Goal: Transaction & Acquisition: Download file/media

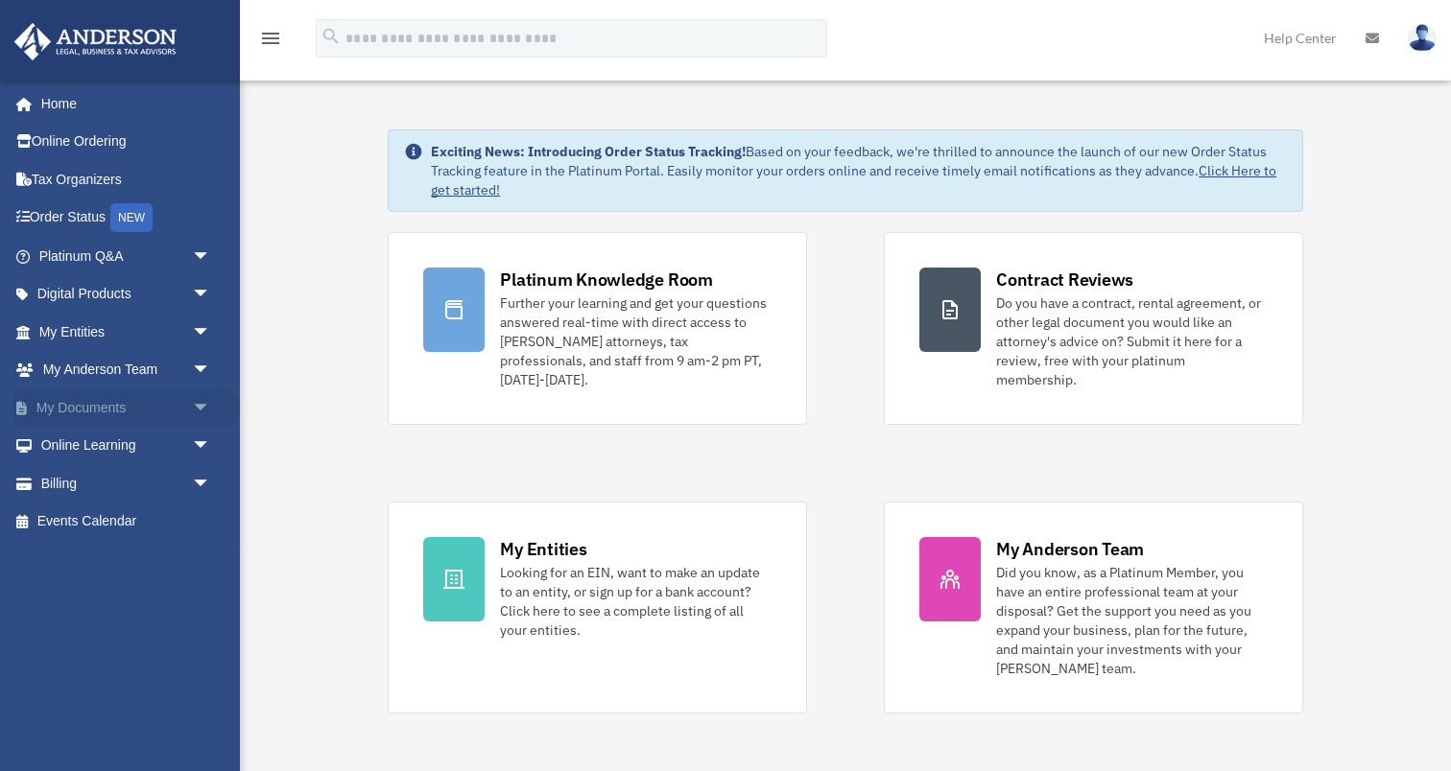
click at [198, 404] on span "arrow_drop_down" at bounding box center [211, 408] width 38 height 39
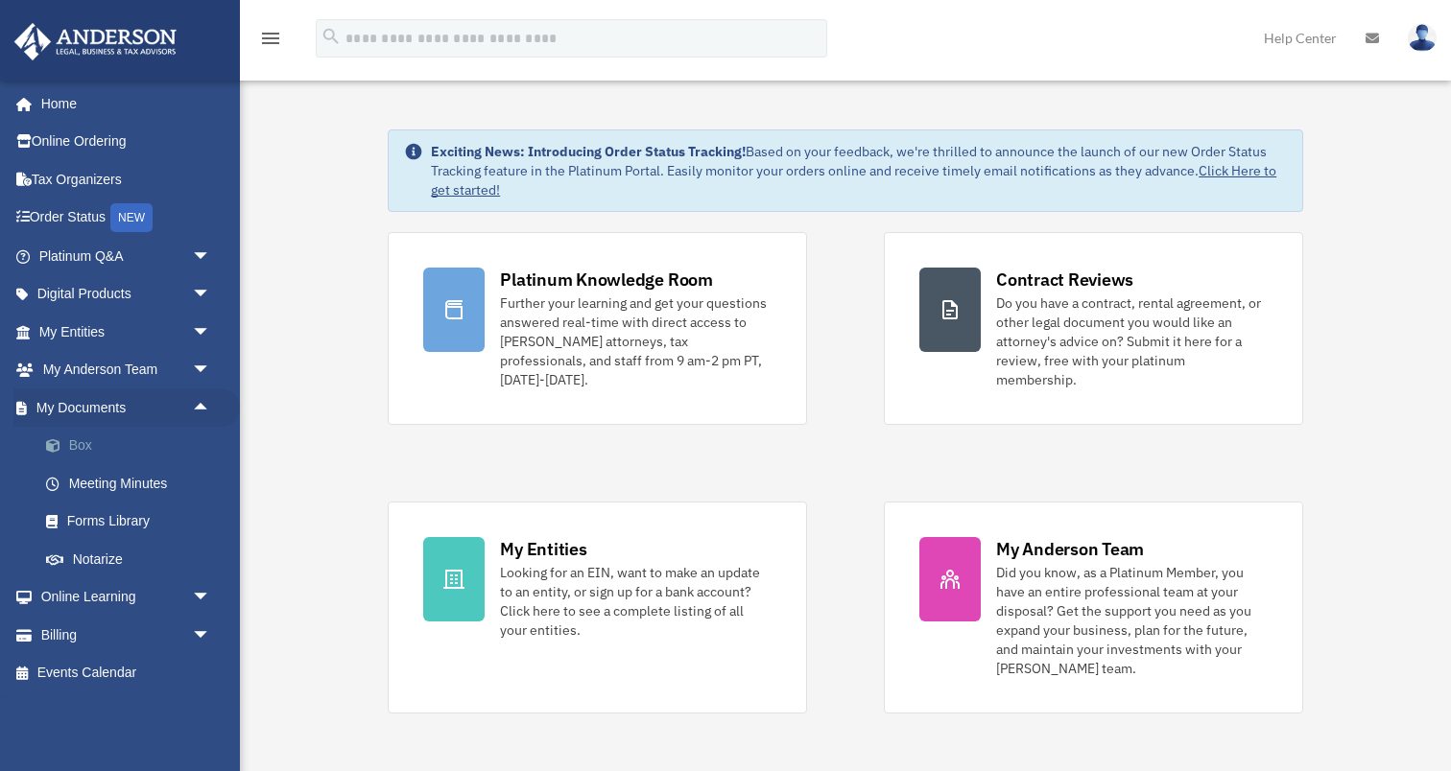
click at [78, 443] on link "Box" at bounding box center [133, 446] width 213 height 38
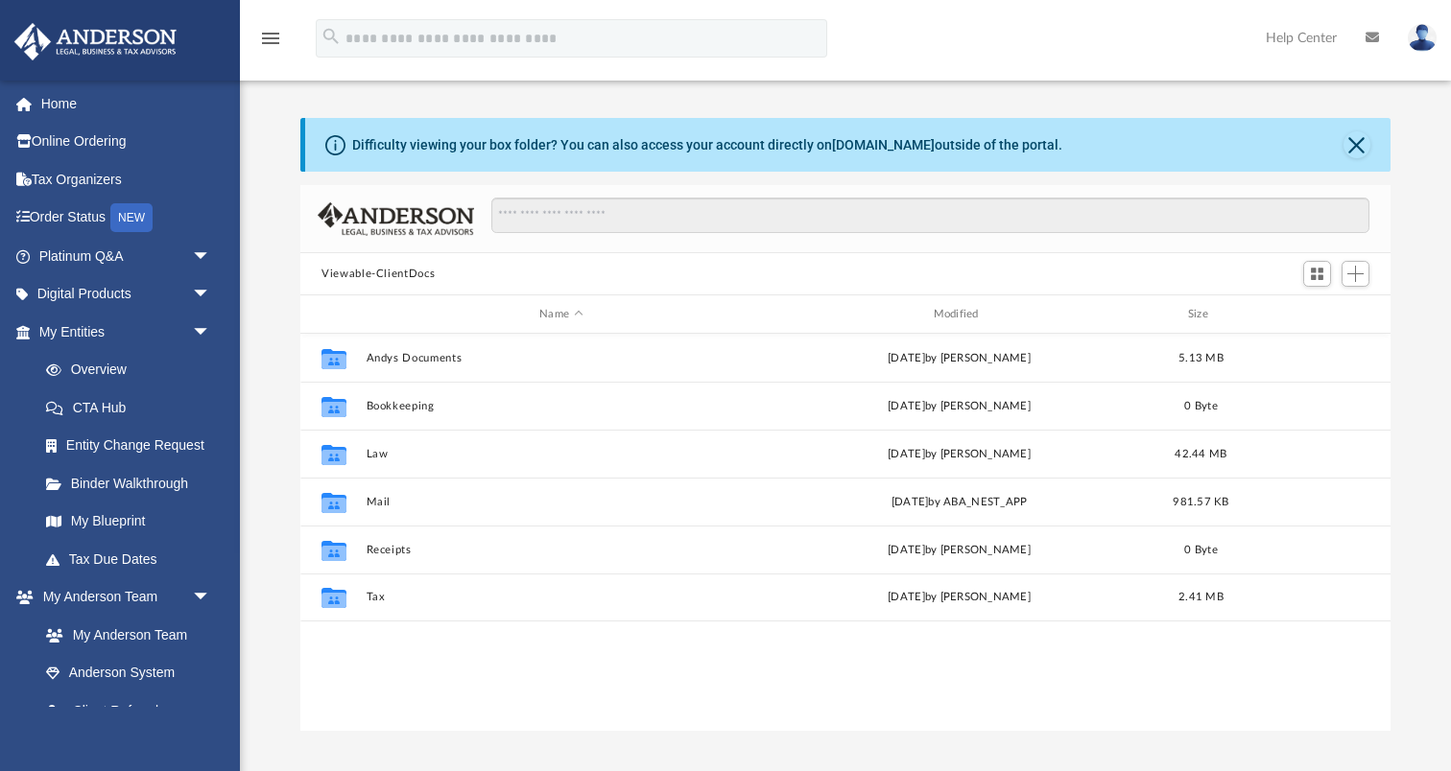
scroll to position [436, 1089]
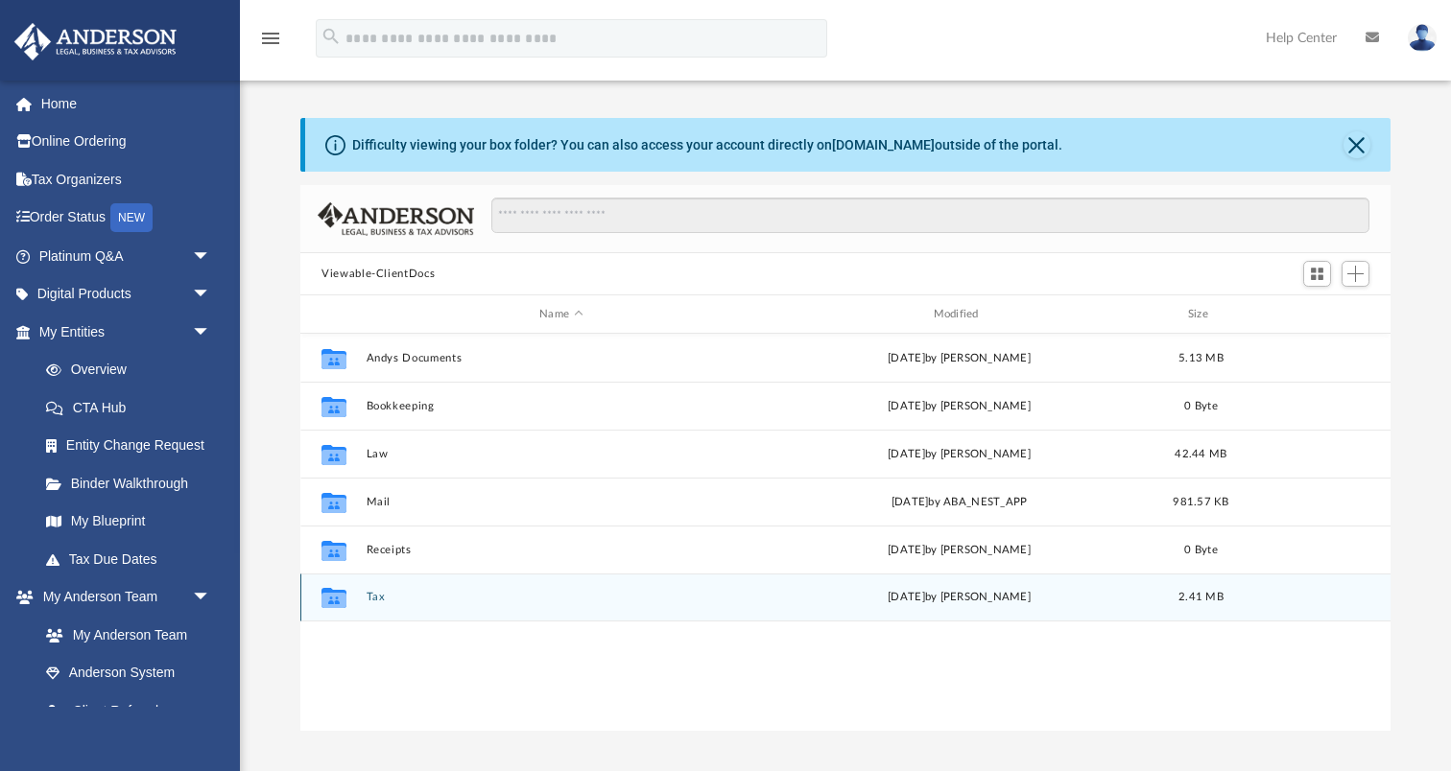
click at [375, 599] on button "Tax" at bounding box center [560, 597] width 389 height 12
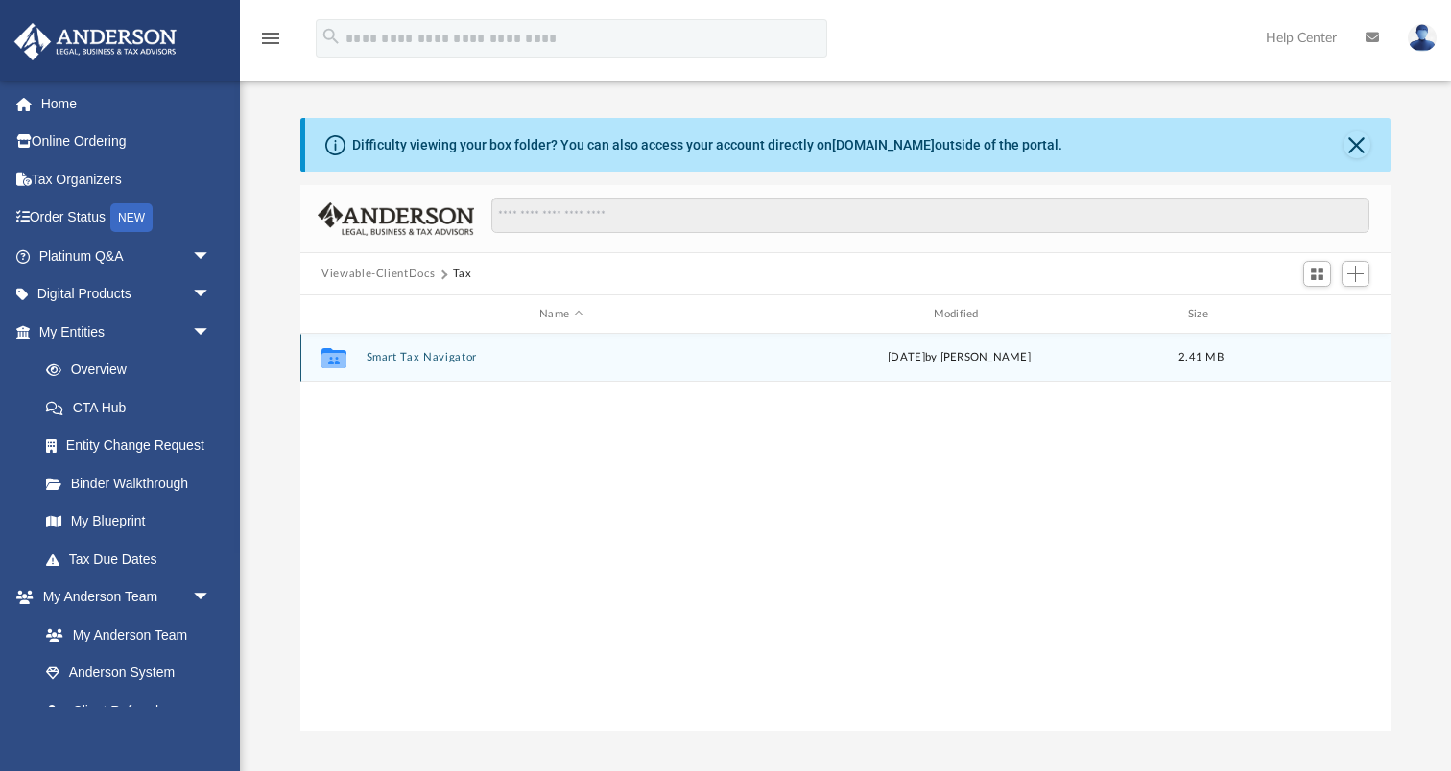
click at [394, 357] on button "Smart Tax Navigator" at bounding box center [560, 357] width 389 height 12
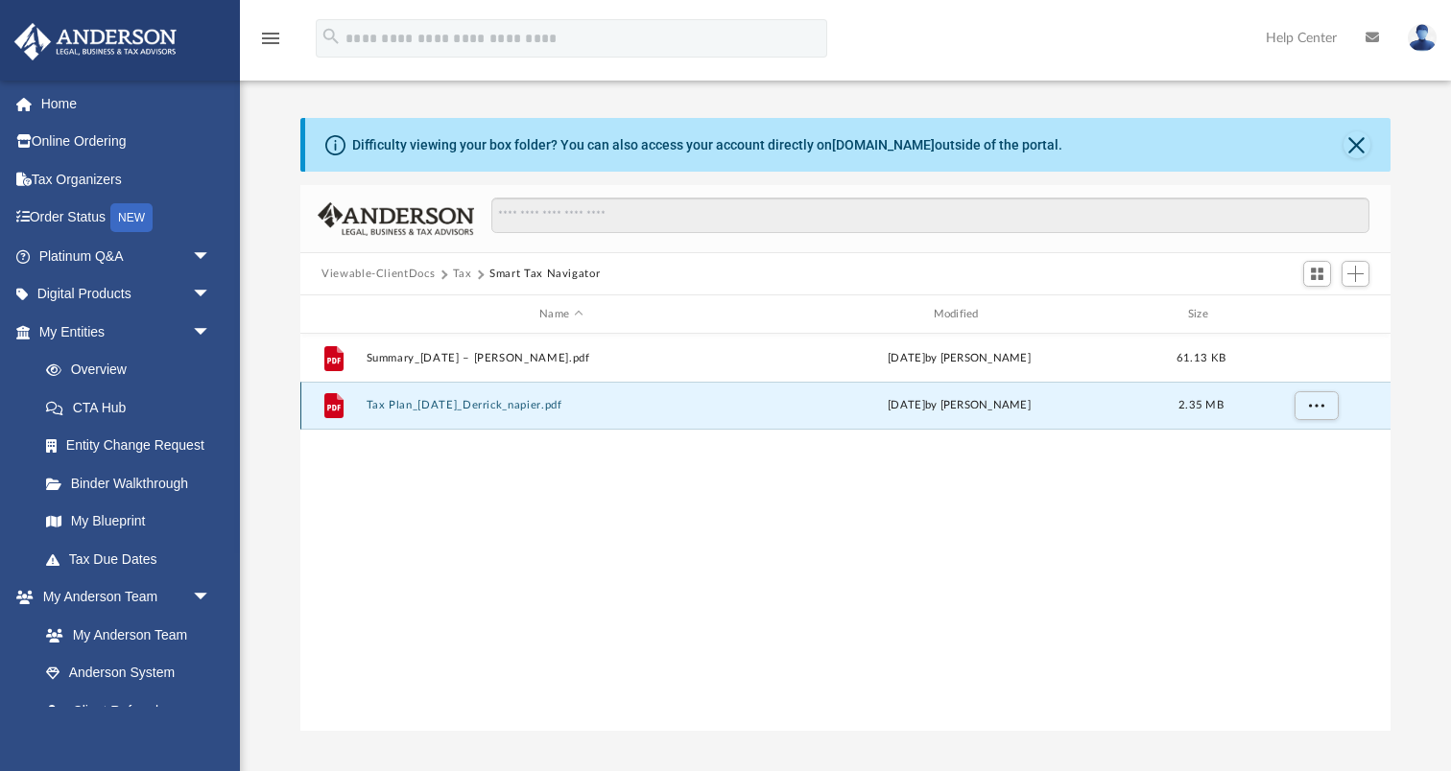
click at [449, 407] on button "Tax Plan_5-28-2025_Derrick_napier.pdf" at bounding box center [560, 405] width 389 height 12
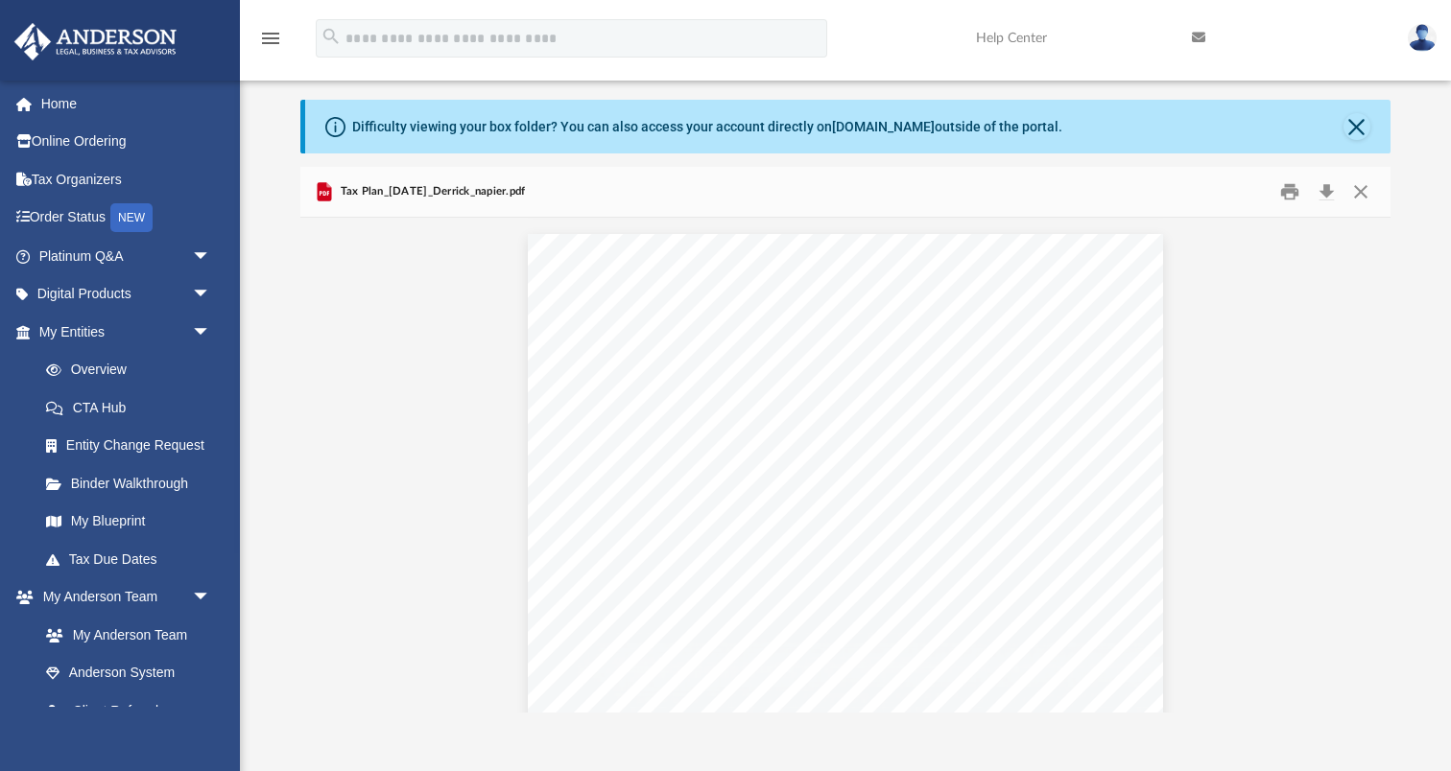
scroll to position [14537, 0]
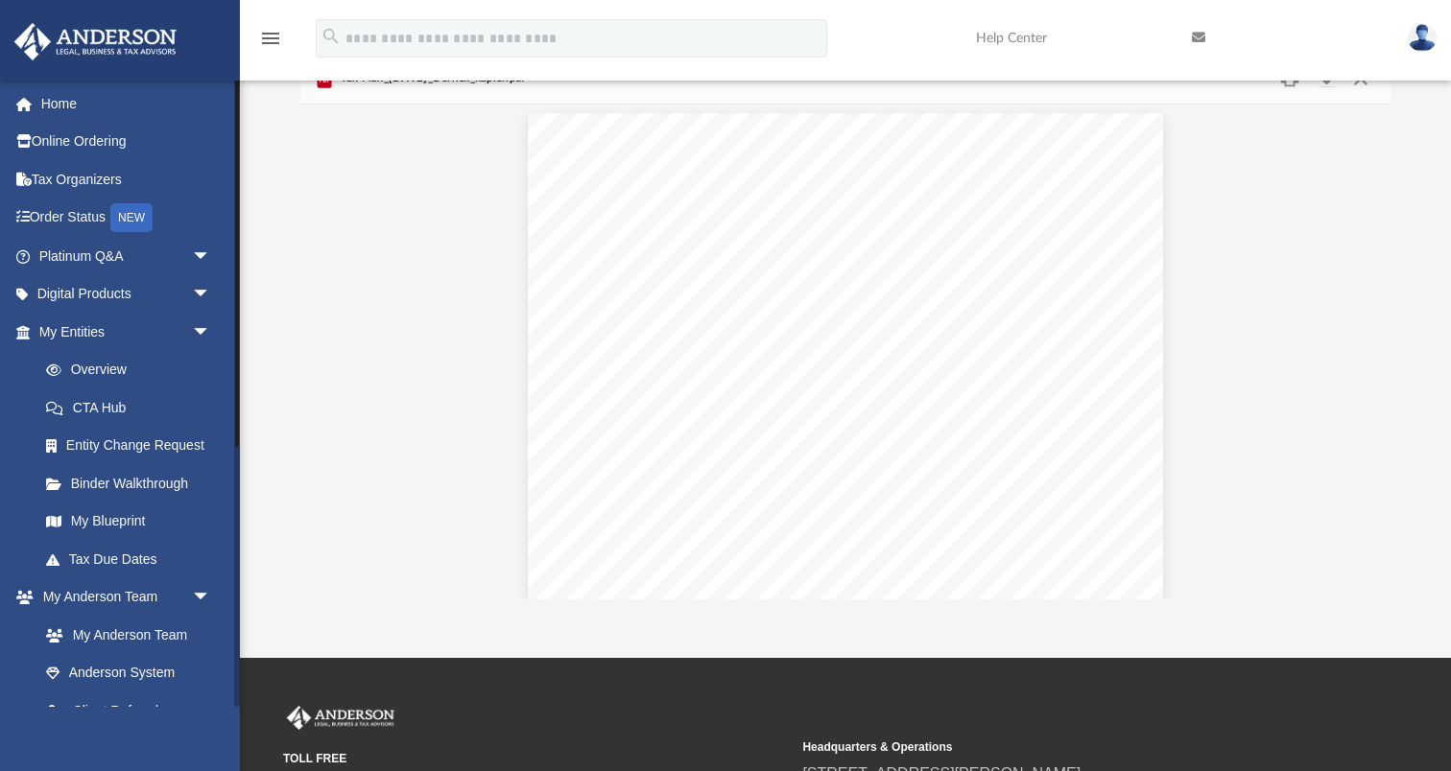
scroll to position [129, 0]
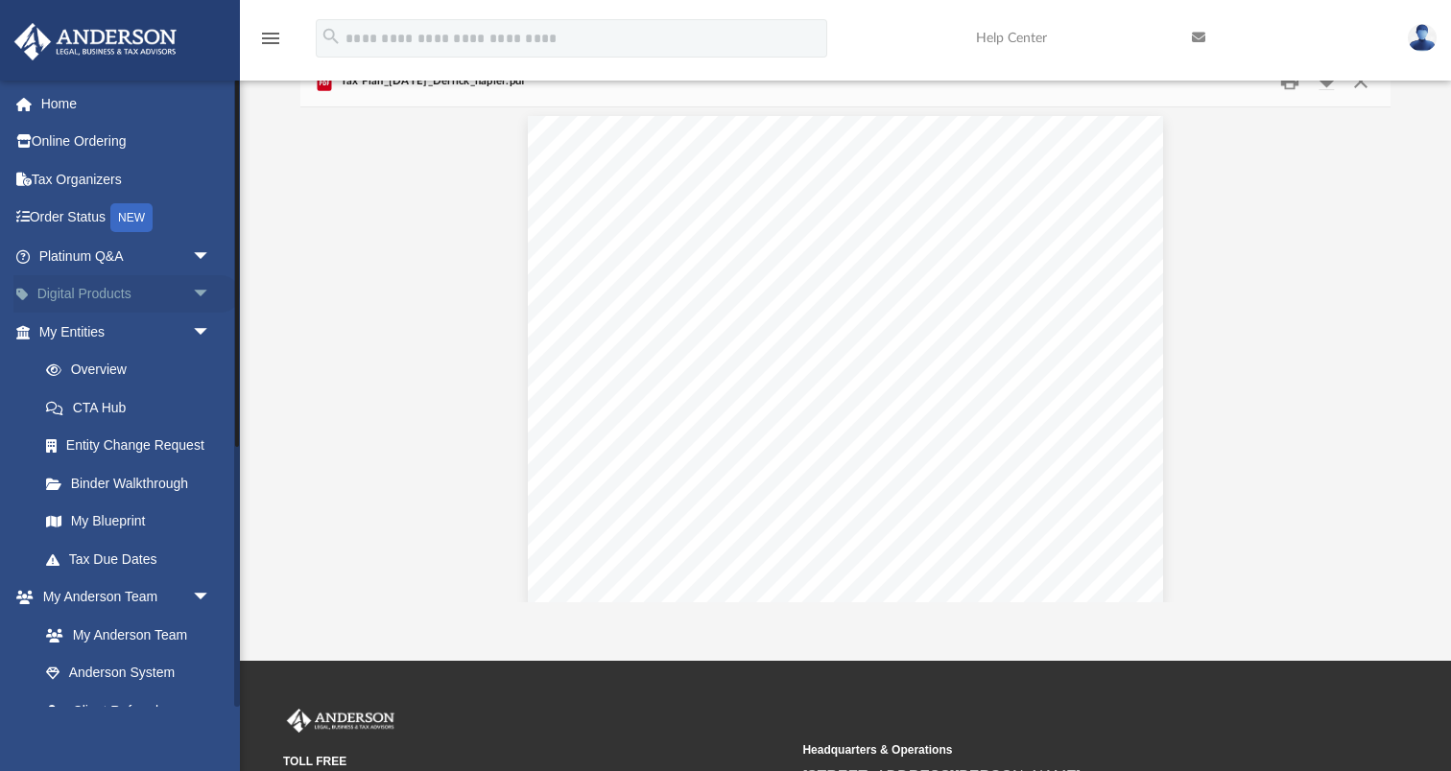
click span "arrow_drop_down"
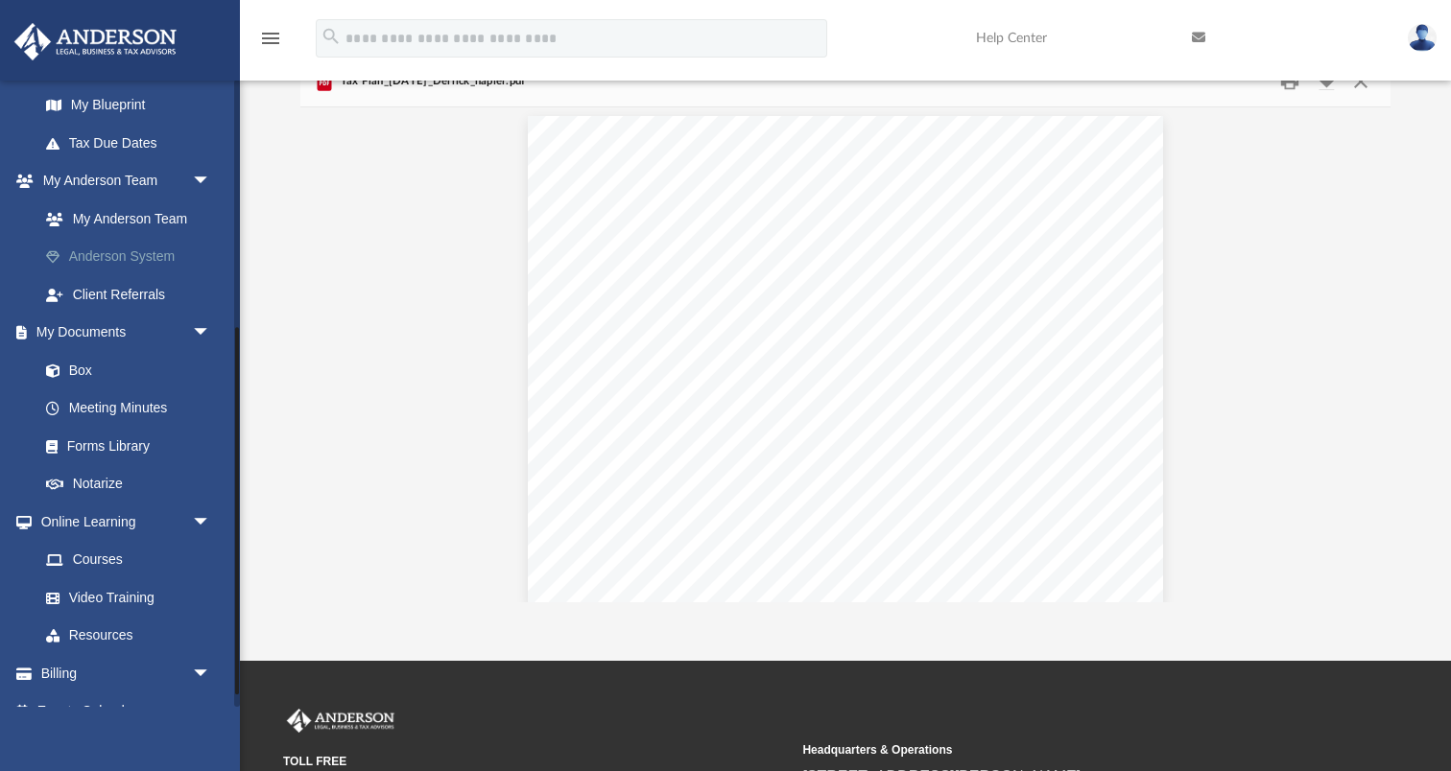
scroll to position [578, 0]
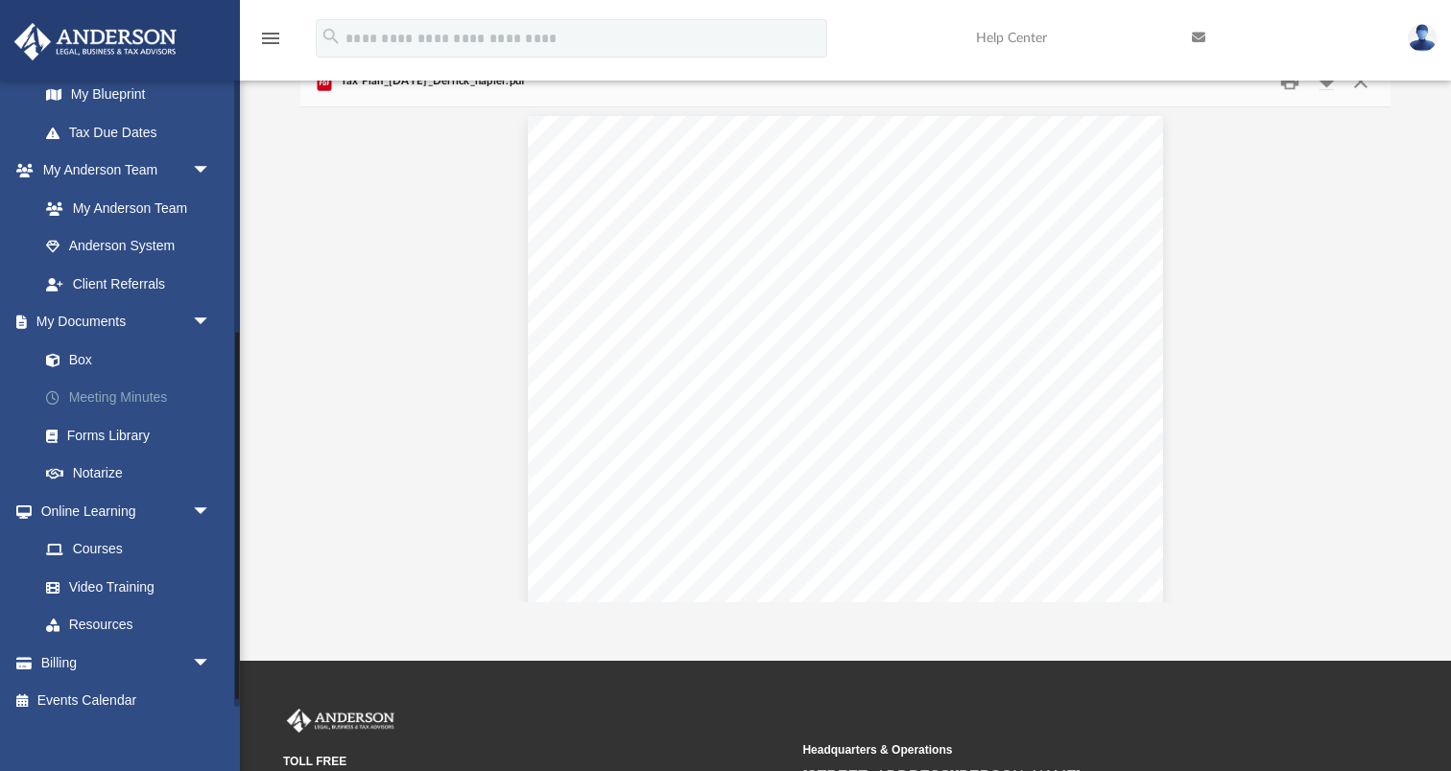
click link "Meeting Minutes"
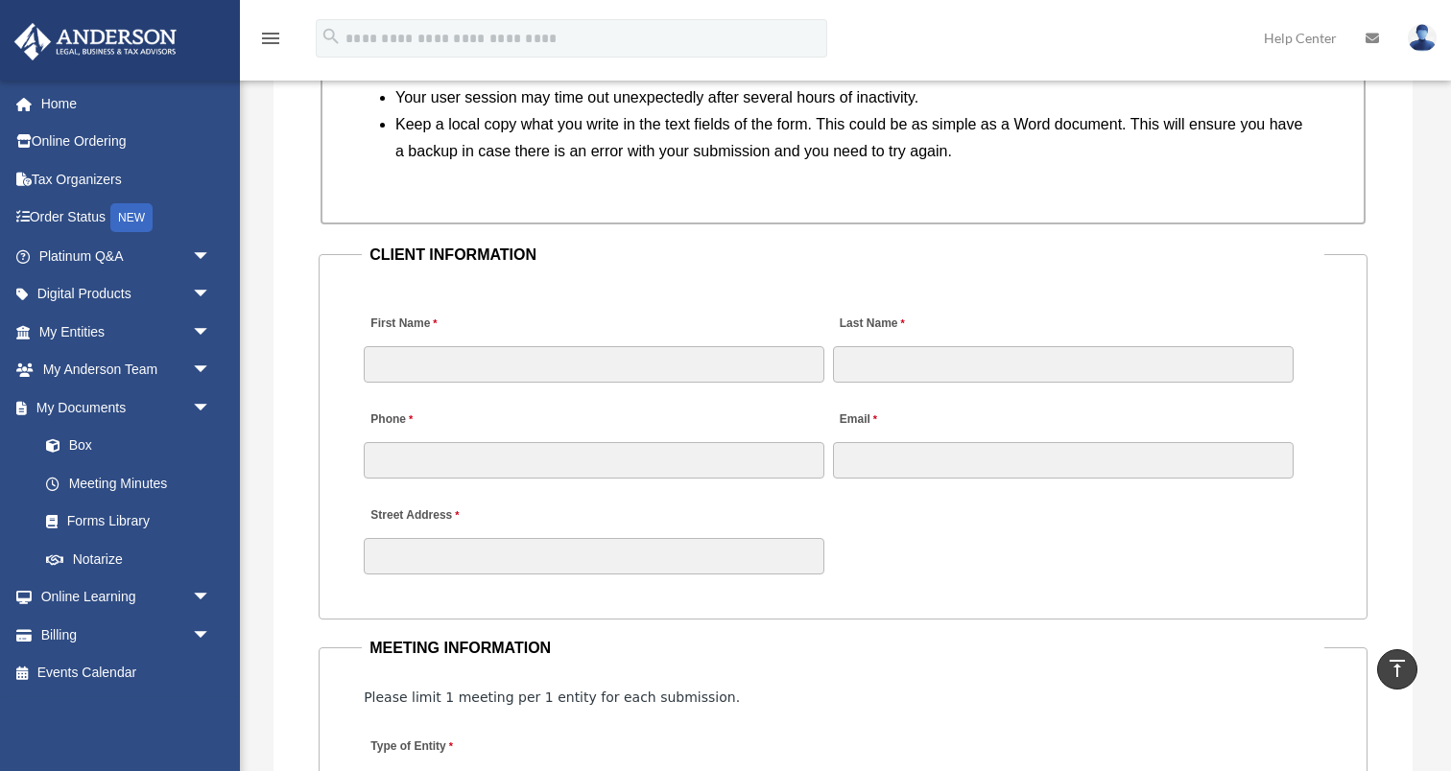
scroll to position [1803, 0]
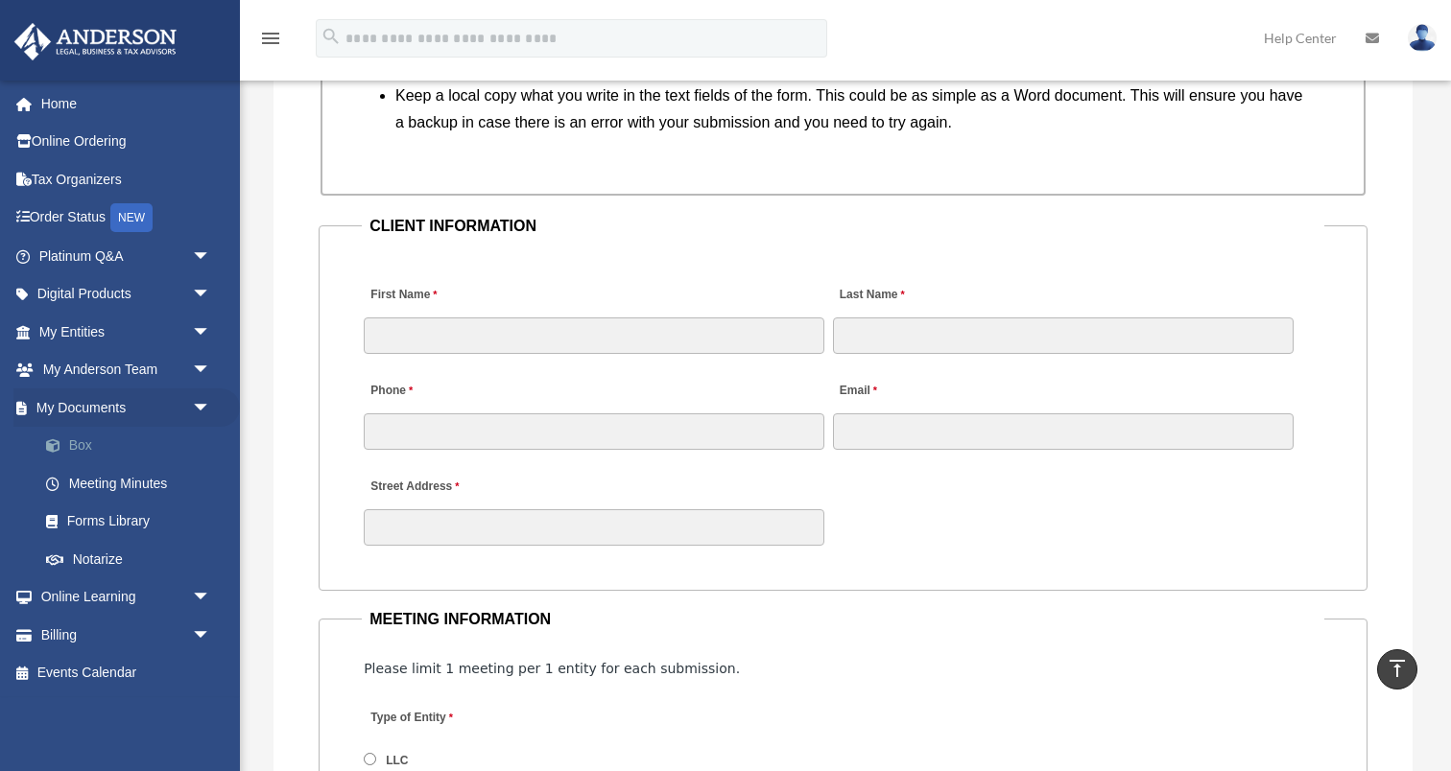
click at [82, 448] on link "Box" at bounding box center [133, 446] width 213 height 38
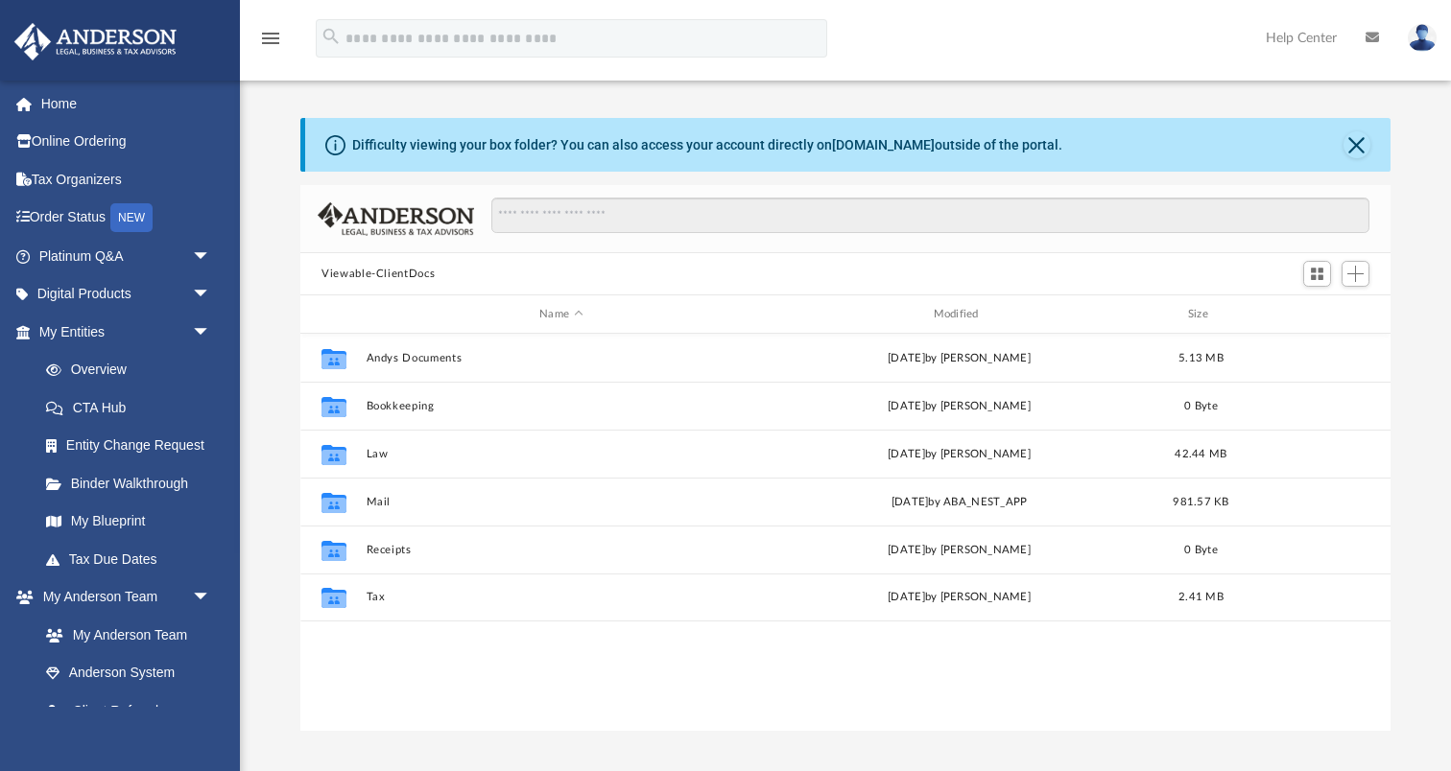
scroll to position [436, 1089]
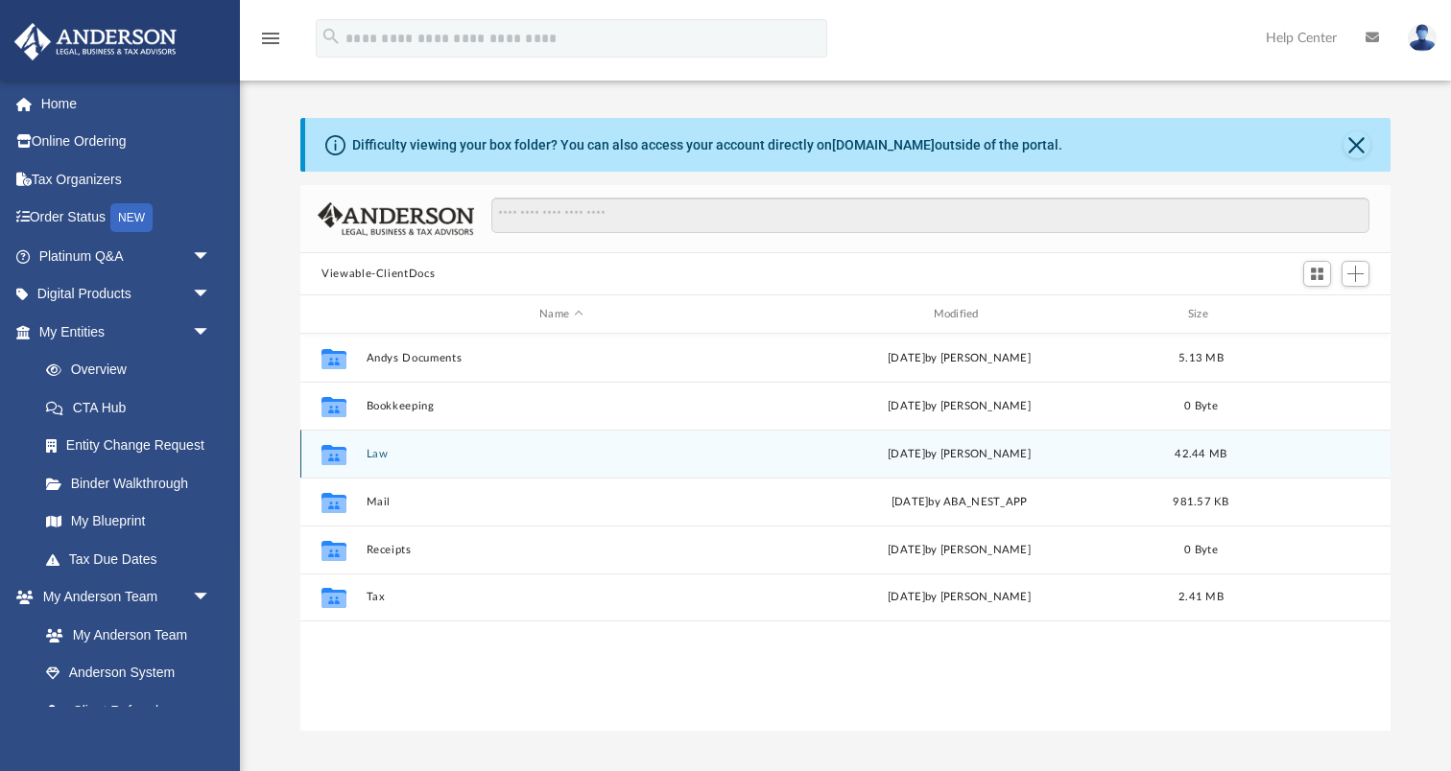
click at [377, 456] on button "Law" at bounding box center [560, 454] width 389 height 12
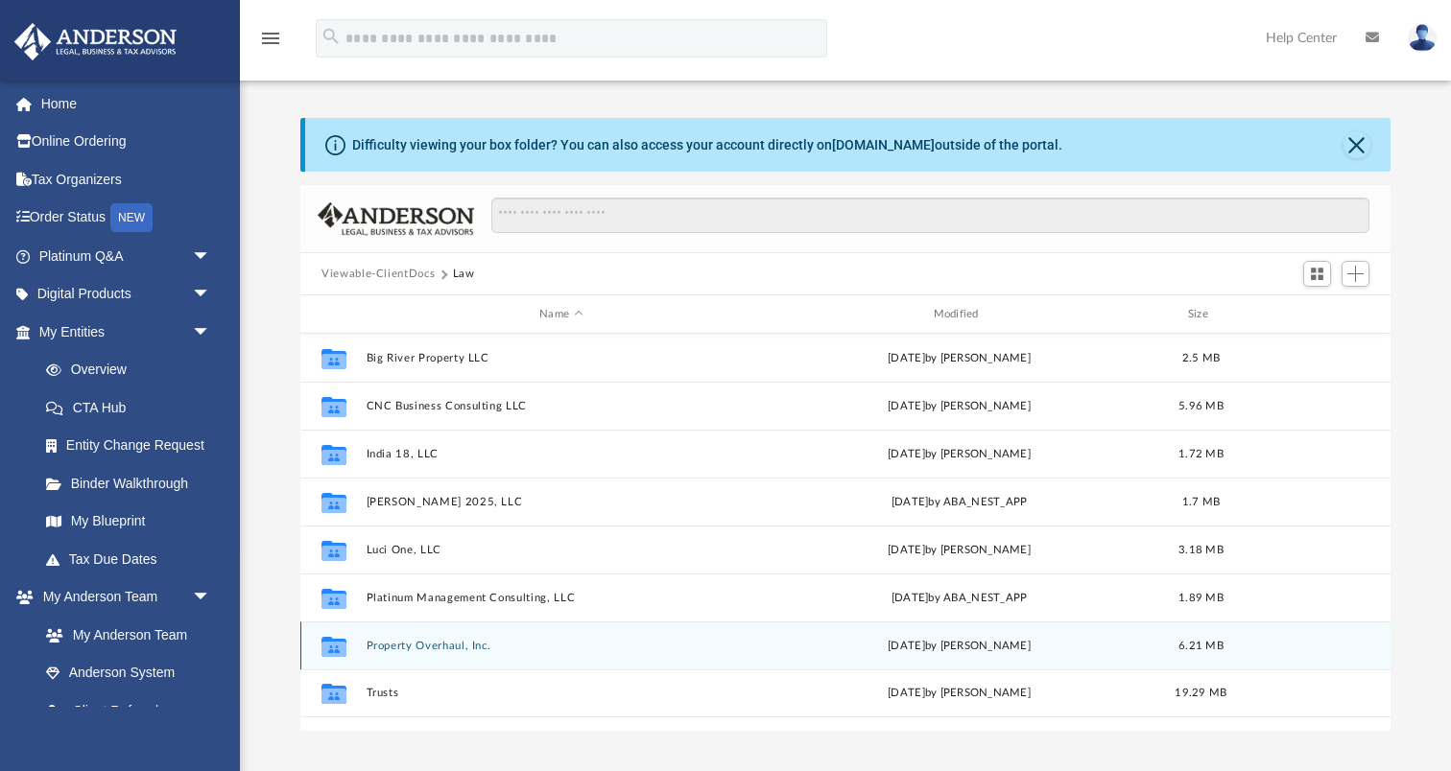
click at [439, 636] on div "Collaborated Folder Property Overhaul, Inc. [DATE] by [PERSON_NAME] 6.21 MB" at bounding box center [845, 646] width 1090 height 48
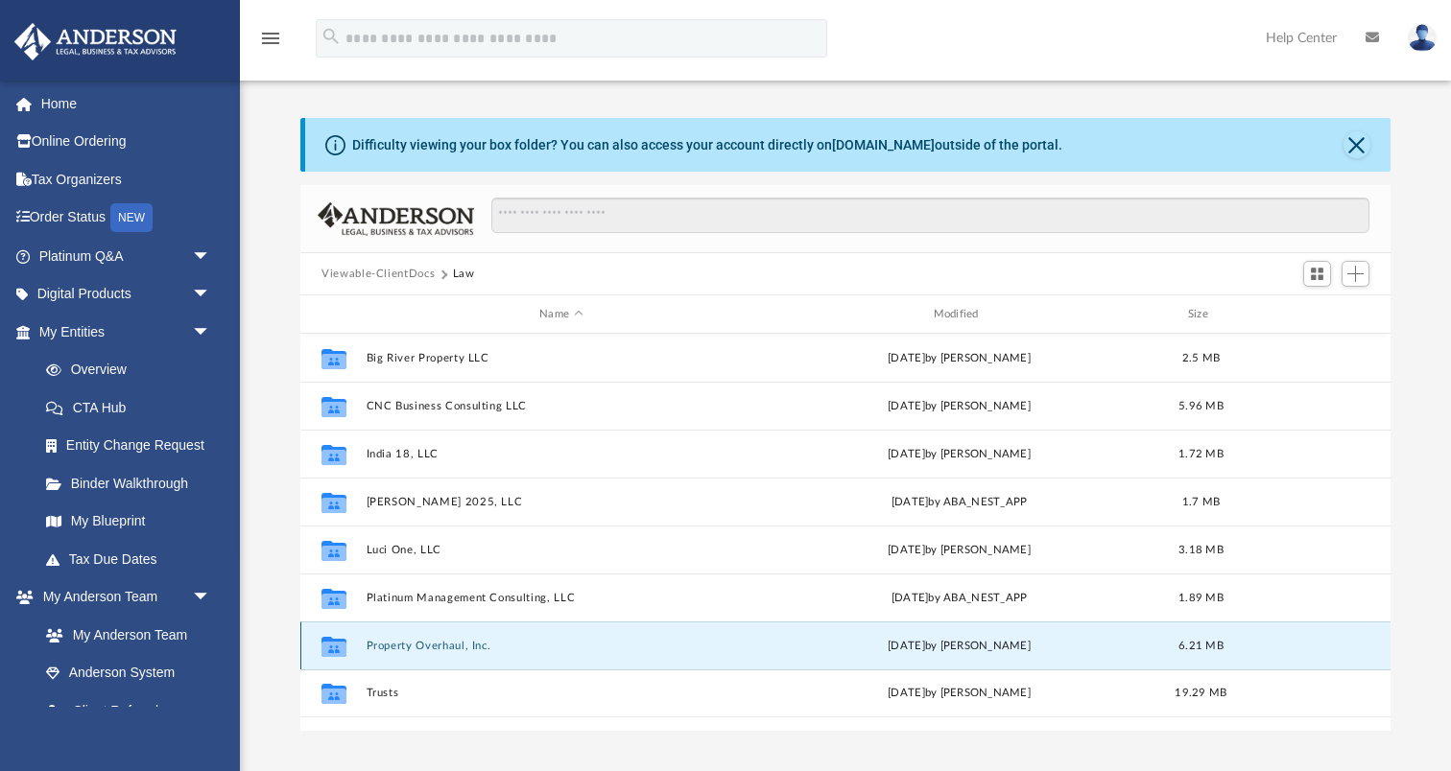
click at [440, 648] on button "Property Overhaul, Inc." at bounding box center [560, 646] width 389 height 12
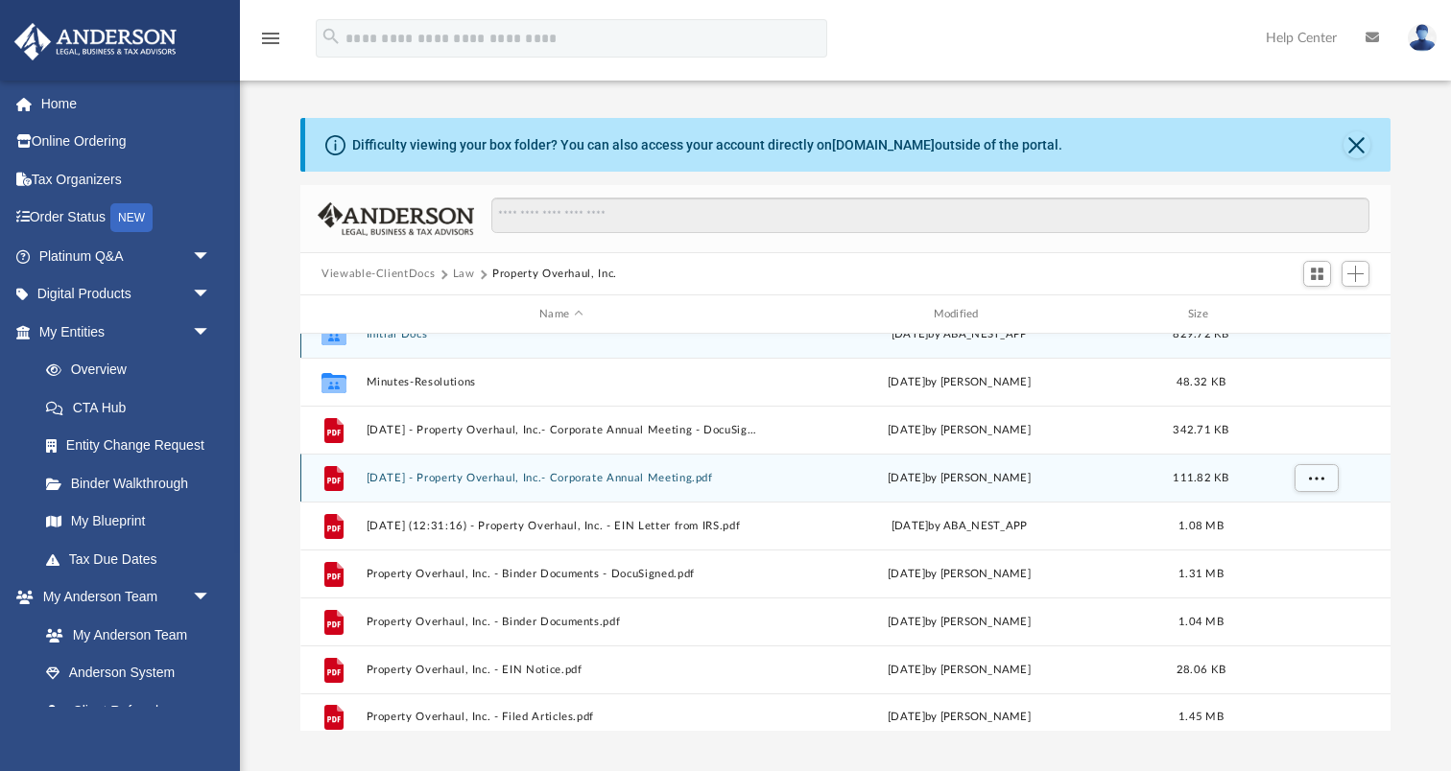
scroll to position [34, 0]
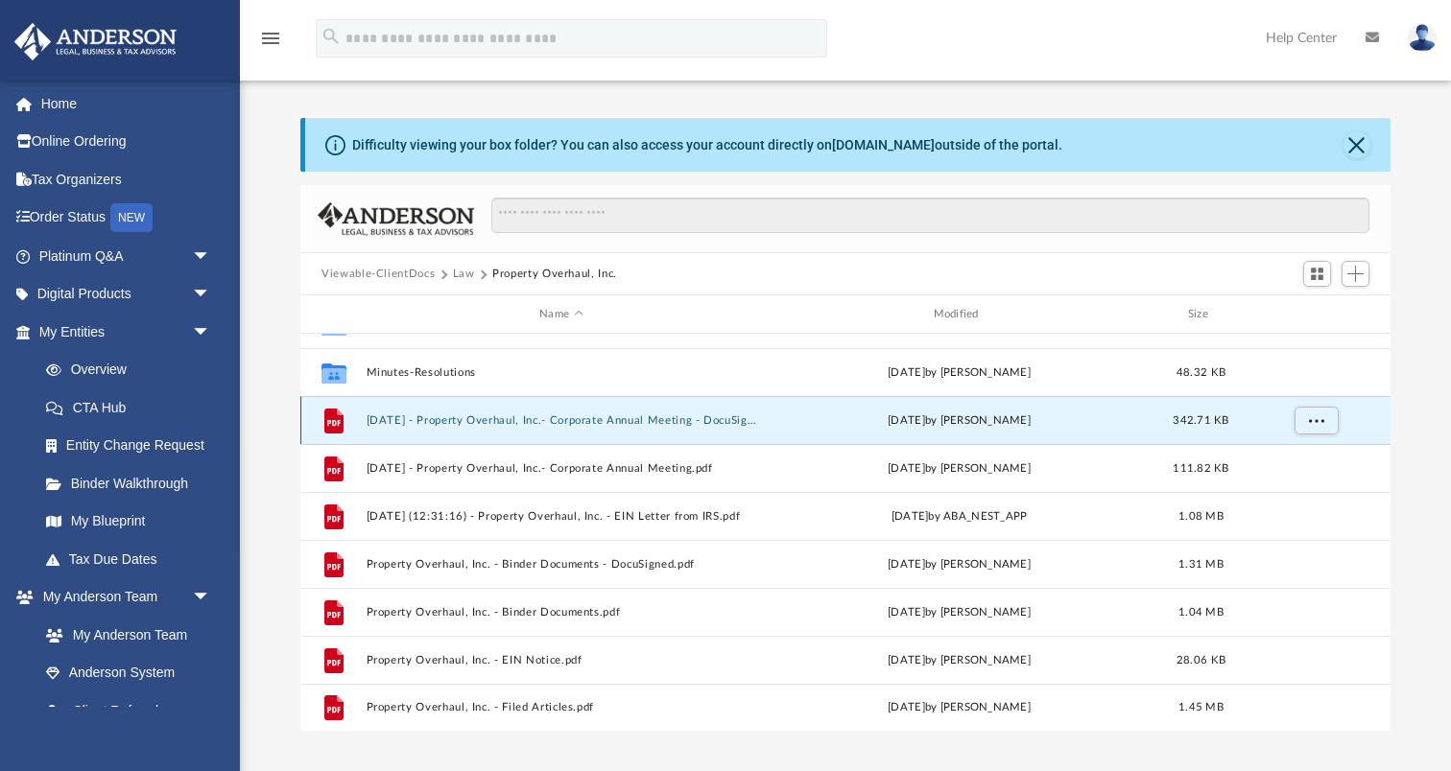
click at [638, 415] on button "2025.02.24 - Property Overhaul, Inc.- Corporate Annual Meeting - DocuSigned.pdf" at bounding box center [560, 420] width 389 height 12
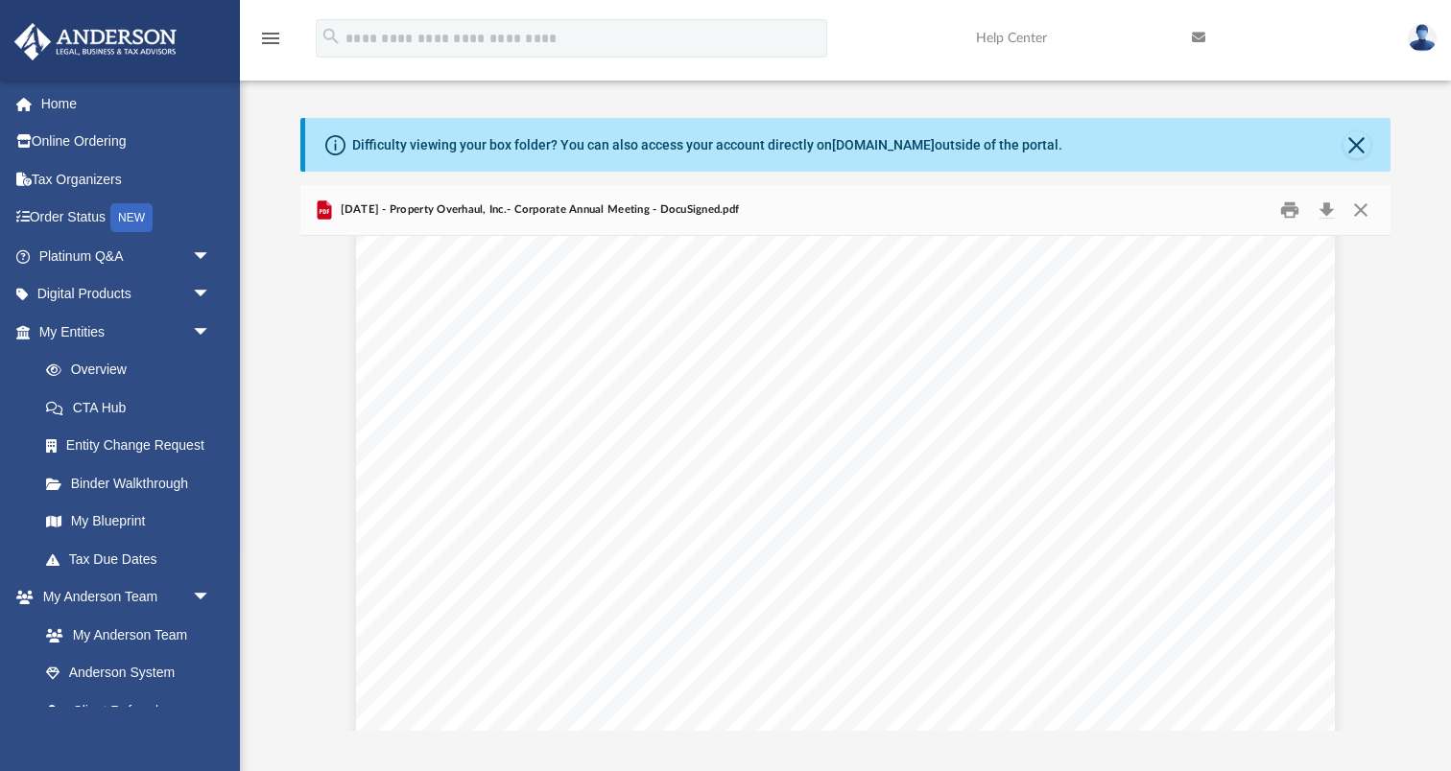
scroll to position [1799, 0]
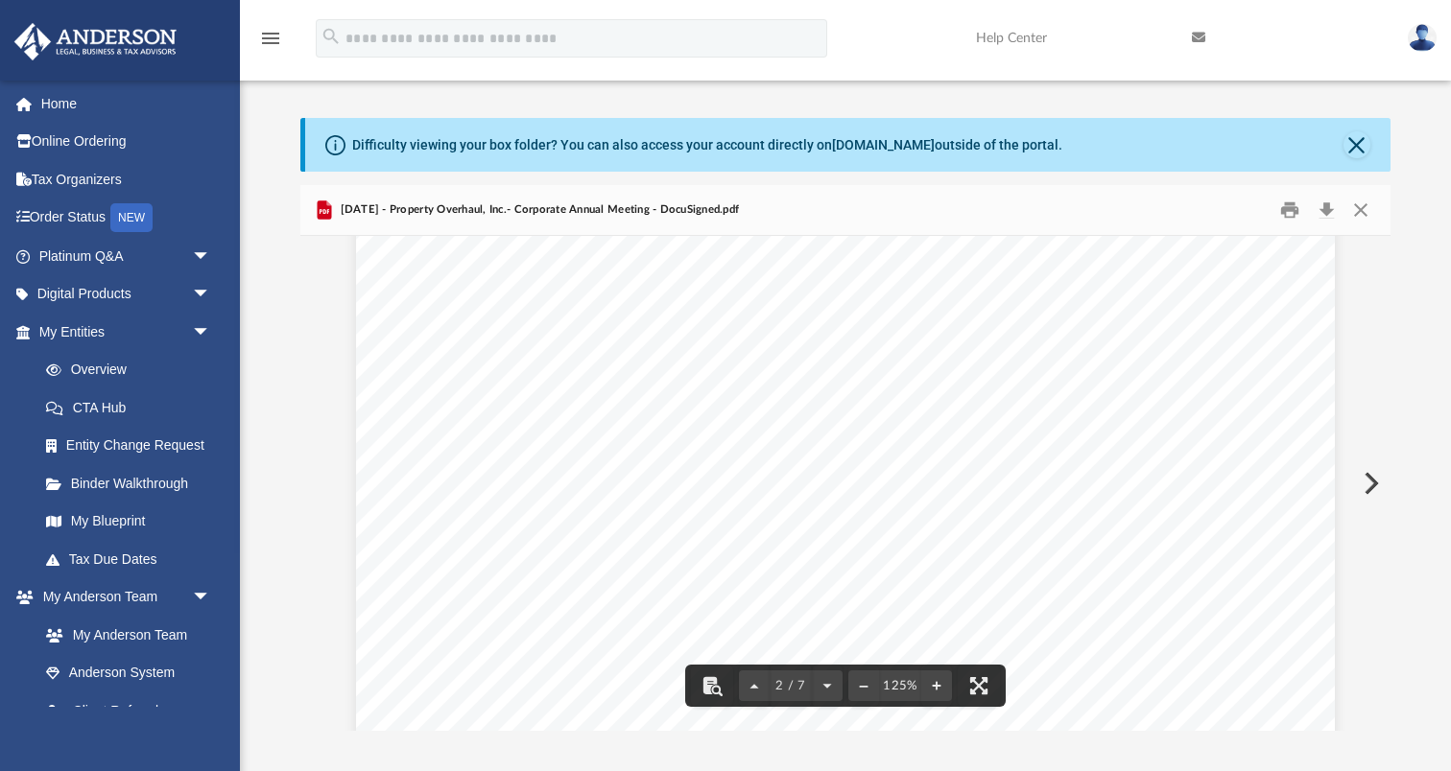
click at [1346, 134] on div "Difficulty viewing your box folder? You can also access your account directly o…" at bounding box center [847, 145] width 1085 height 54
click at [1356, 152] on button "Close" at bounding box center [1356, 144] width 27 height 27
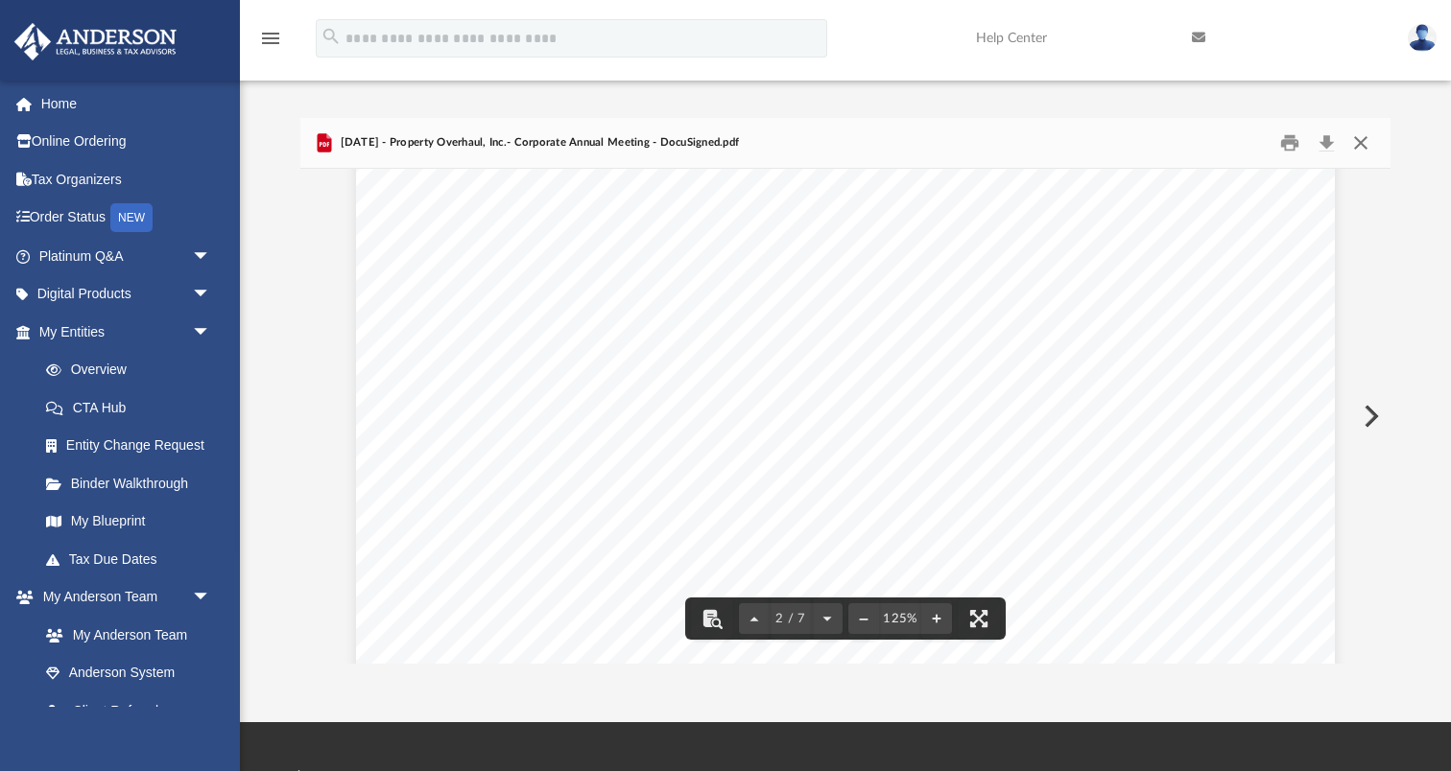
click at [1363, 146] on button "Close" at bounding box center [1360, 144] width 35 height 30
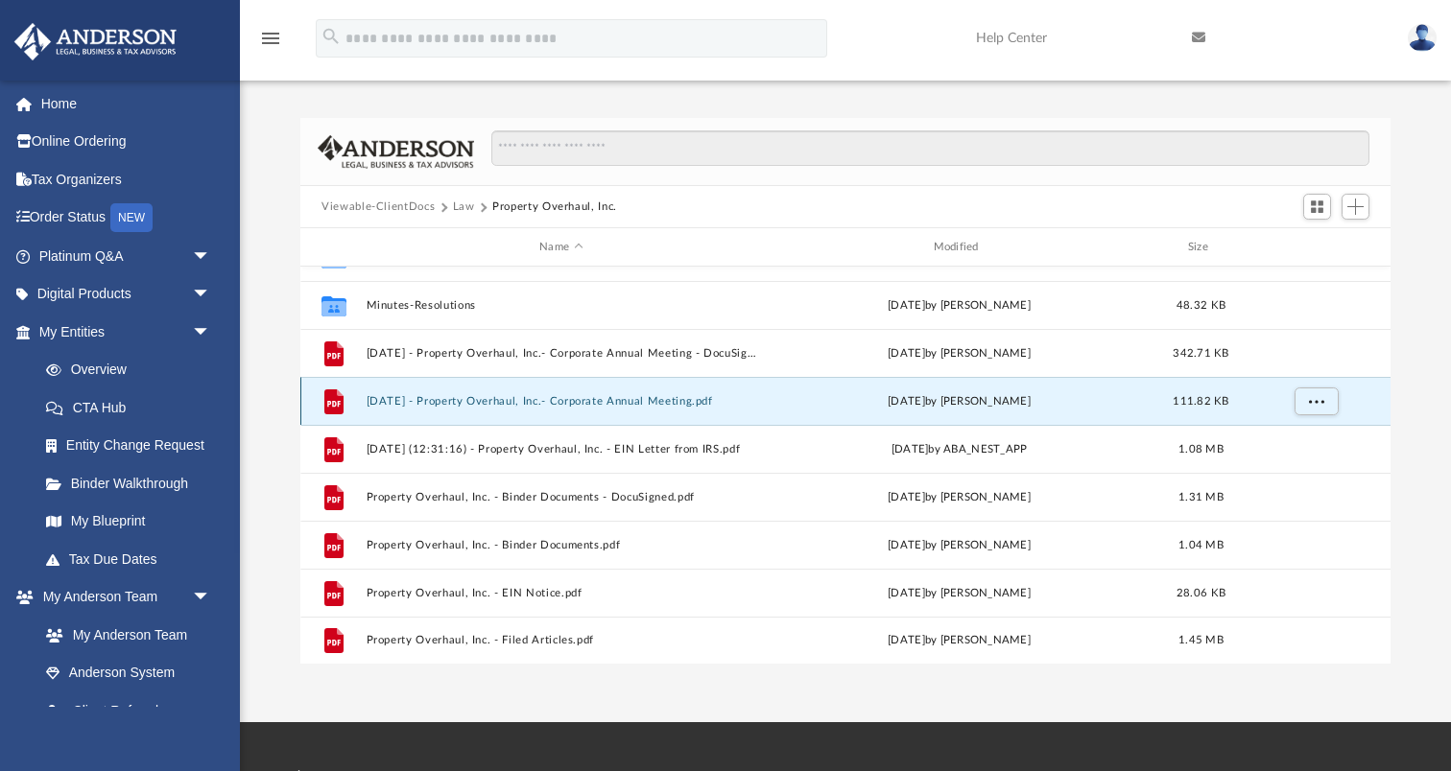
click at [560, 403] on button "2025.02.24 - Property Overhaul, Inc.- Corporate Annual Meeting.pdf" at bounding box center [560, 401] width 389 height 12
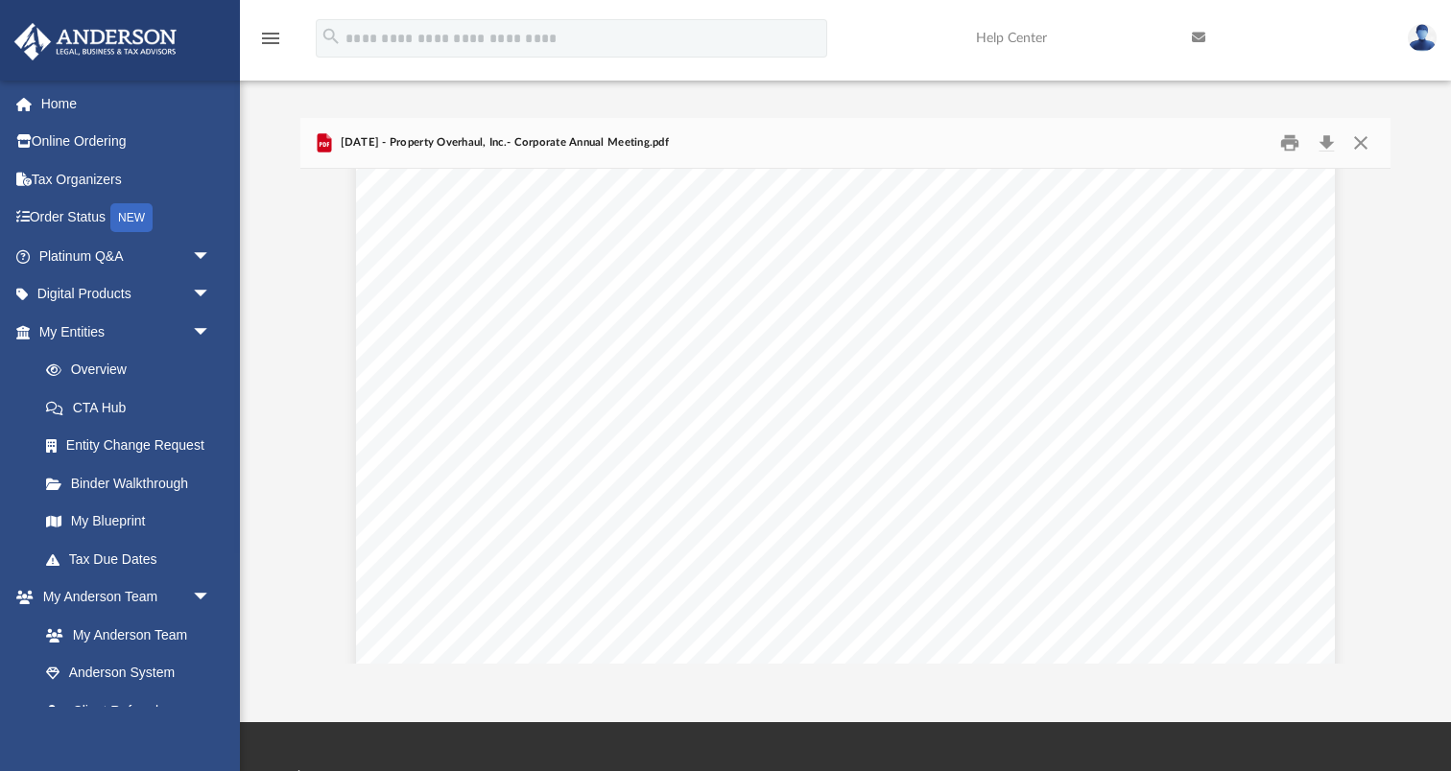
scroll to position [1361, 0]
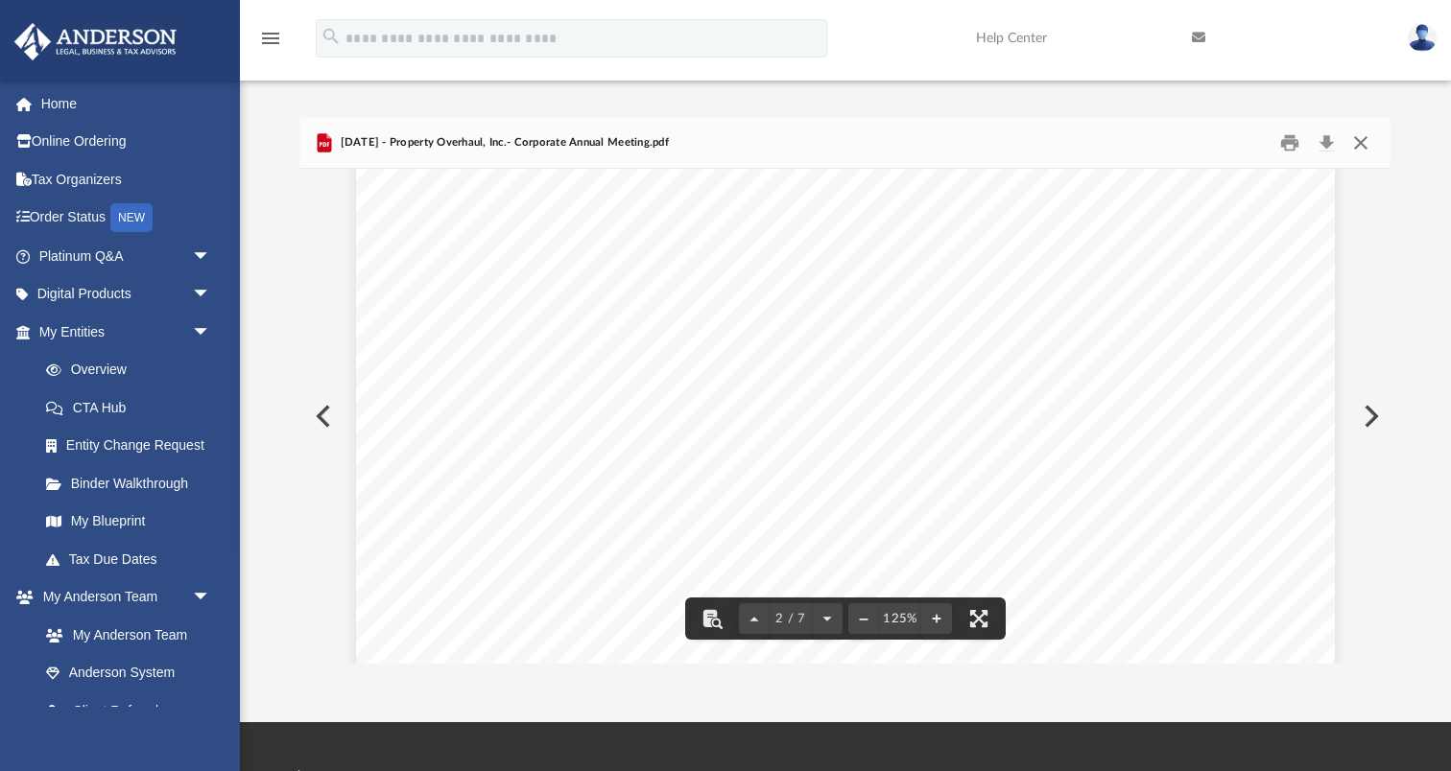
click at [1364, 140] on button "Close" at bounding box center [1360, 144] width 35 height 30
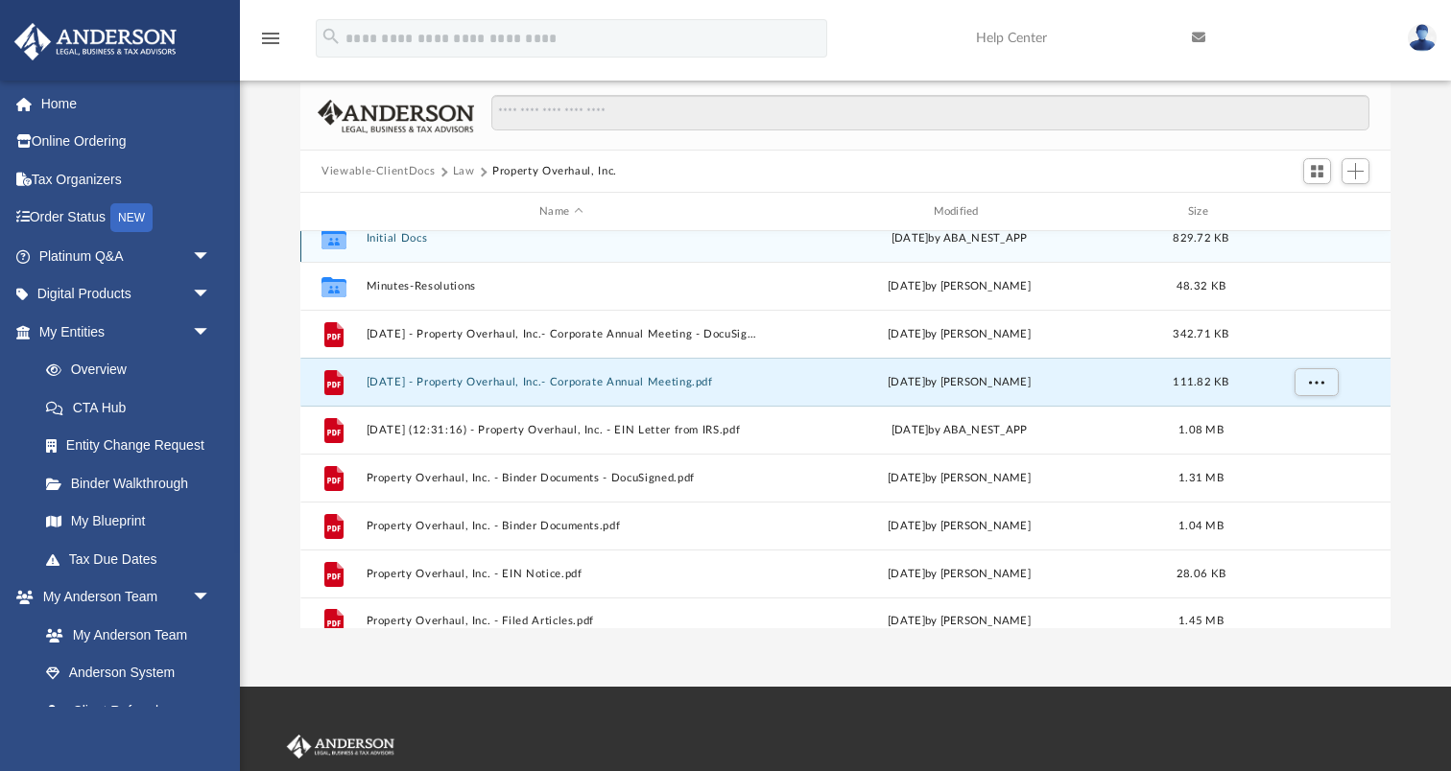
scroll to position [0, 0]
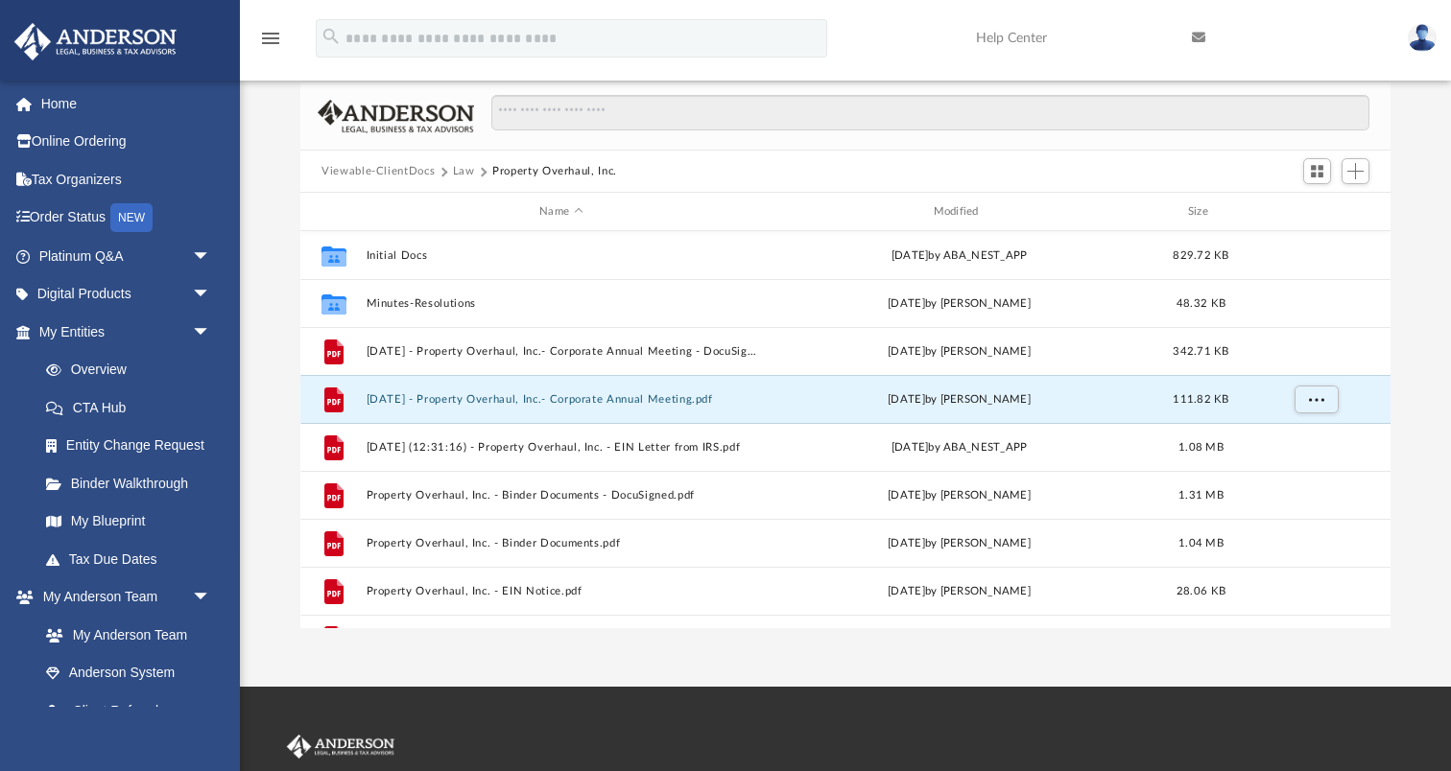
click at [468, 167] on button "Law" at bounding box center [464, 171] width 22 height 17
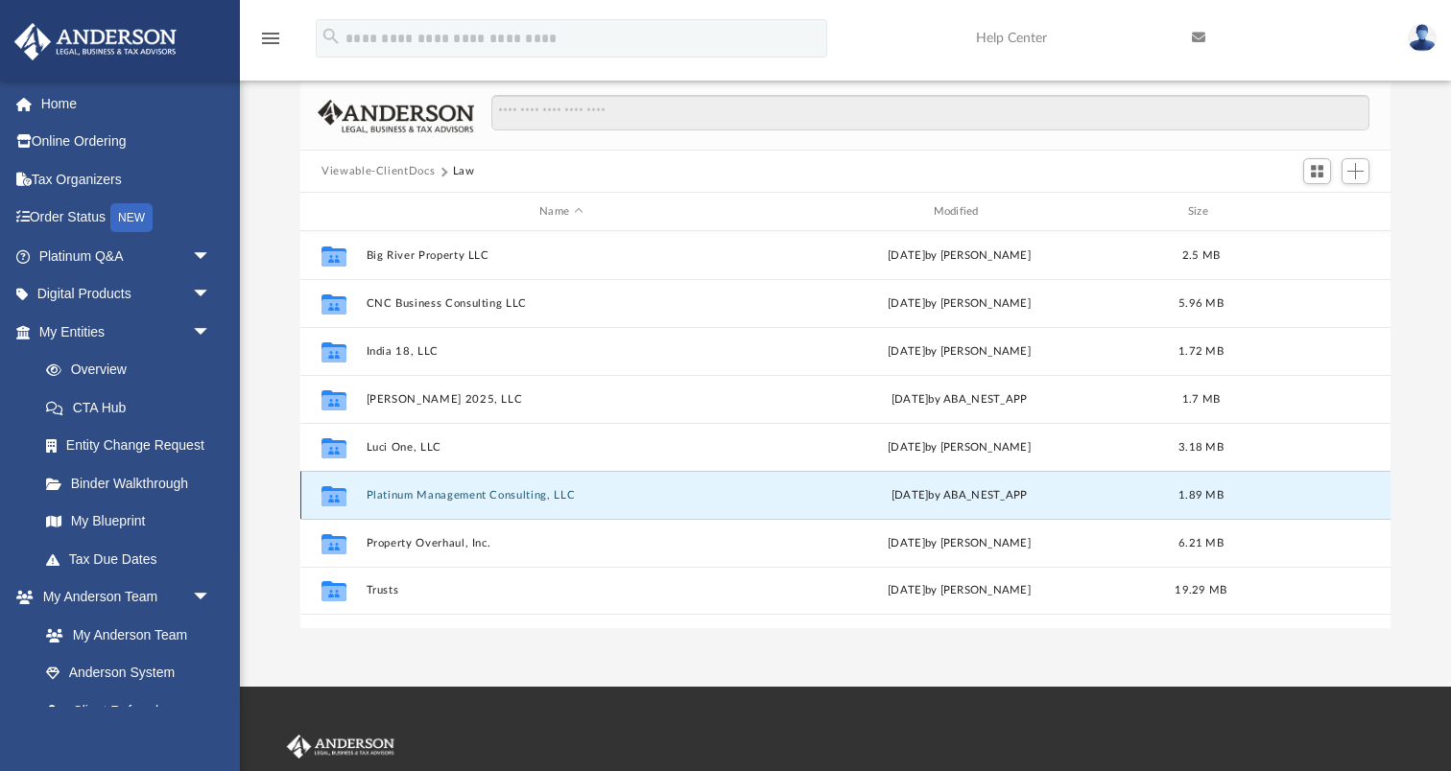
click at [414, 491] on button "Platinum Management Consulting, LLC" at bounding box center [560, 495] width 389 height 12
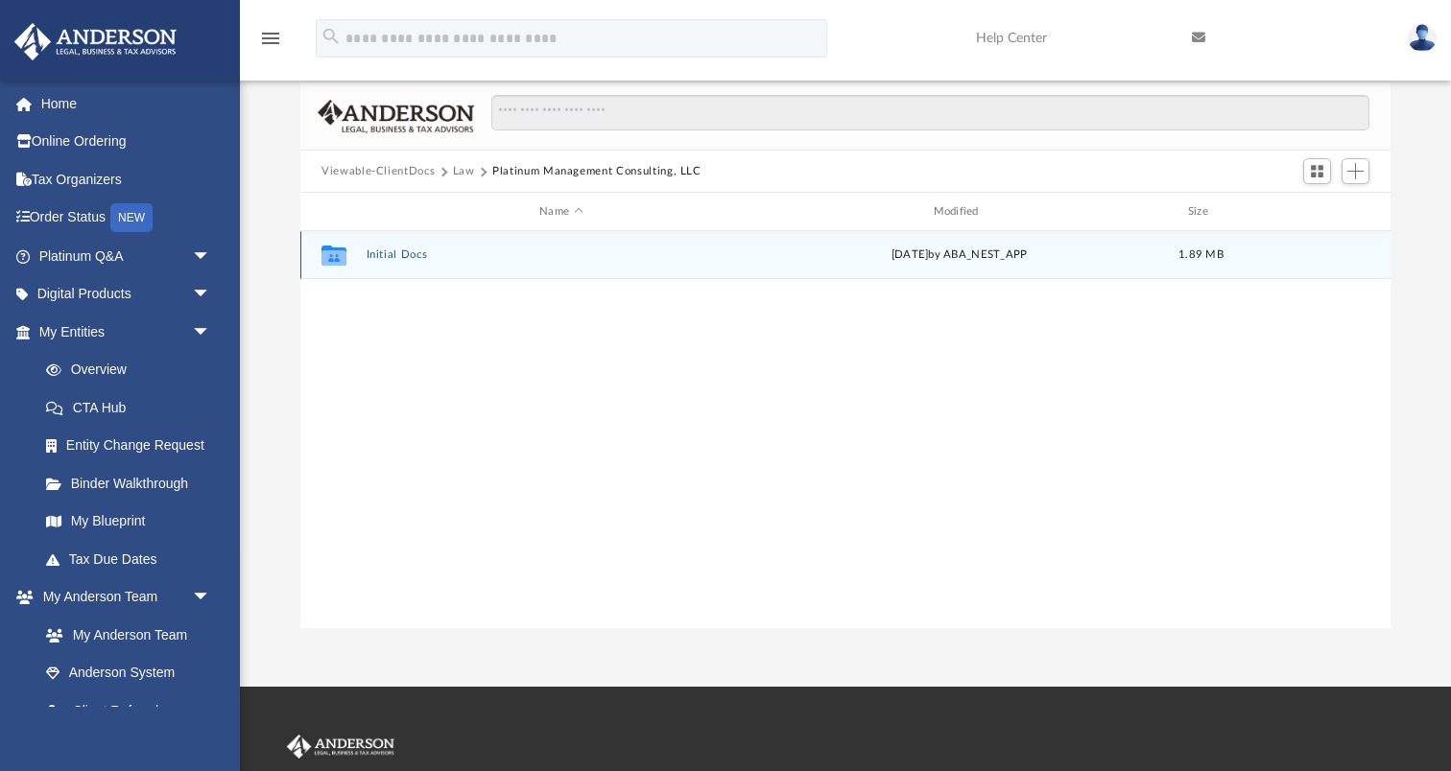
click at [393, 255] on button "Initial Docs" at bounding box center [560, 254] width 389 height 12
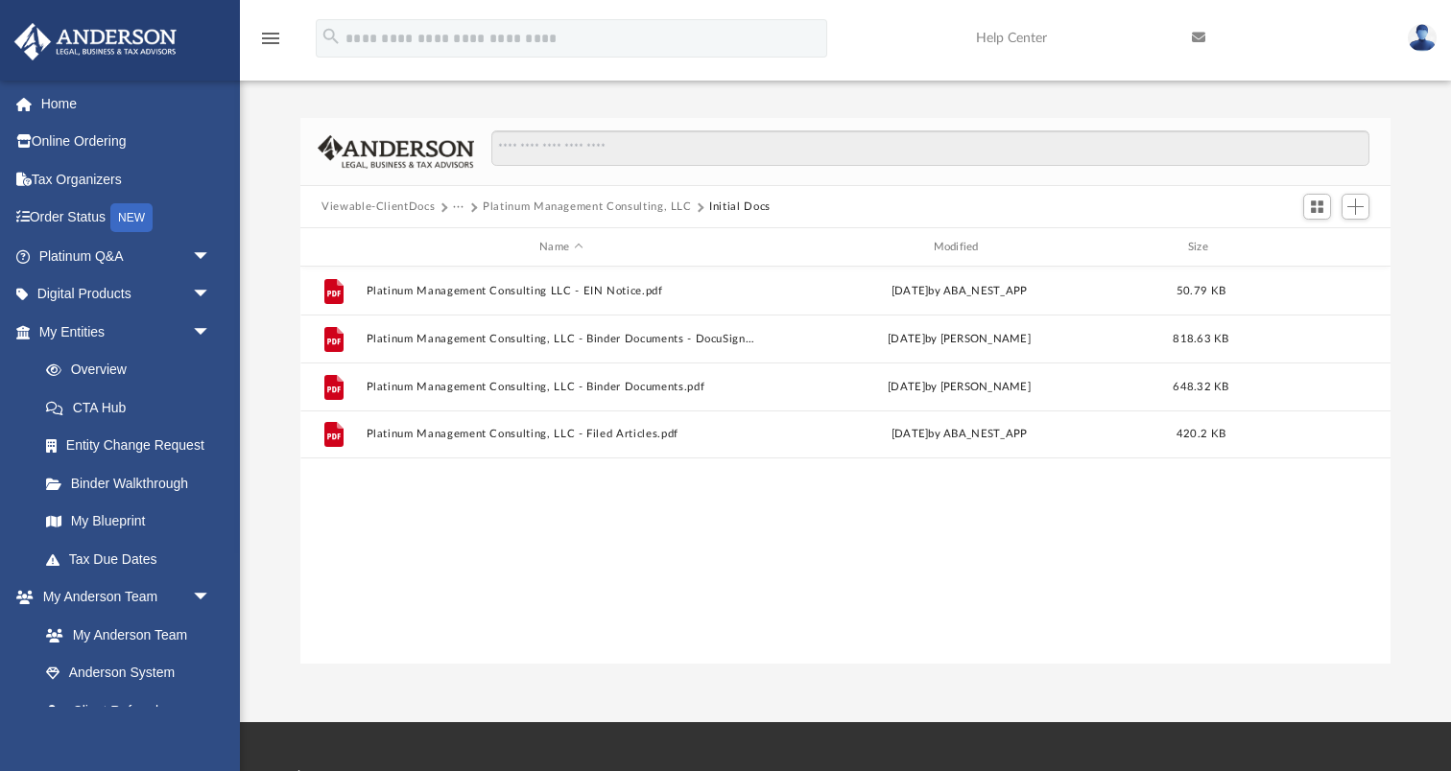
click at [398, 207] on button "Viewable-ClientDocs" at bounding box center [377, 207] width 113 height 17
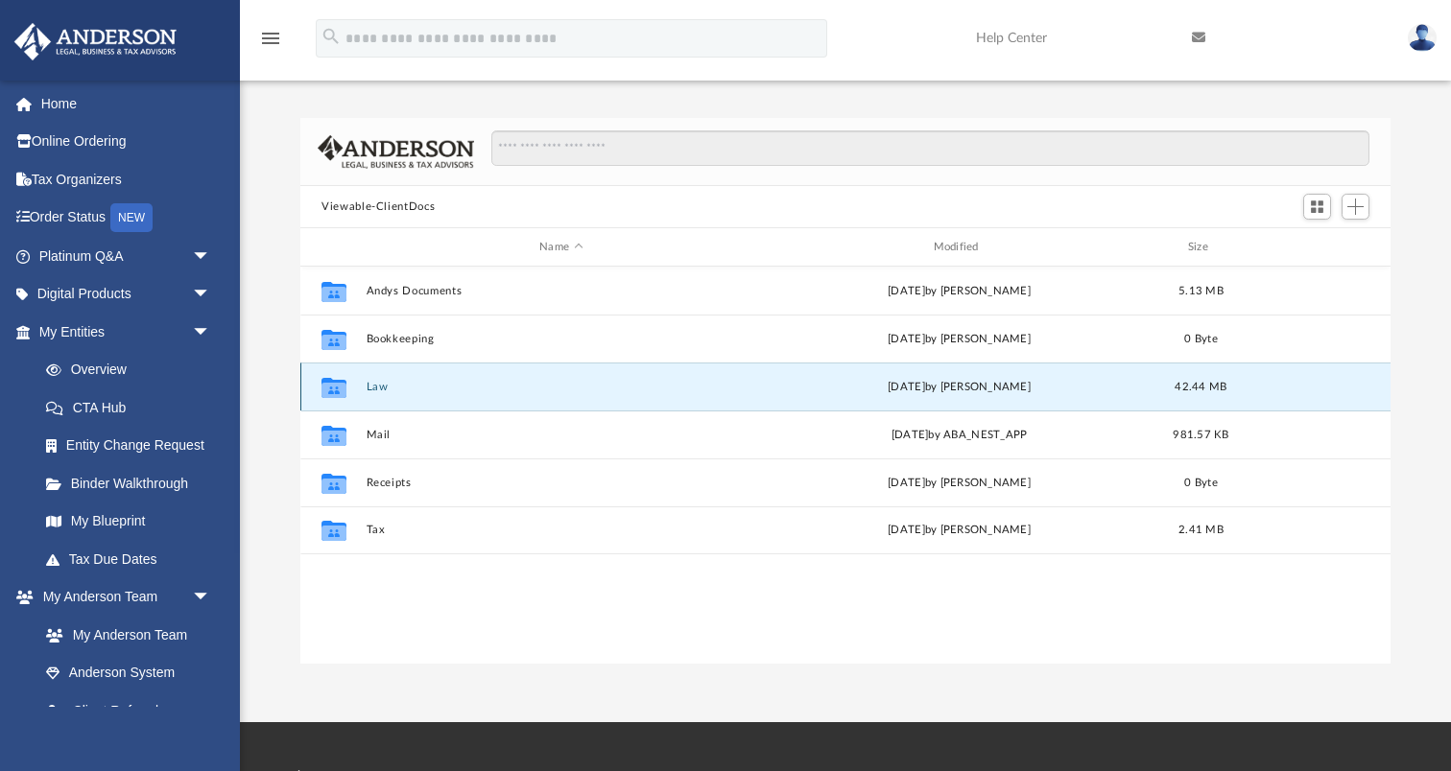
click at [367, 391] on button "Law" at bounding box center [560, 387] width 389 height 12
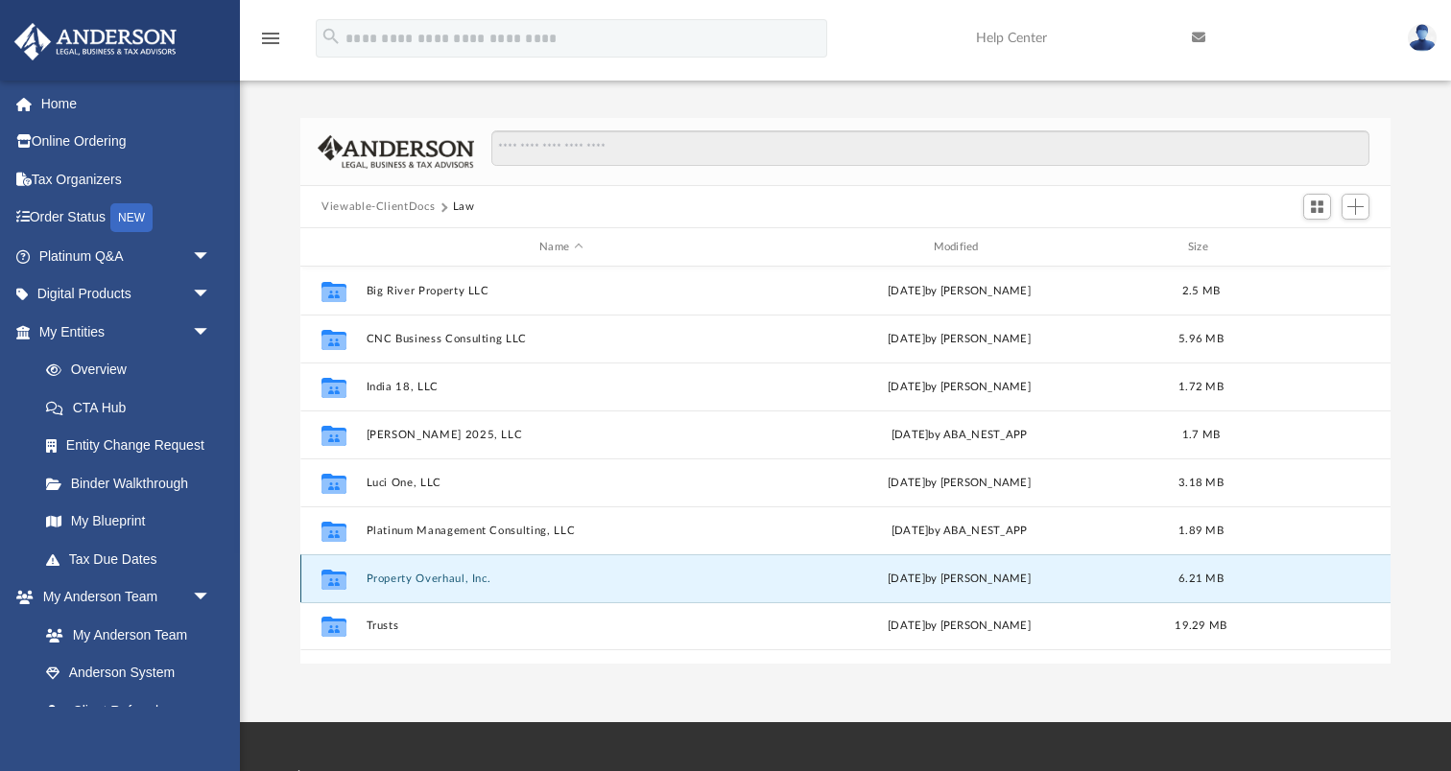
click at [418, 579] on button "Property Overhaul, Inc." at bounding box center [560, 579] width 389 height 12
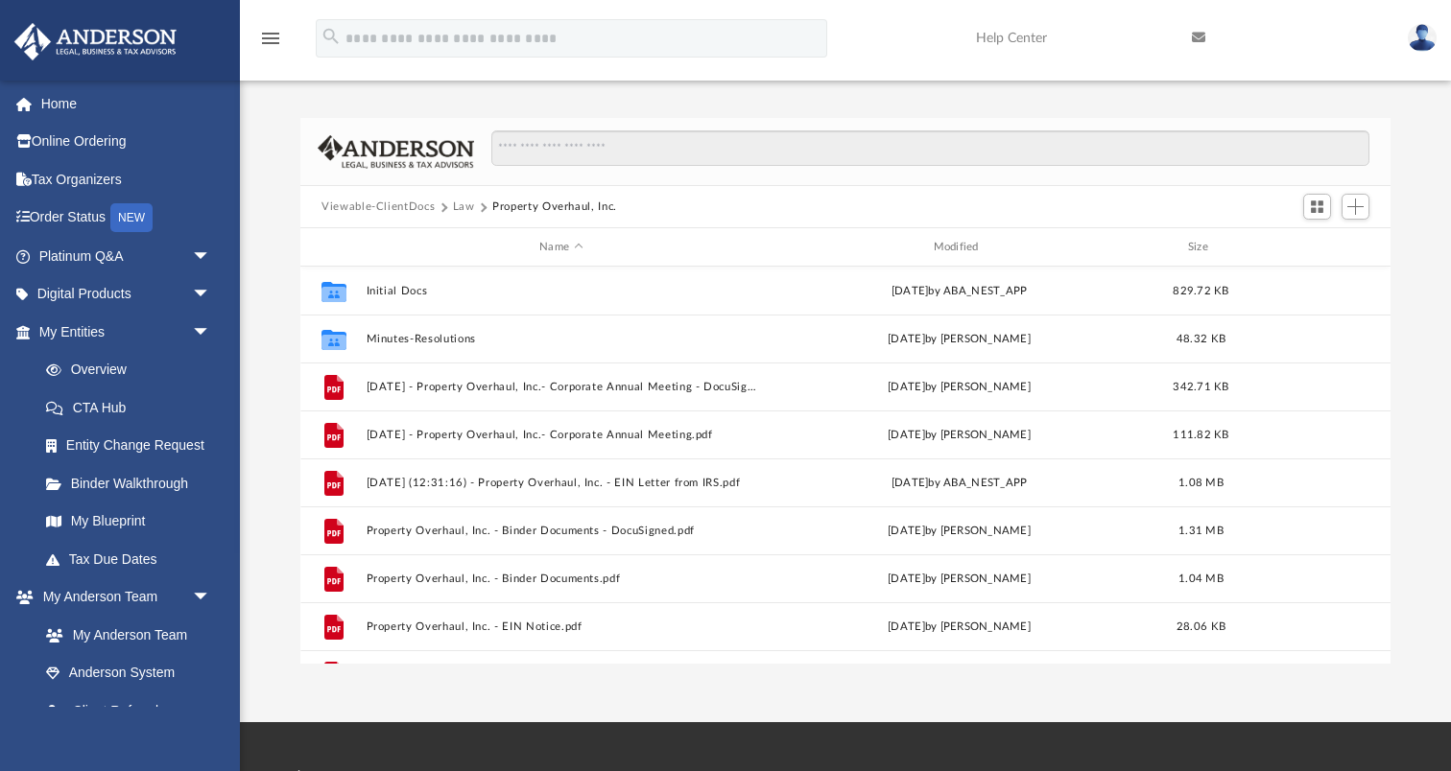
click at [460, 210] on button "Law" at bounding box center [464, 207] width 22 height 17
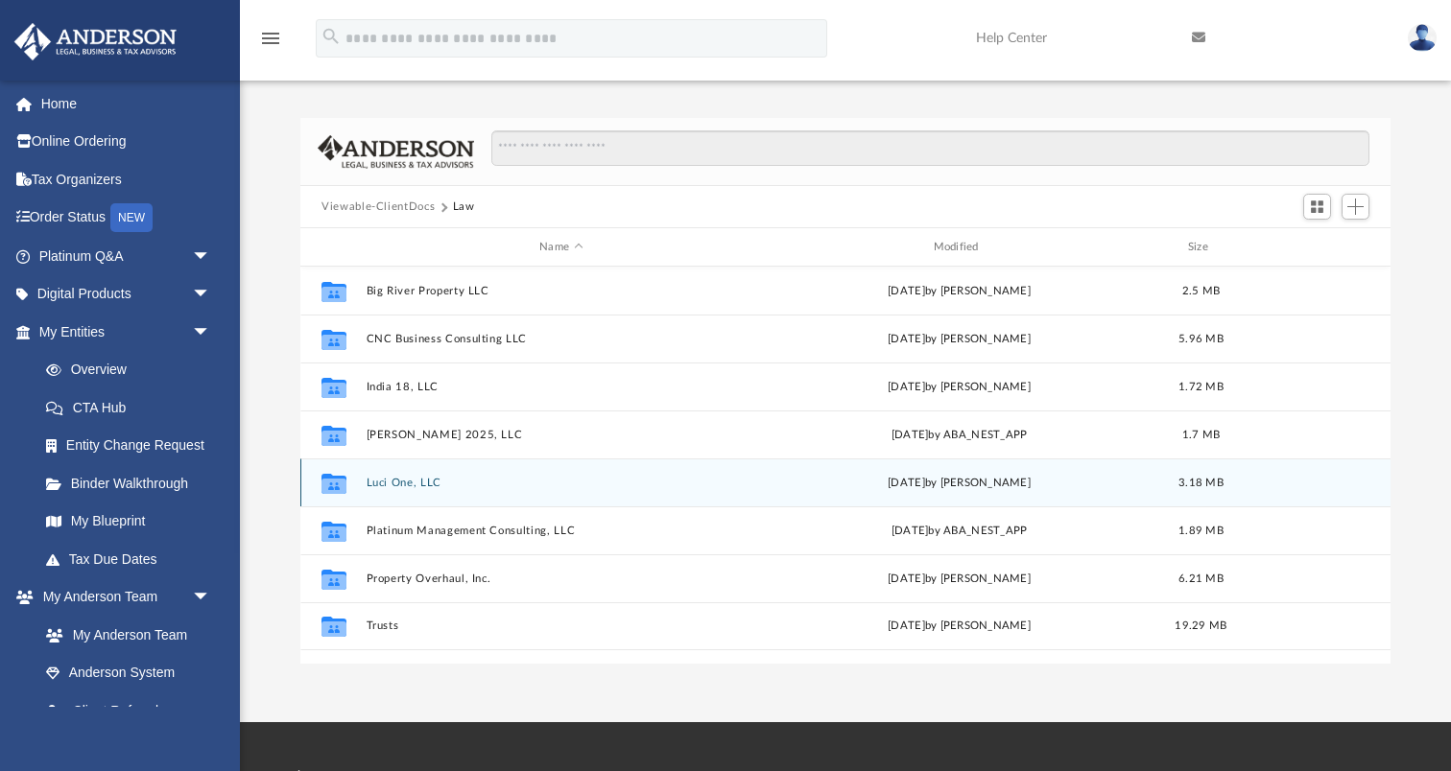
click at [391, 473] on div "Collaborated Folder Luci One, LLC [DATE] by [PERSON_NAME] 3.18 MB" at bounding box center [845, 483] width 1090 height 48
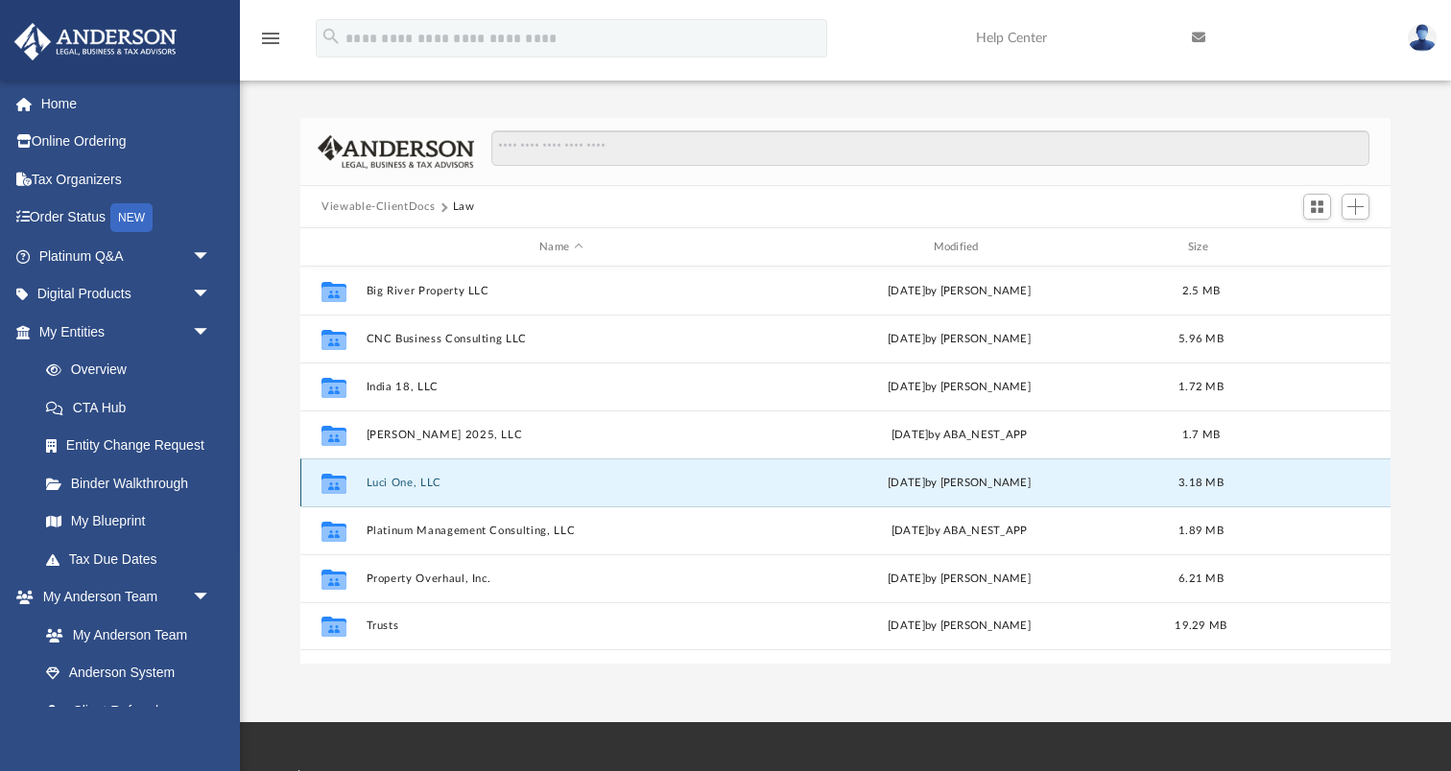
click at [398, 484] on button "Luci One, LLC" at bounding box center [560, 483] width 389 height 12
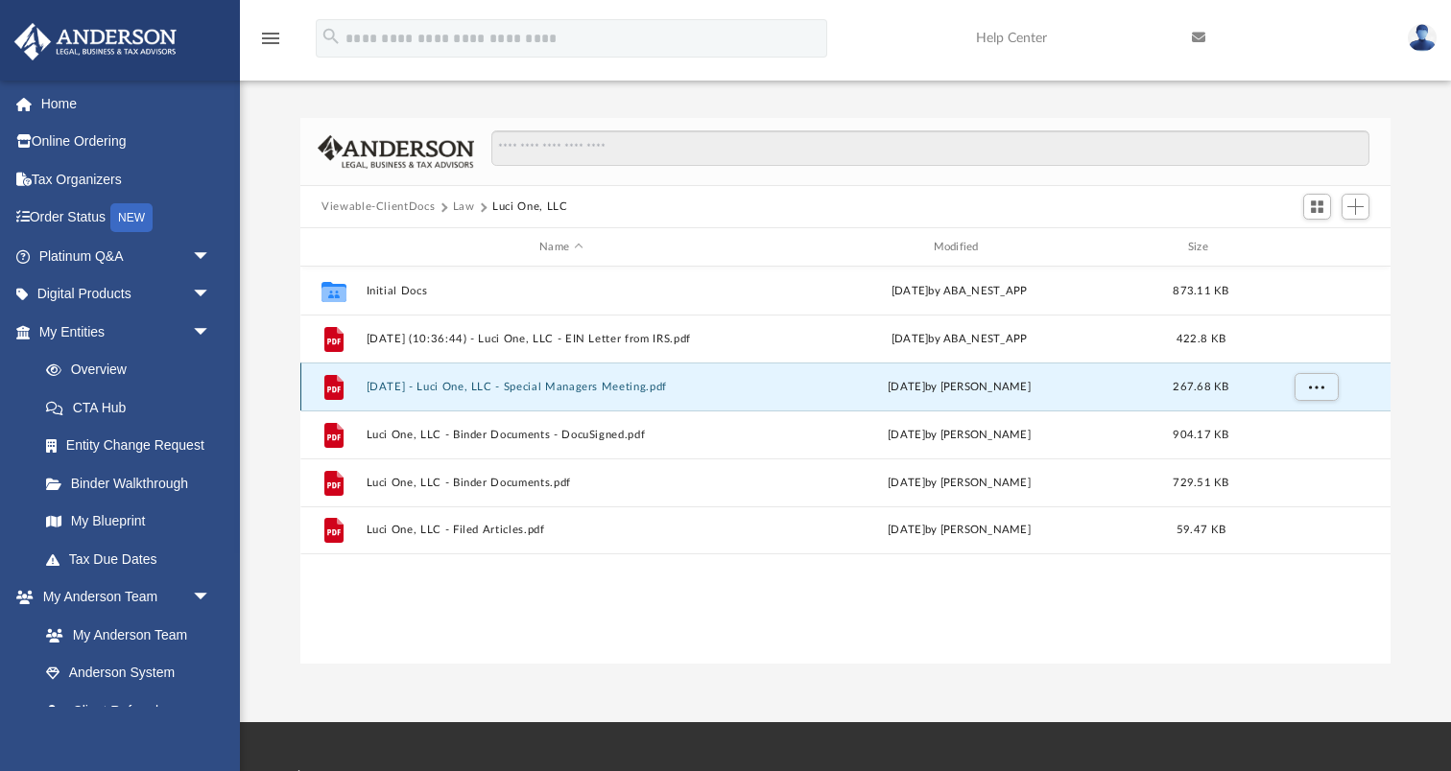
click at [555, 385] on button "[DATE] - Luci One, LLC - Special Managers Meeting.pdf" at bounding box center [560, 387] width 389 height 12
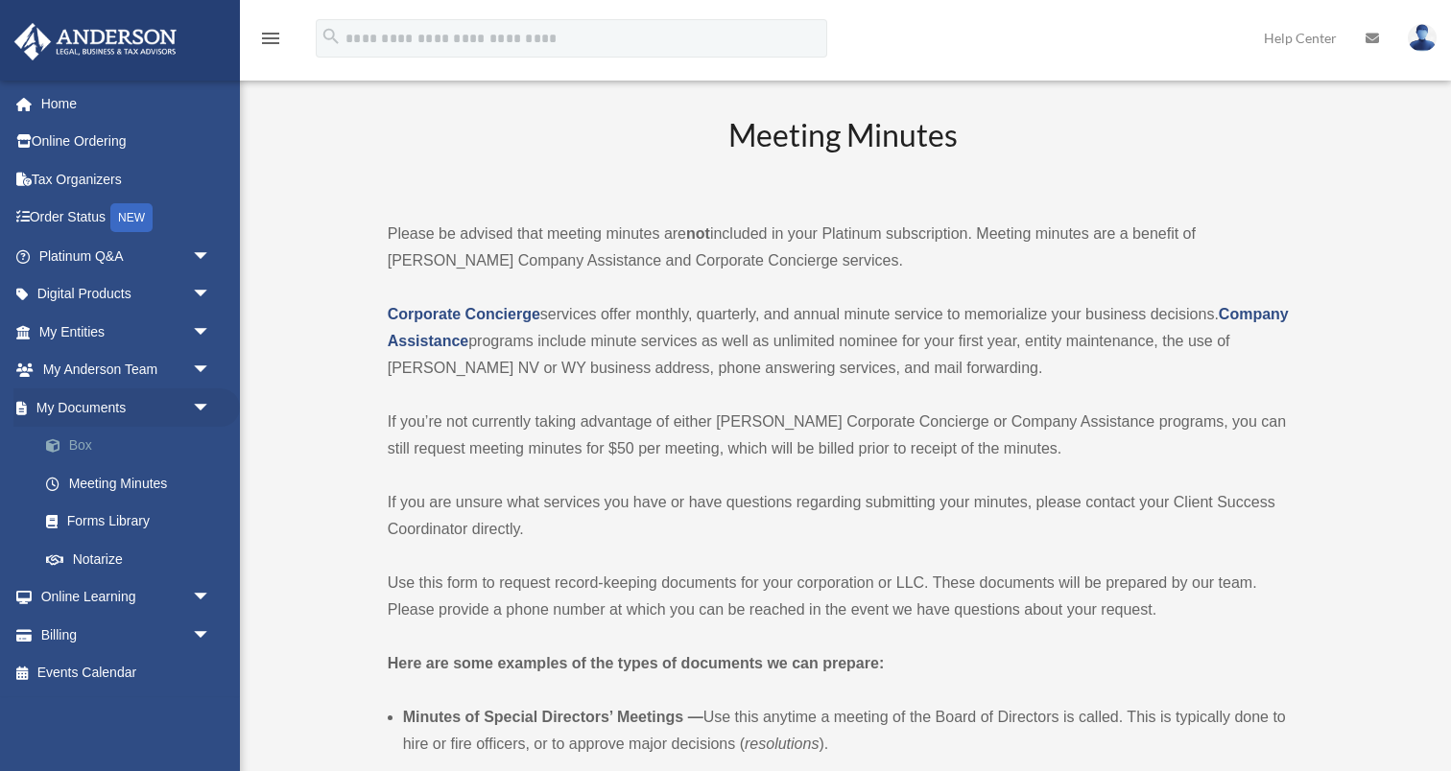
click at [82, 446] on link "Box" at bounding box center [133, 446] width 213 height 38
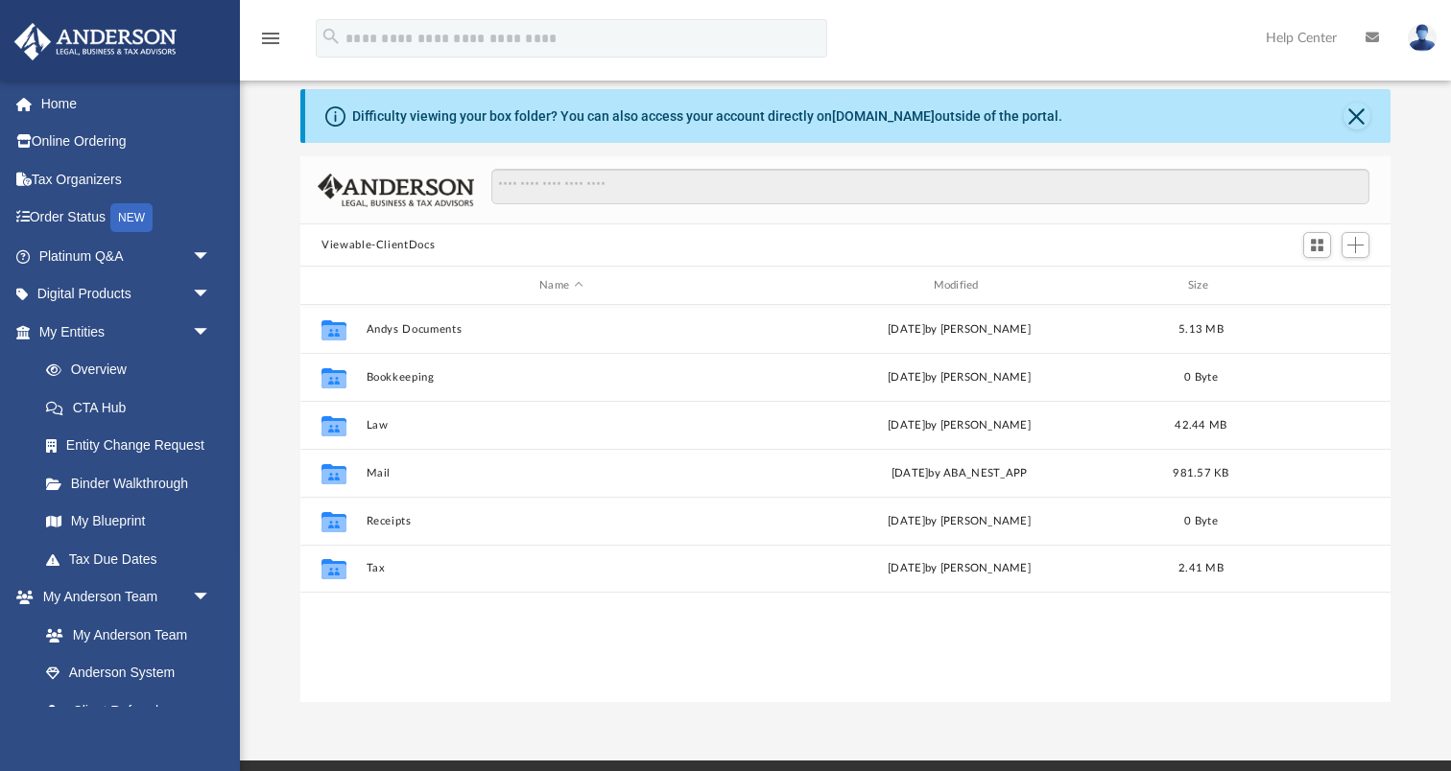
scroll to position [31, 0]
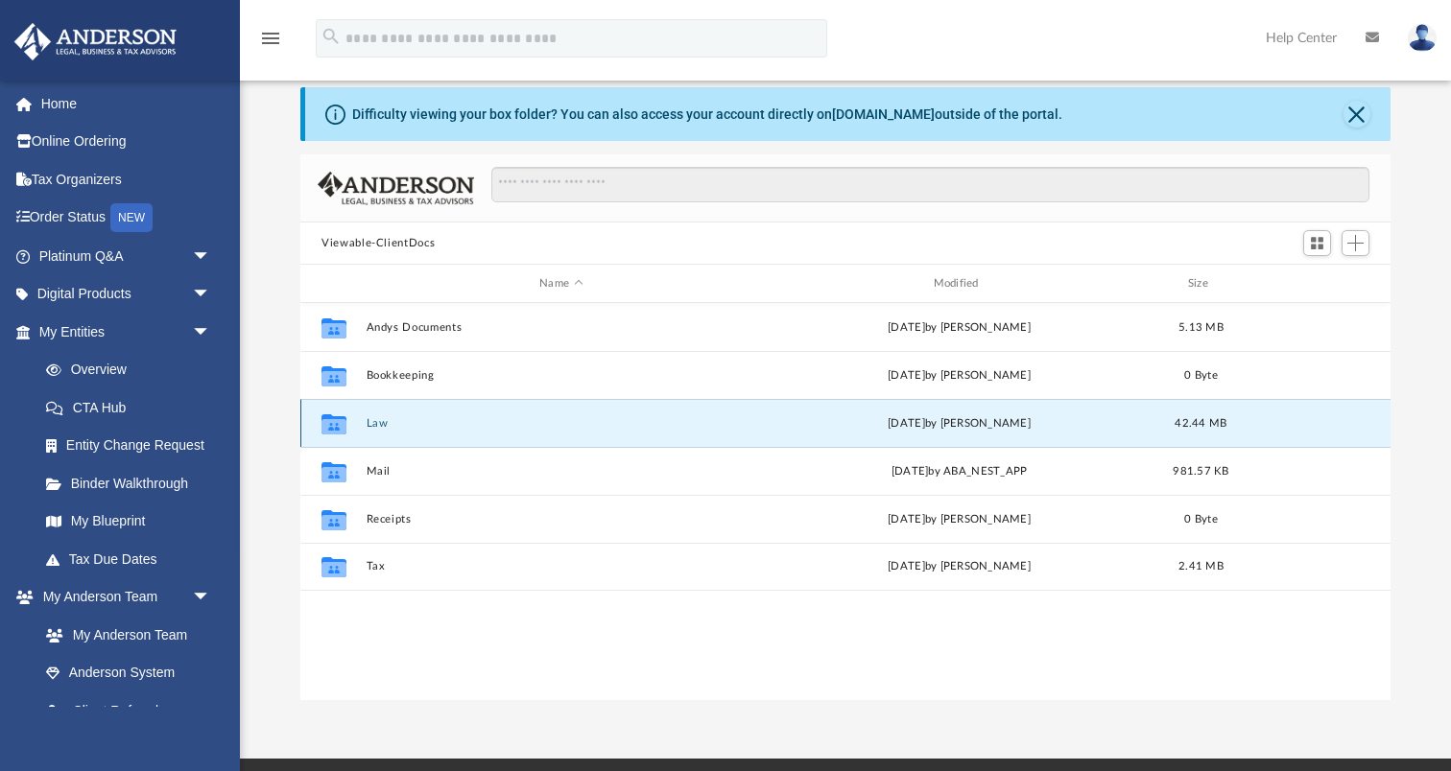
click at [376, 422] on button "Law" at bounding box center [560, 423] width 389 height 12
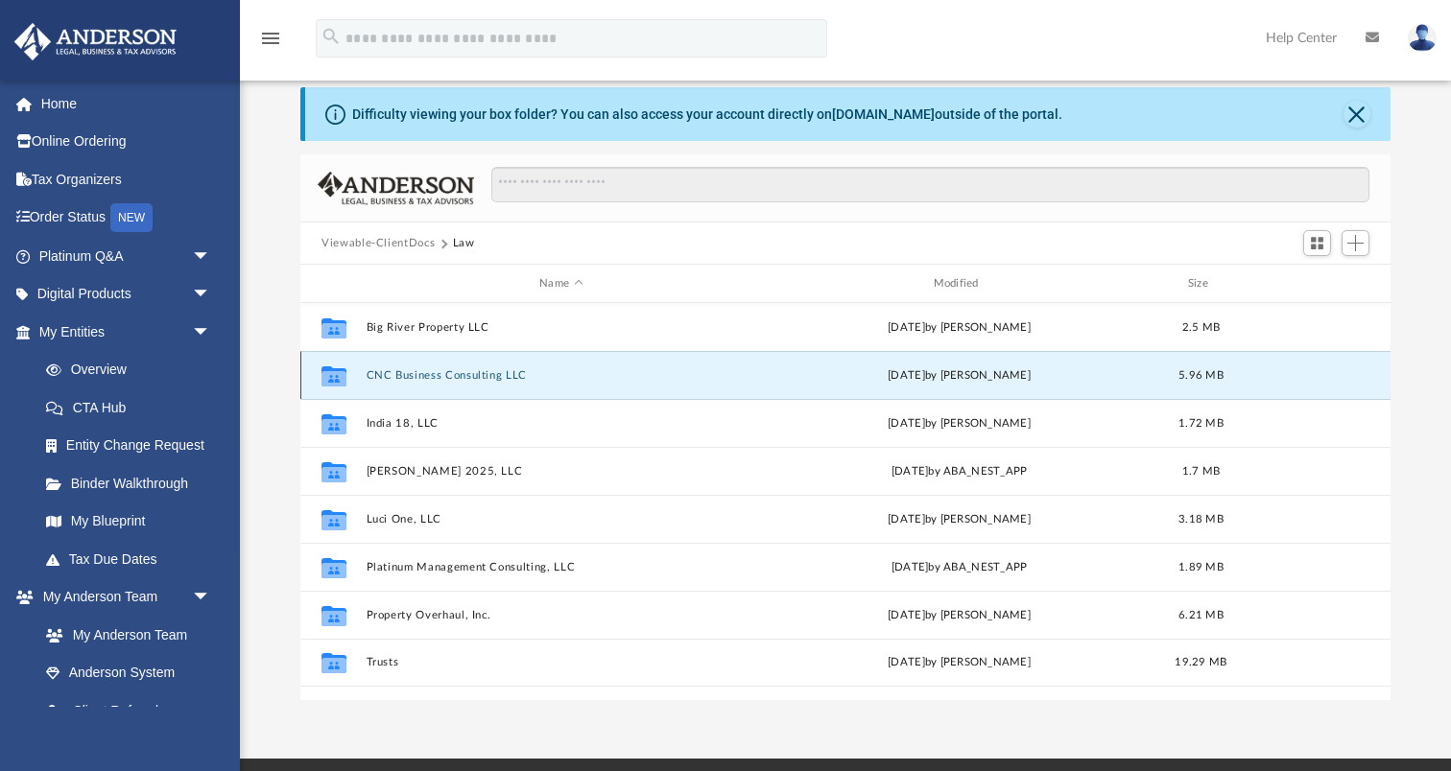
click at [443, 373] on button "CNC Business Consulting LLC" at bounding box center [560, 375] width 389 height 12
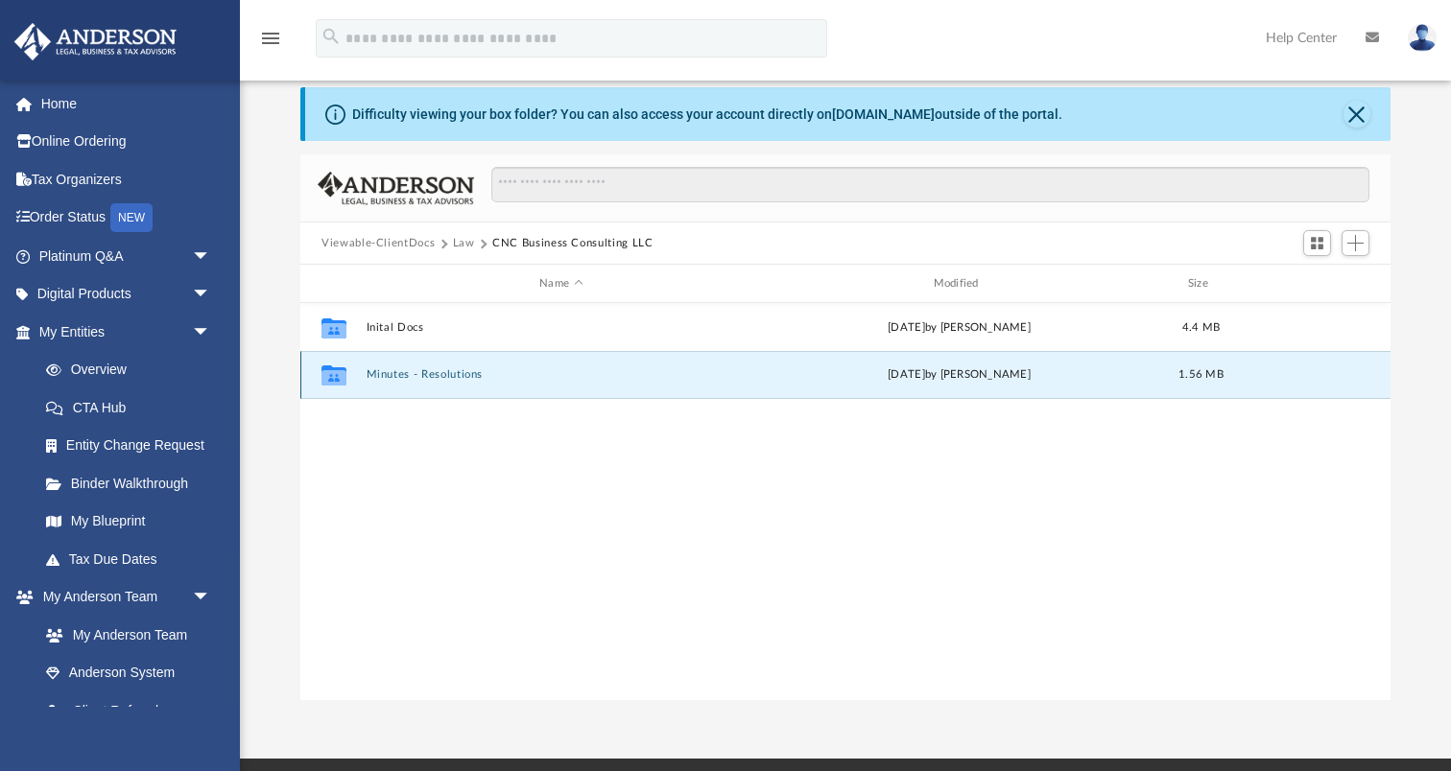
click at [440, 378] on button "Minutes - Resolutions" at bounding box center [560, 374] width 389 height 12
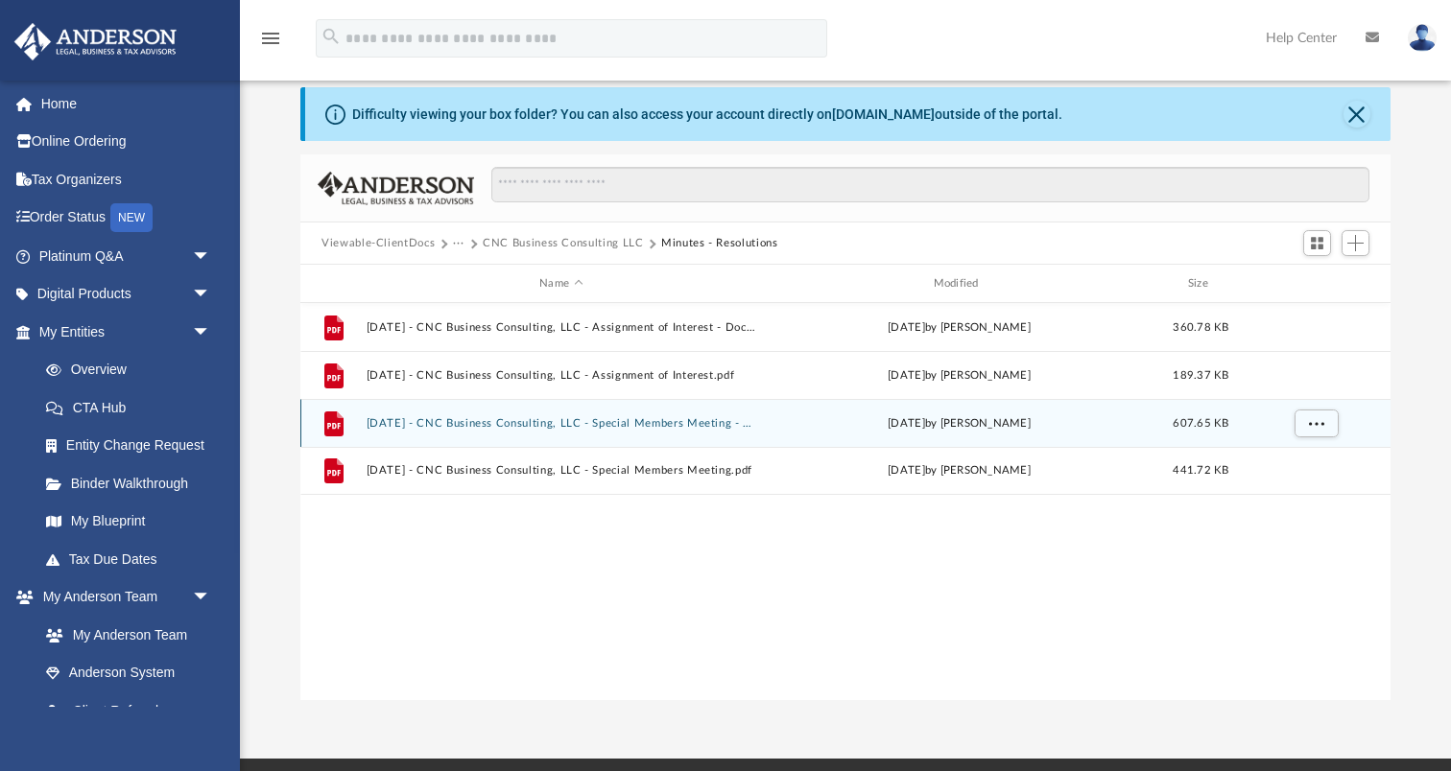
click at [566, 424] on button "[DATE] - CNC Business Consulting, LLC - Special Members Meeting - DocuSigned.pdf" at bounding box center [560, 423] width 389 height 12
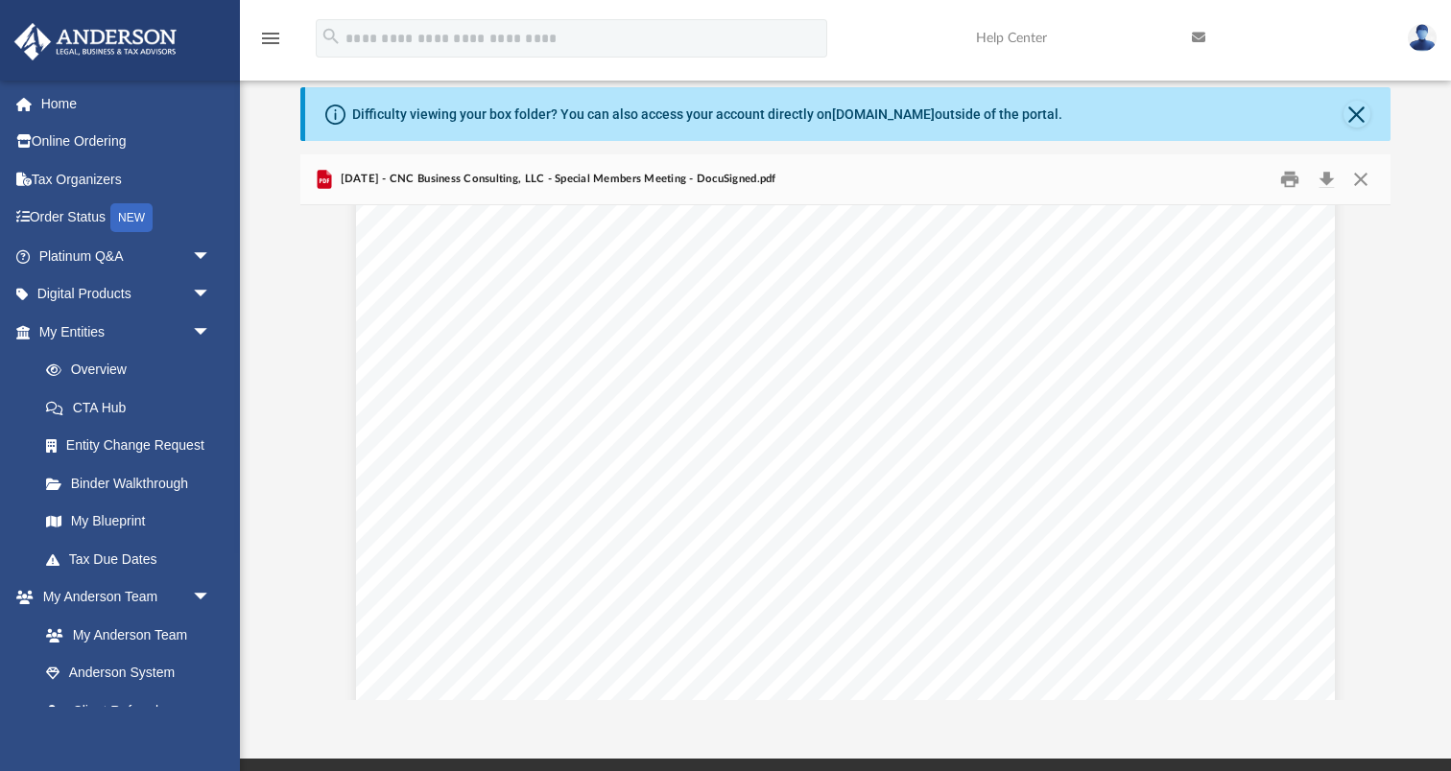
scroll to position [375, 0]
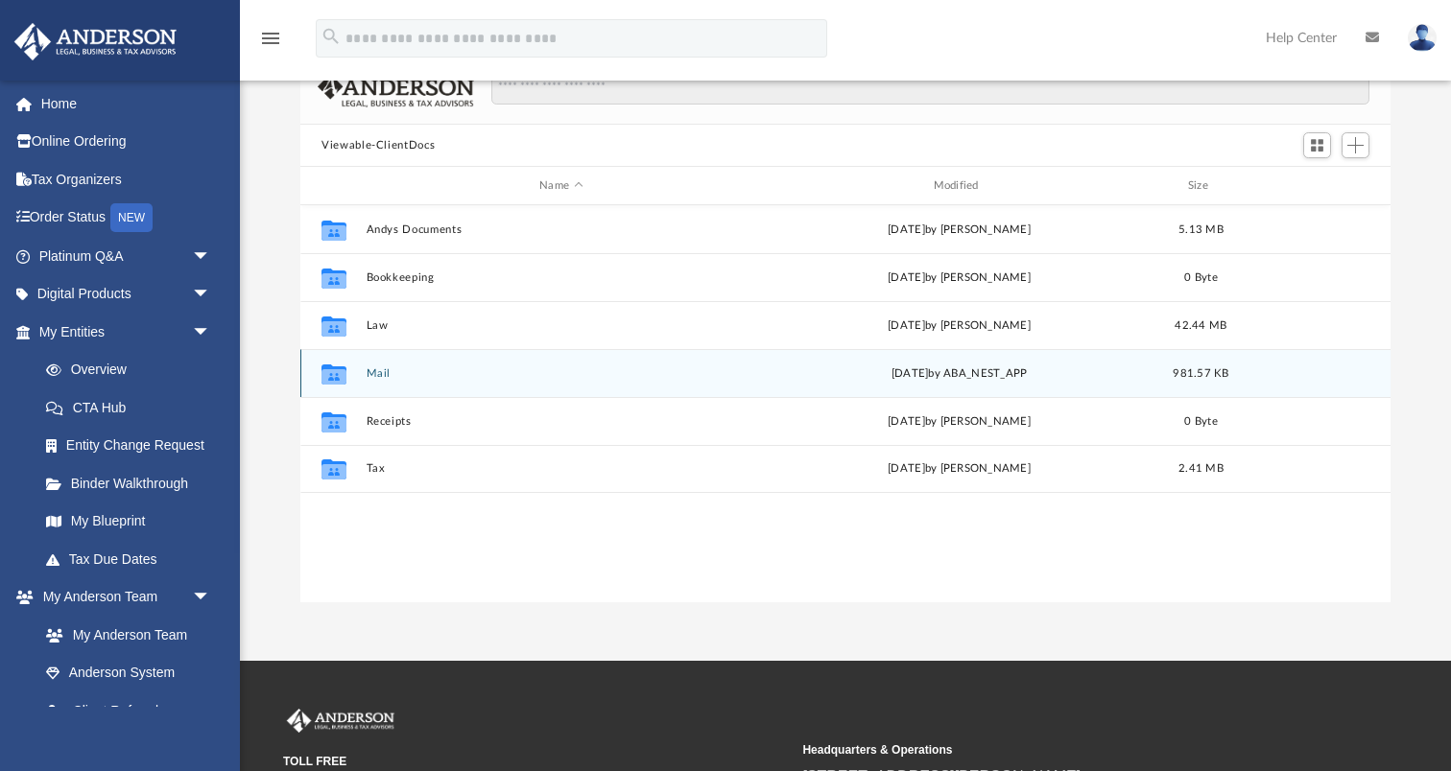
scroll to position [436, 1089]
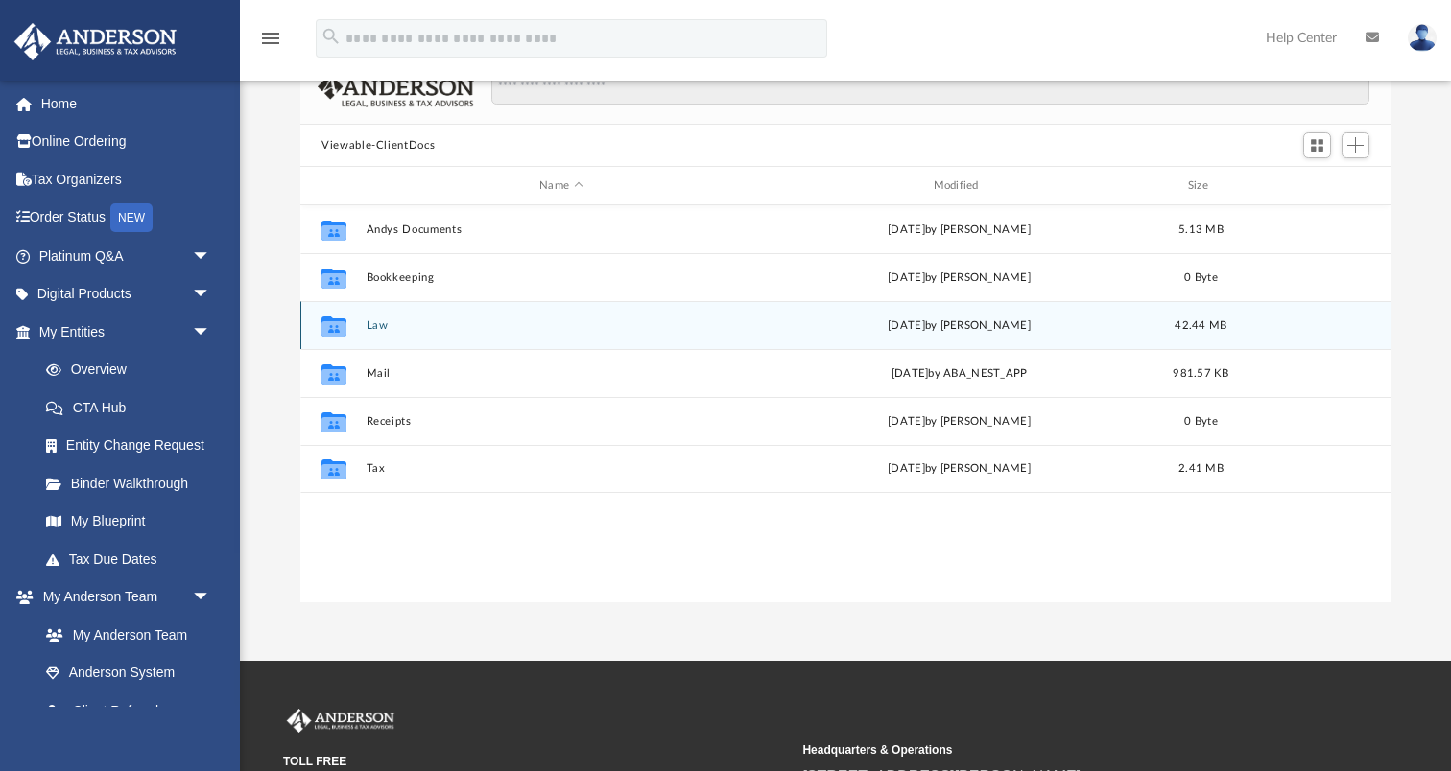
click at [382, 319] on button "Law" at bounding box center [560, 325] width 389 height 12
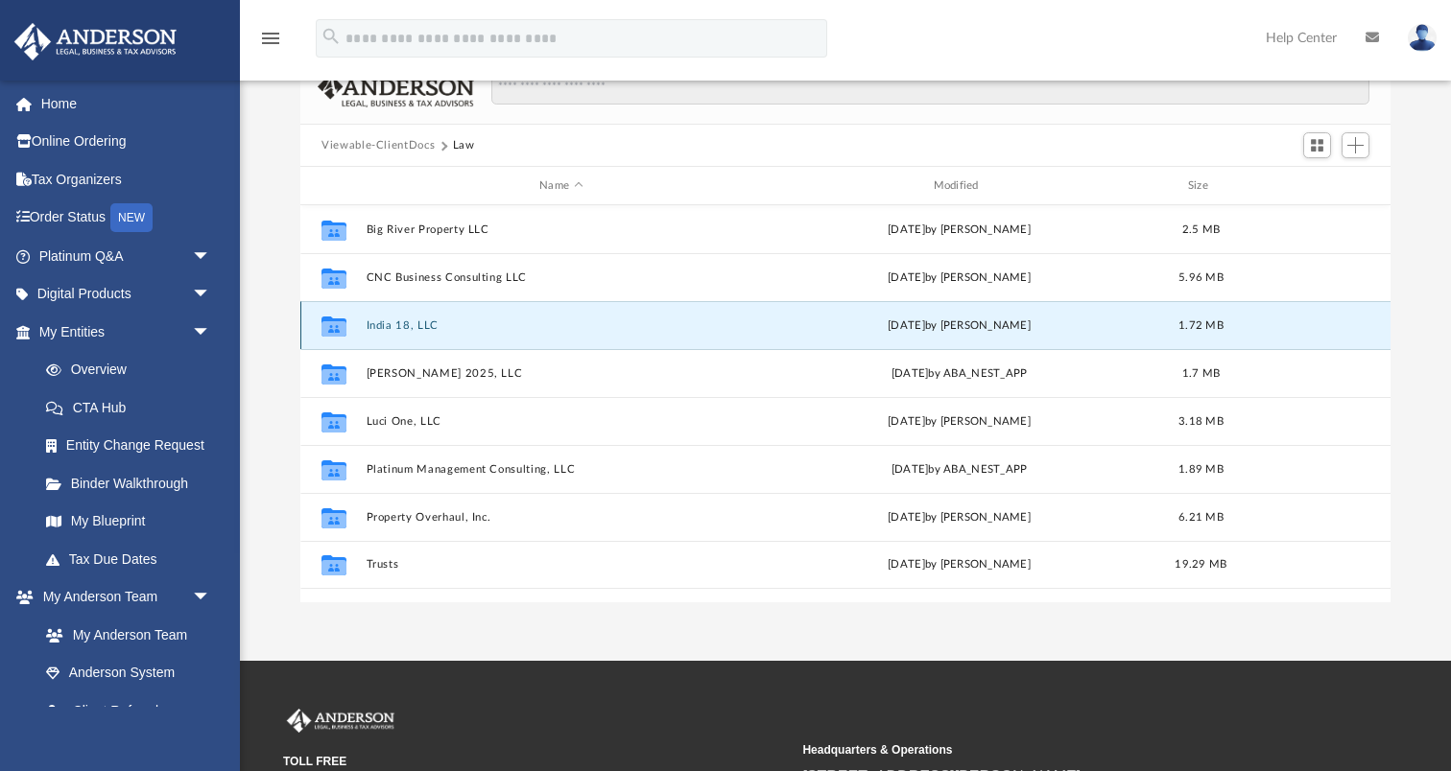
click at [393, 326] on button "India 18, LLC" at bounding box center [560, 325] width 389 height 12
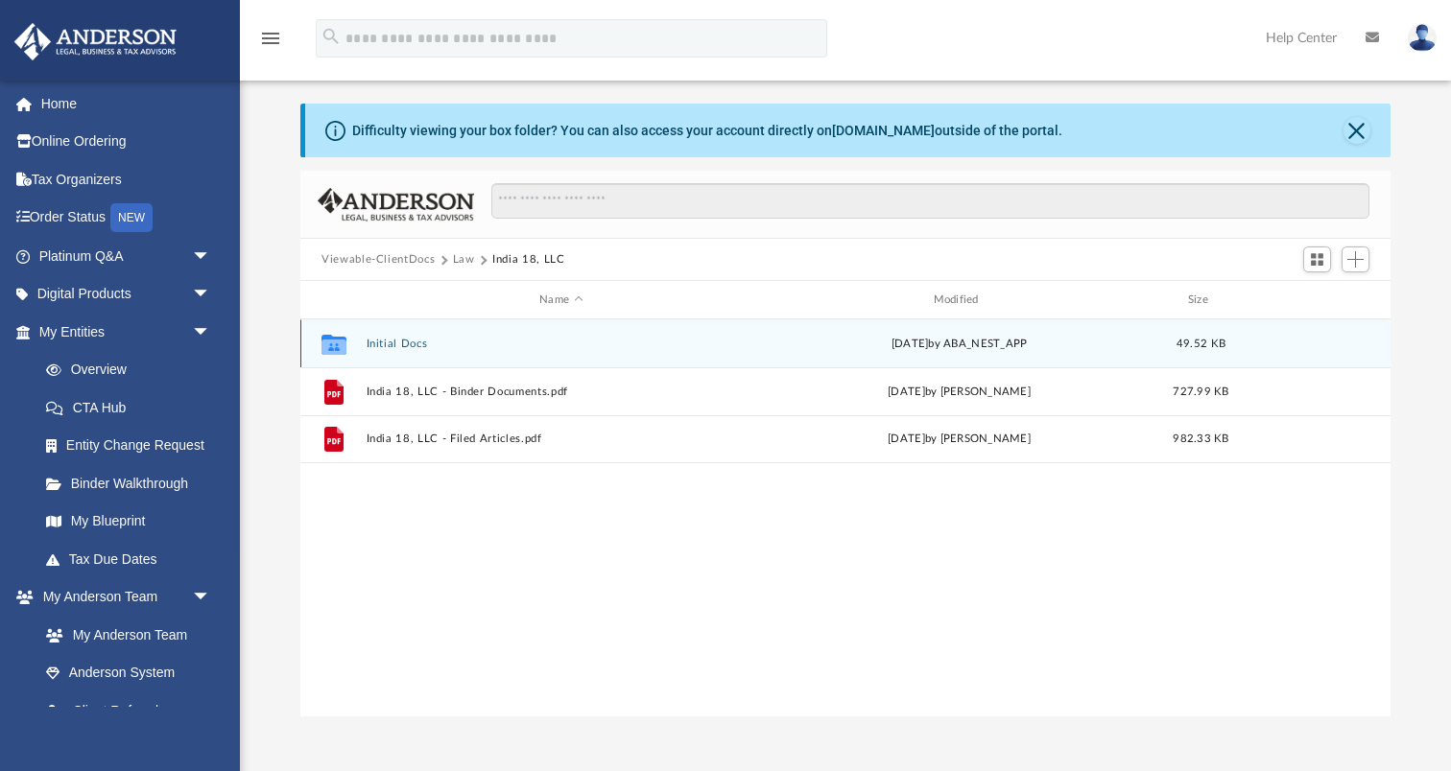
scroll to position [0, 0]
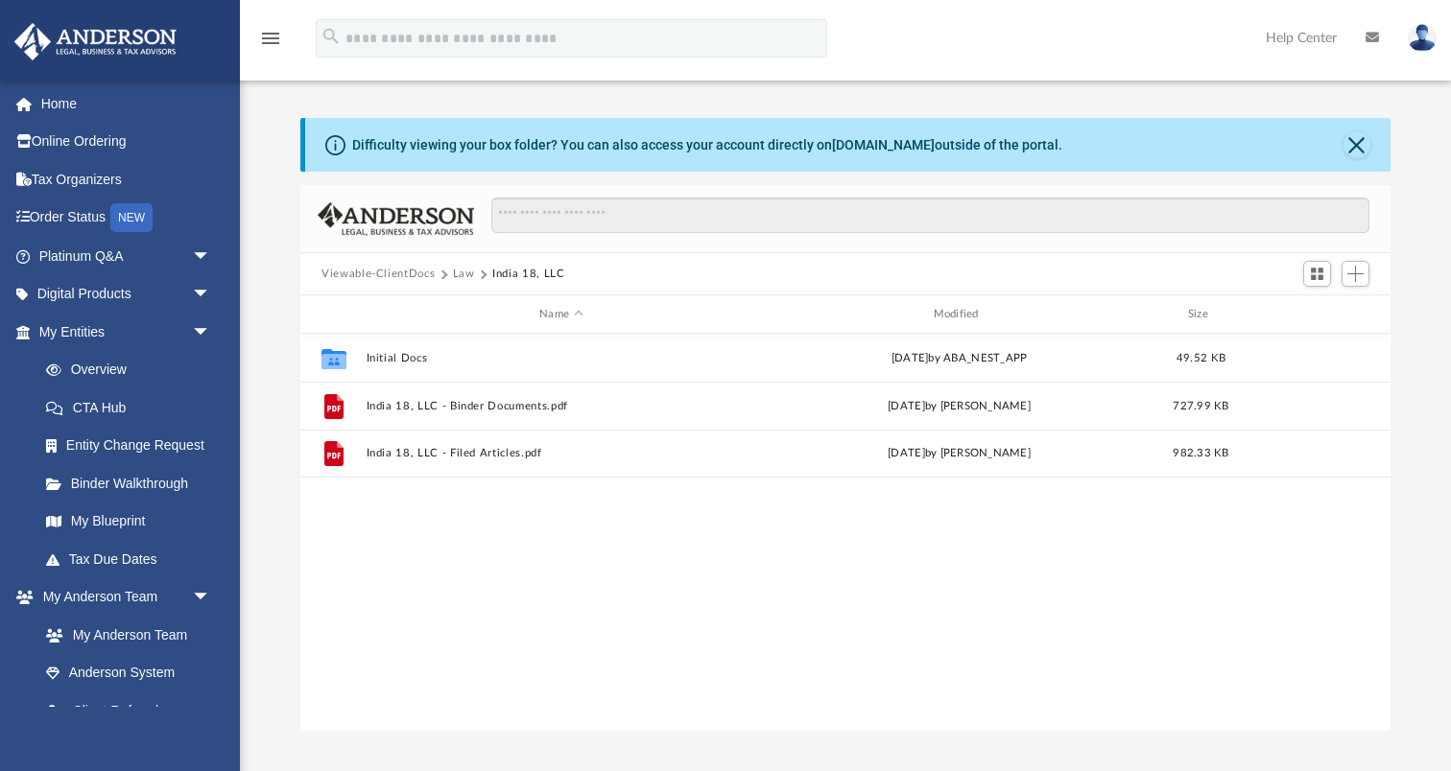
click at [460, 277] on button "Law" at bounding box center [464, 274] width 22 height 17
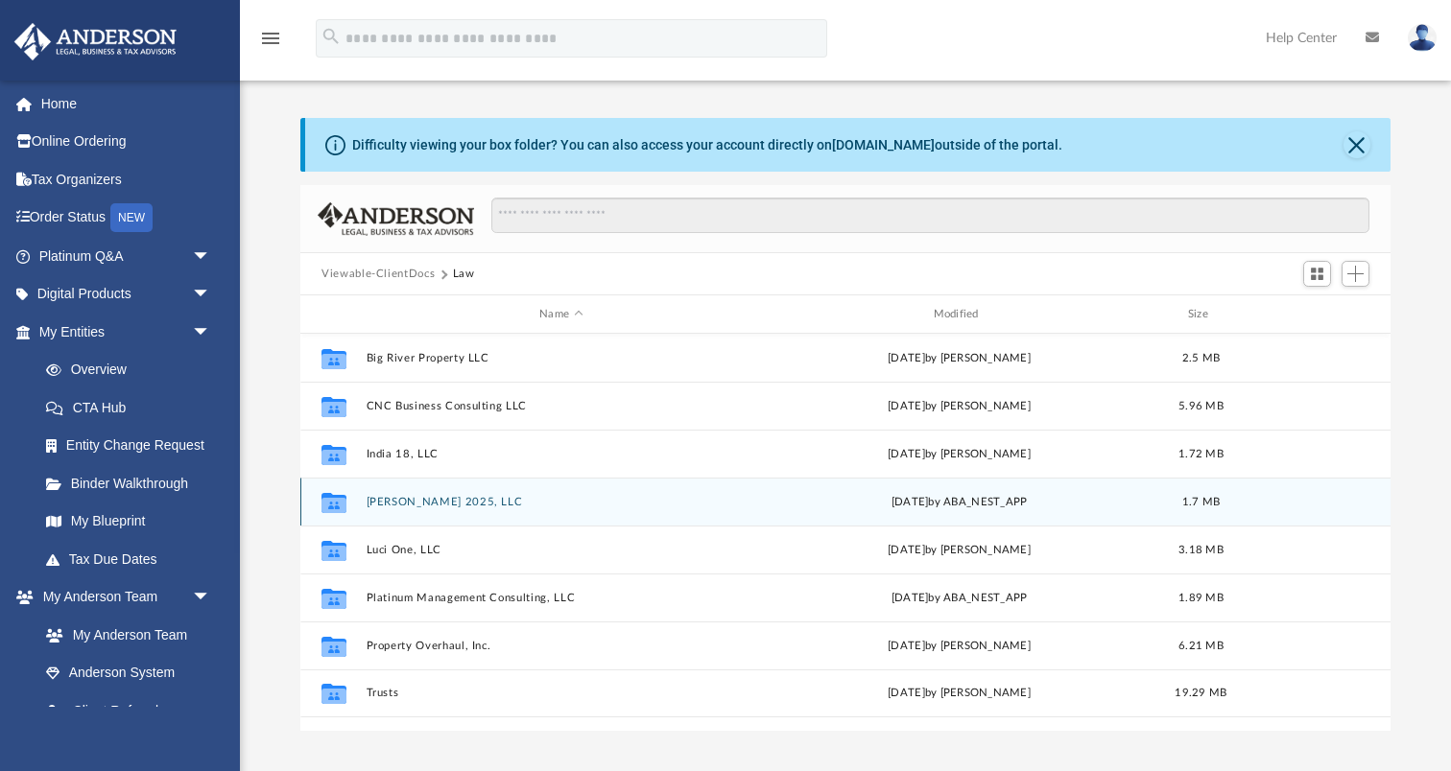
click at [392, 499] on button "Joshua 2025, LLC" at bounding box center [560, 502] width 389 height 12
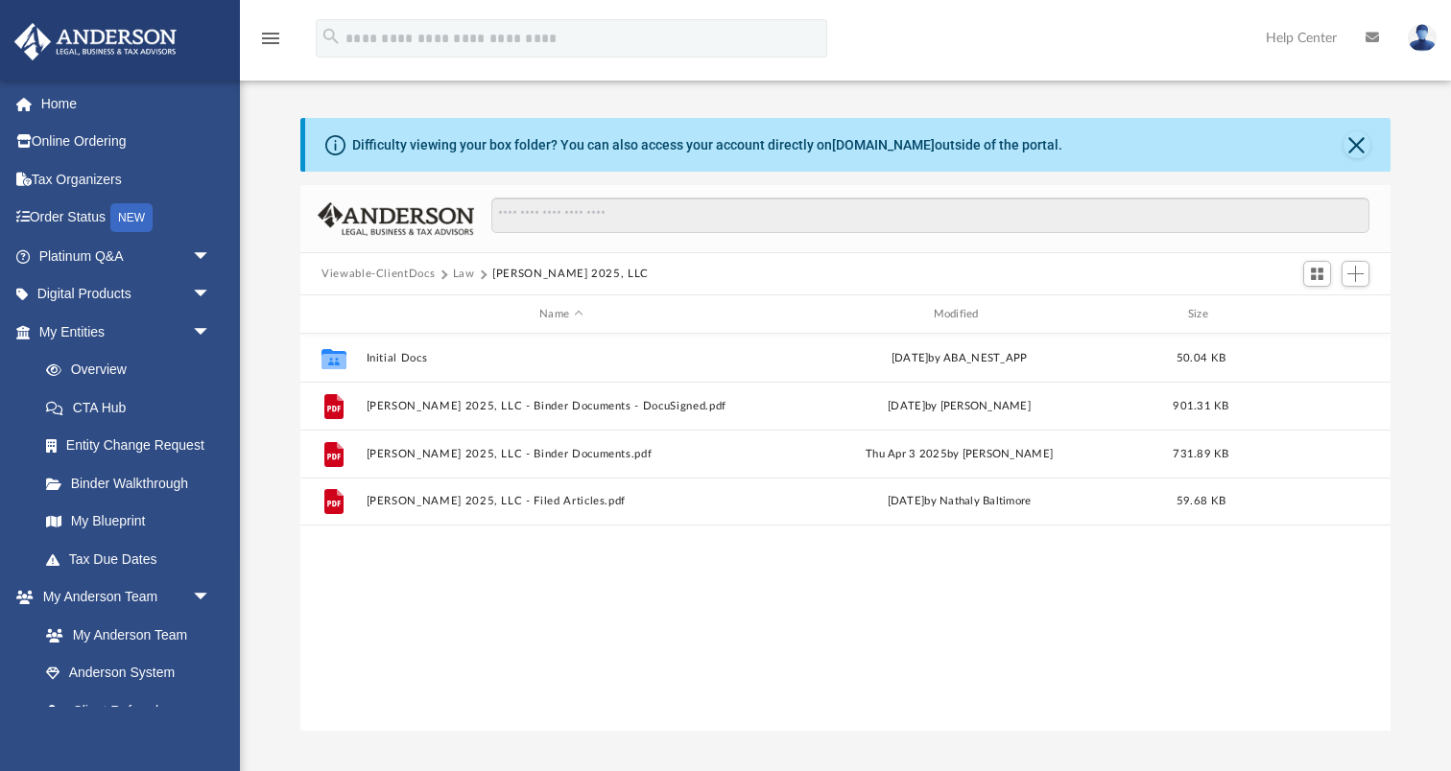
click at [457, 275] on button "Law" at bounding box center [464, 274] width 22 height 17
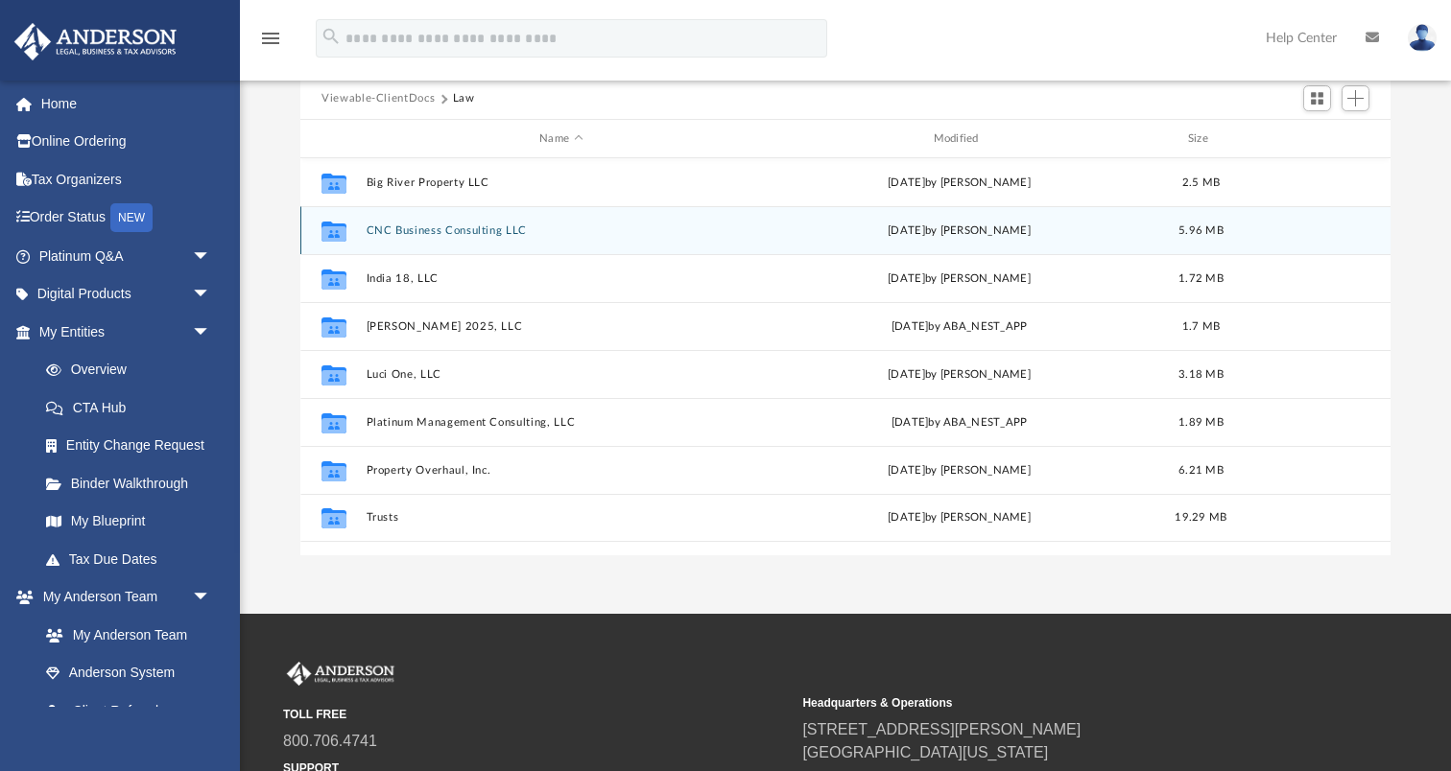
scroll to position [177, 0]
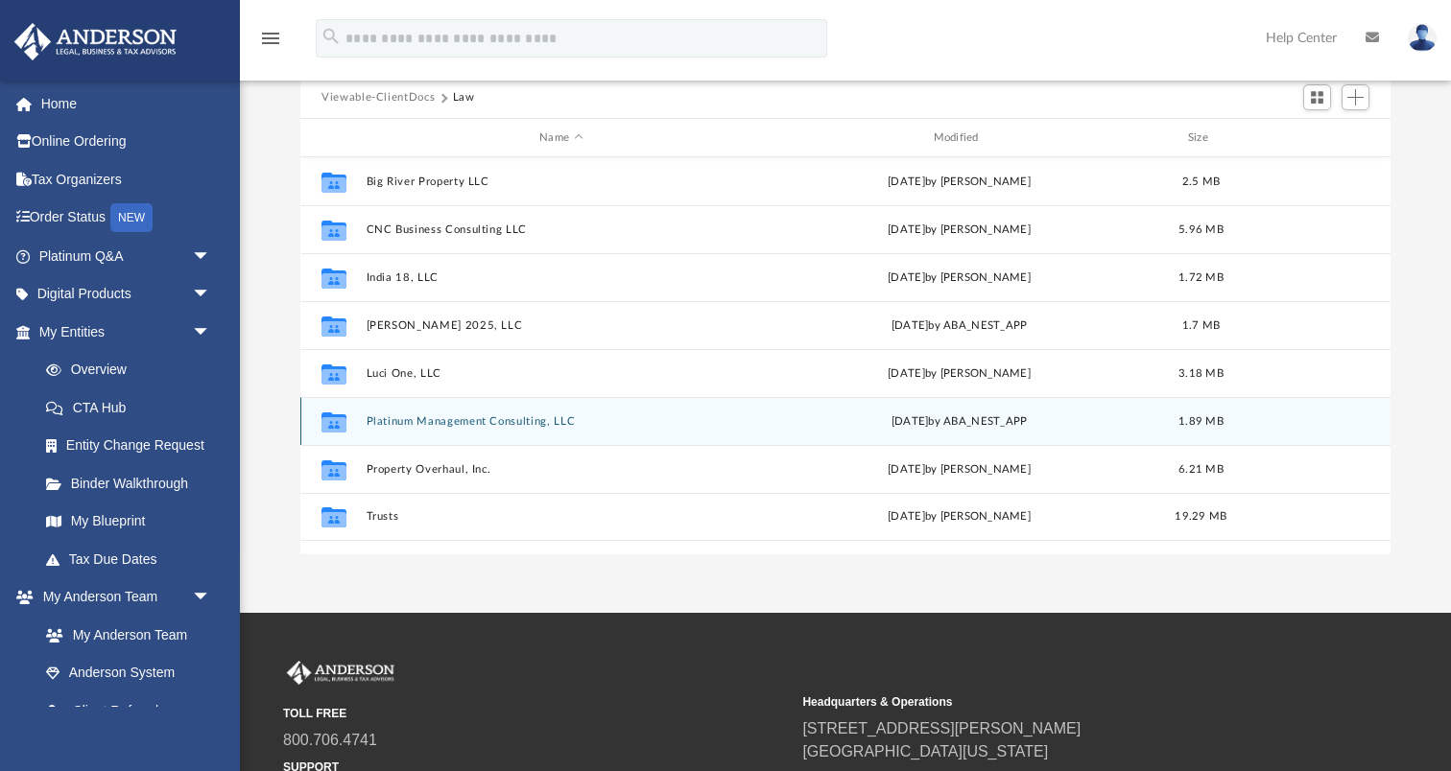
click at [450, 417] on button "Platinum Management Consulting, LLC" at bounding box center [560, 421] width 389 height 12
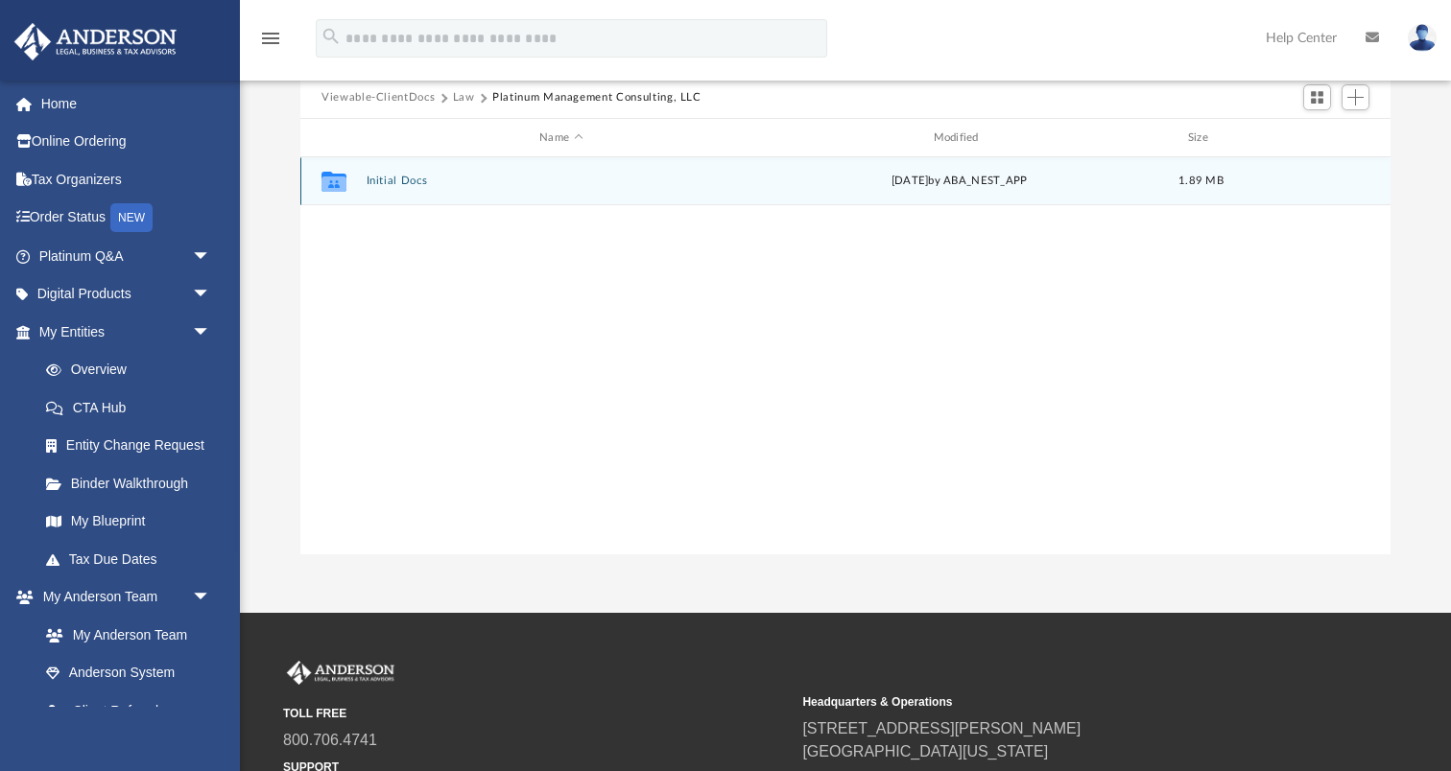
click at [389, 178] on button "Initial Docs" at bounding box center [560, 181] width 389 height 12
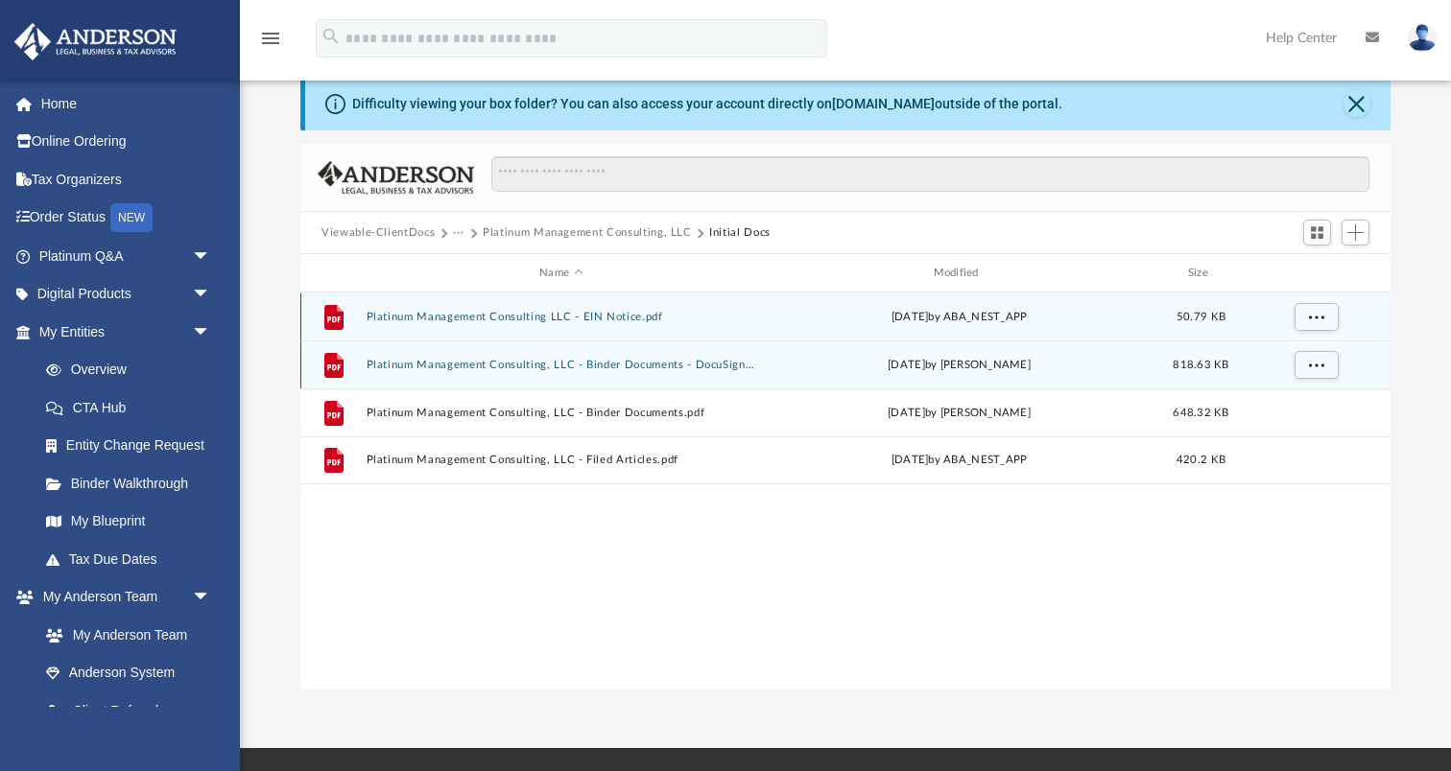
scroll to position [73, 0]
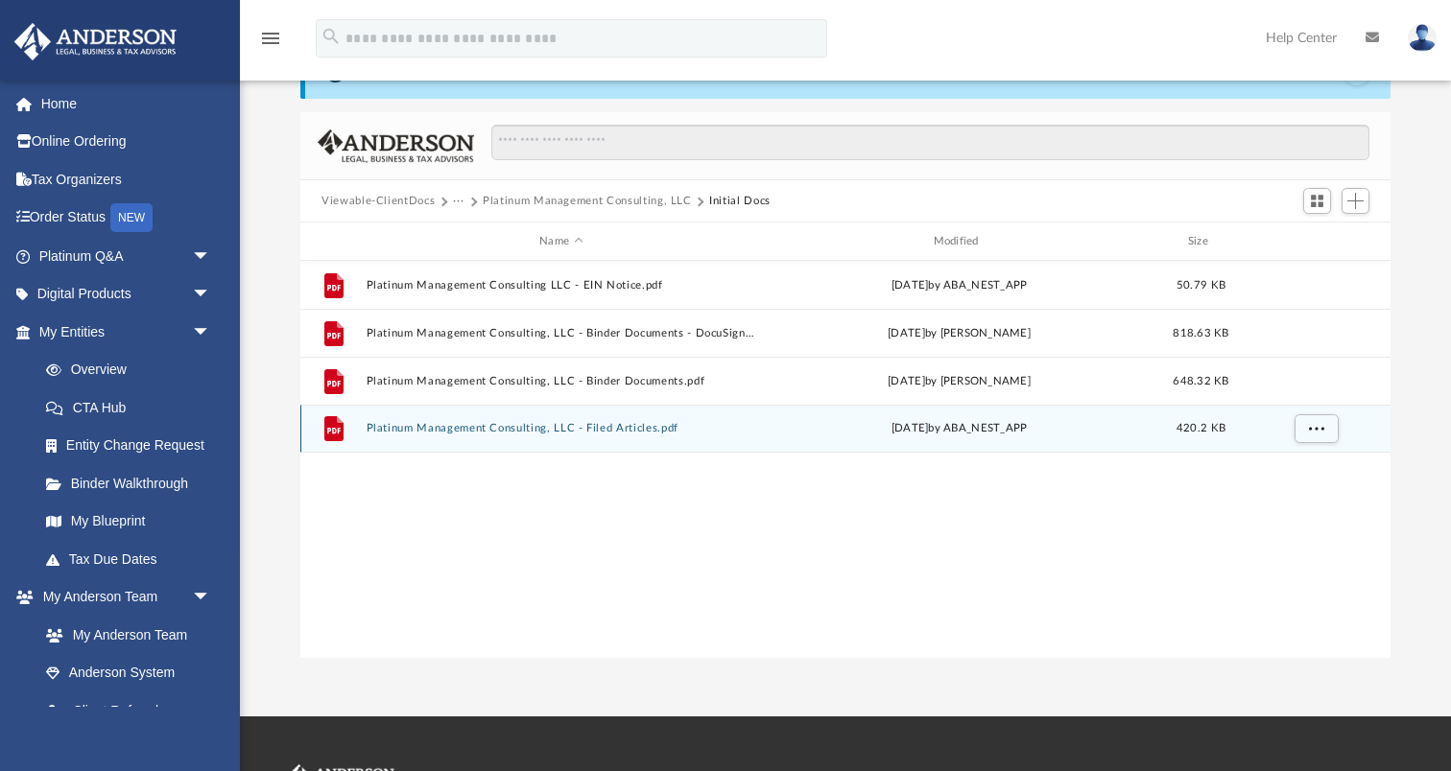
click at [457, 427] on button "Platinum Management Consulting, LLC - Filed Articles.pdf" at bounding box center [560, 428] width 389 height 12
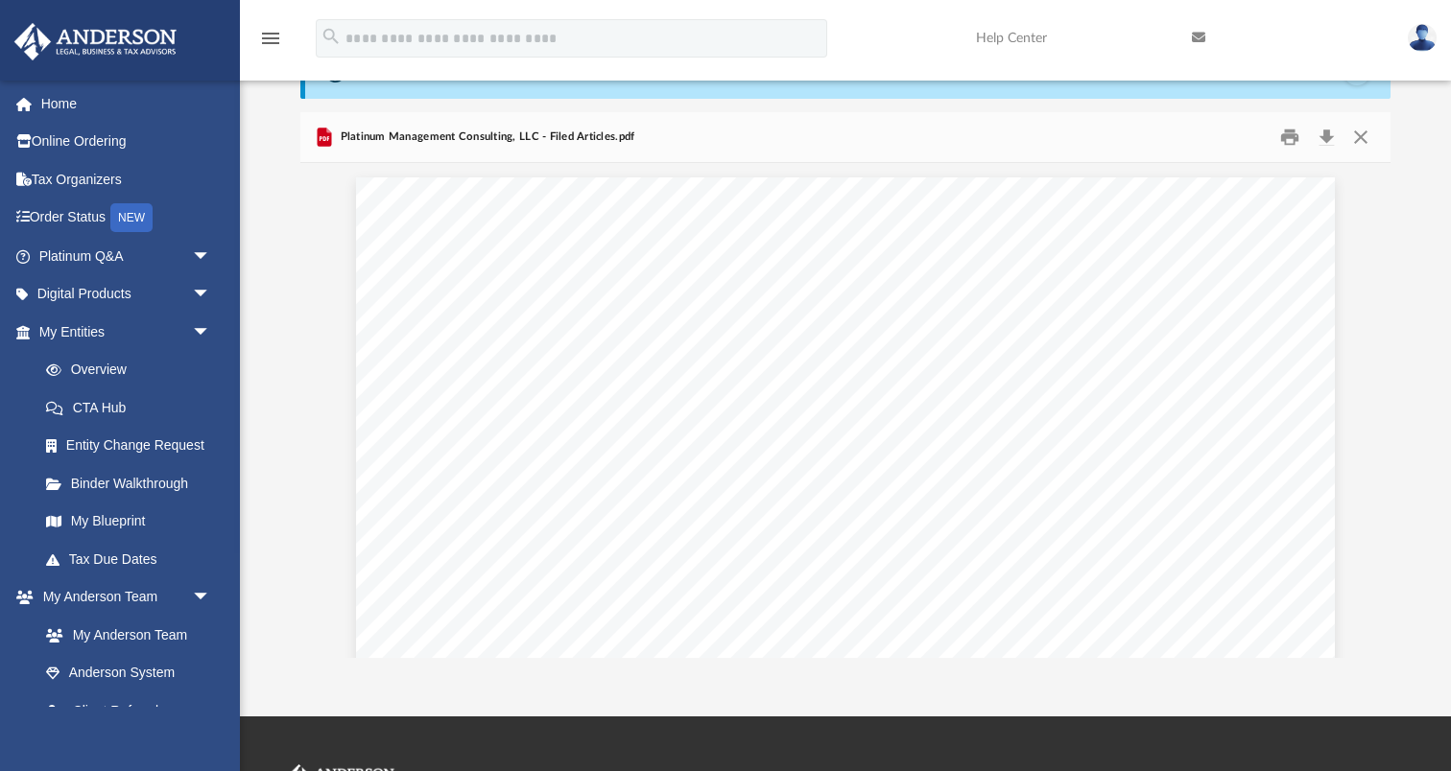
scroll to position [0, 0]
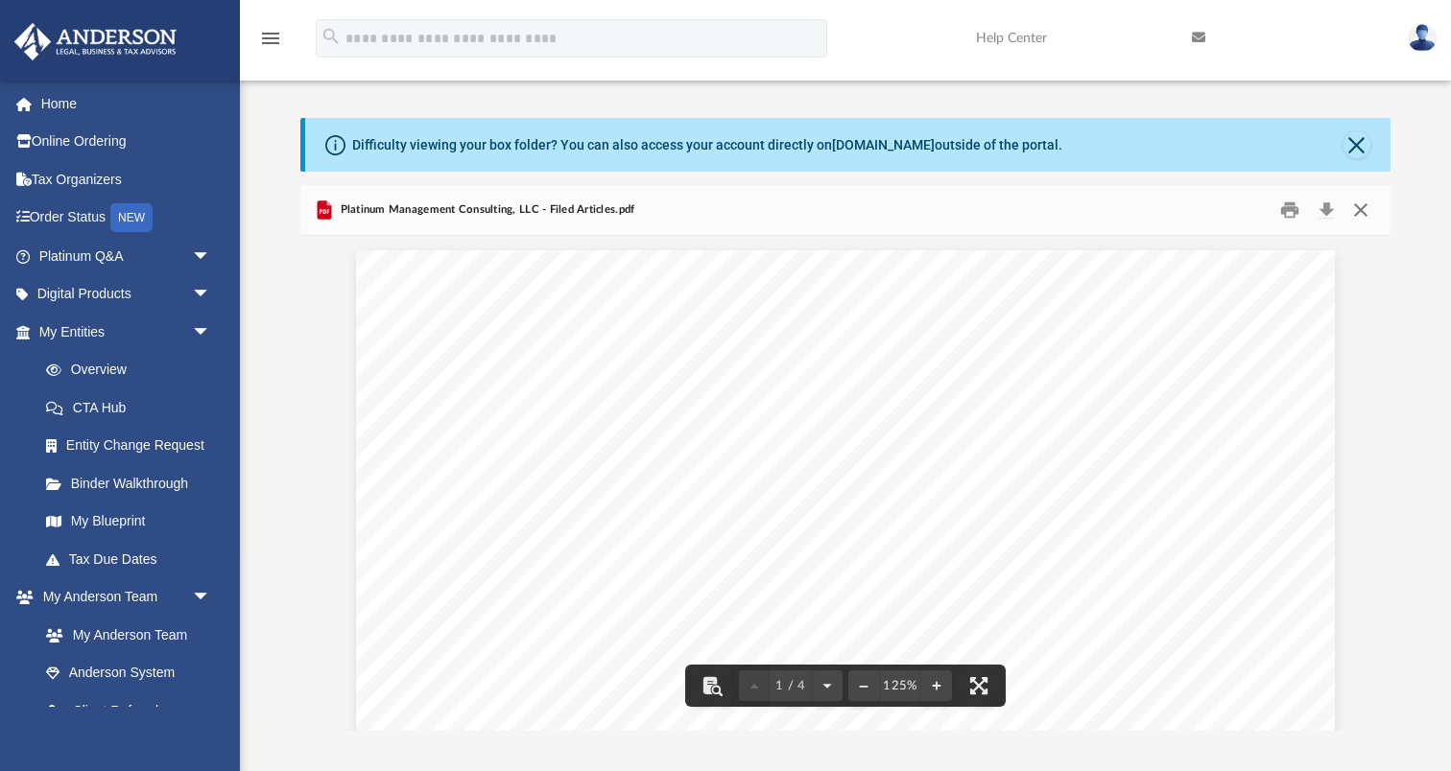
click at [1357, 210] on button "Close" at bounding box center [1360, 211] width 35 height 30
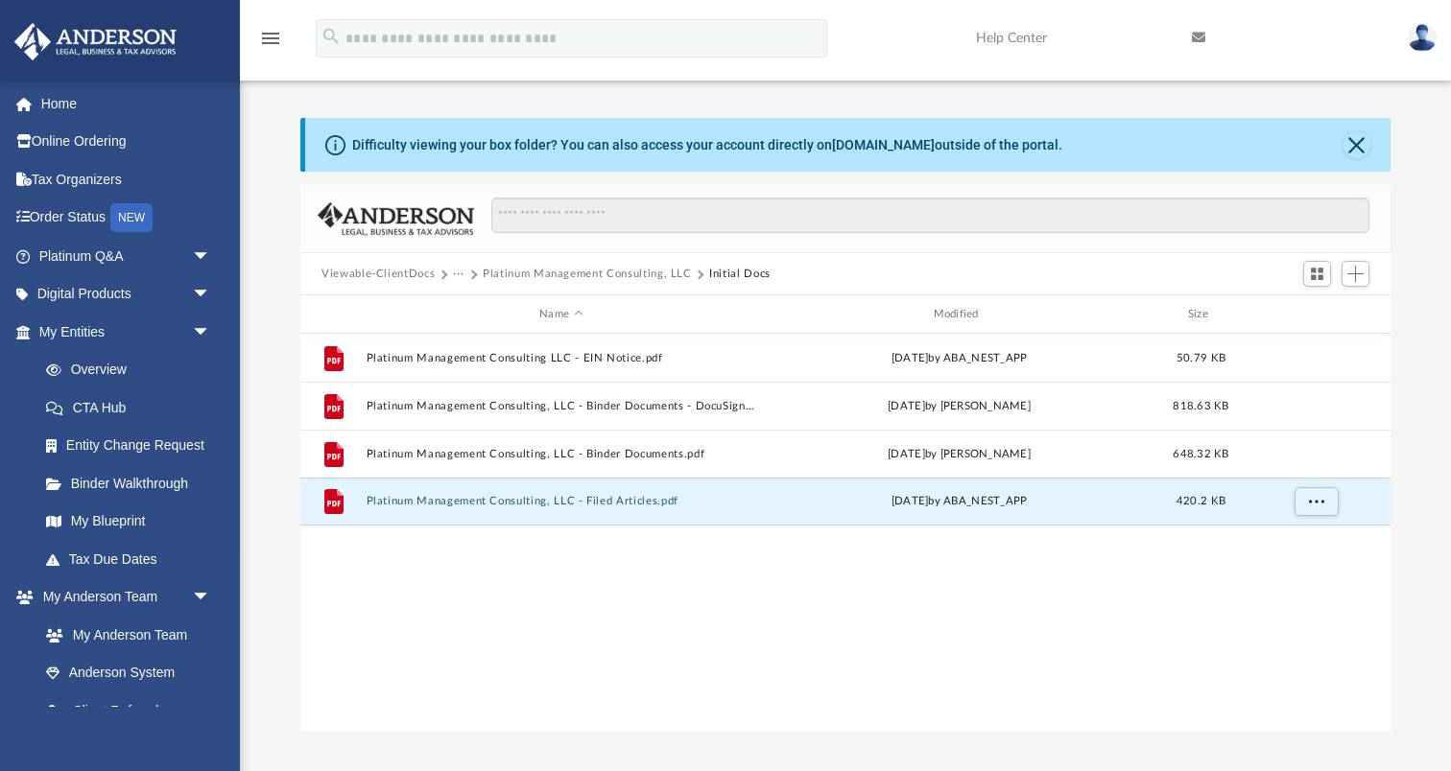
click at [456, 278] on button "···" at bounding box center [459, 274] width 12 height 17
click at [462, 302] on li "Law" at bounding box center [473, 307] width 22 height 20
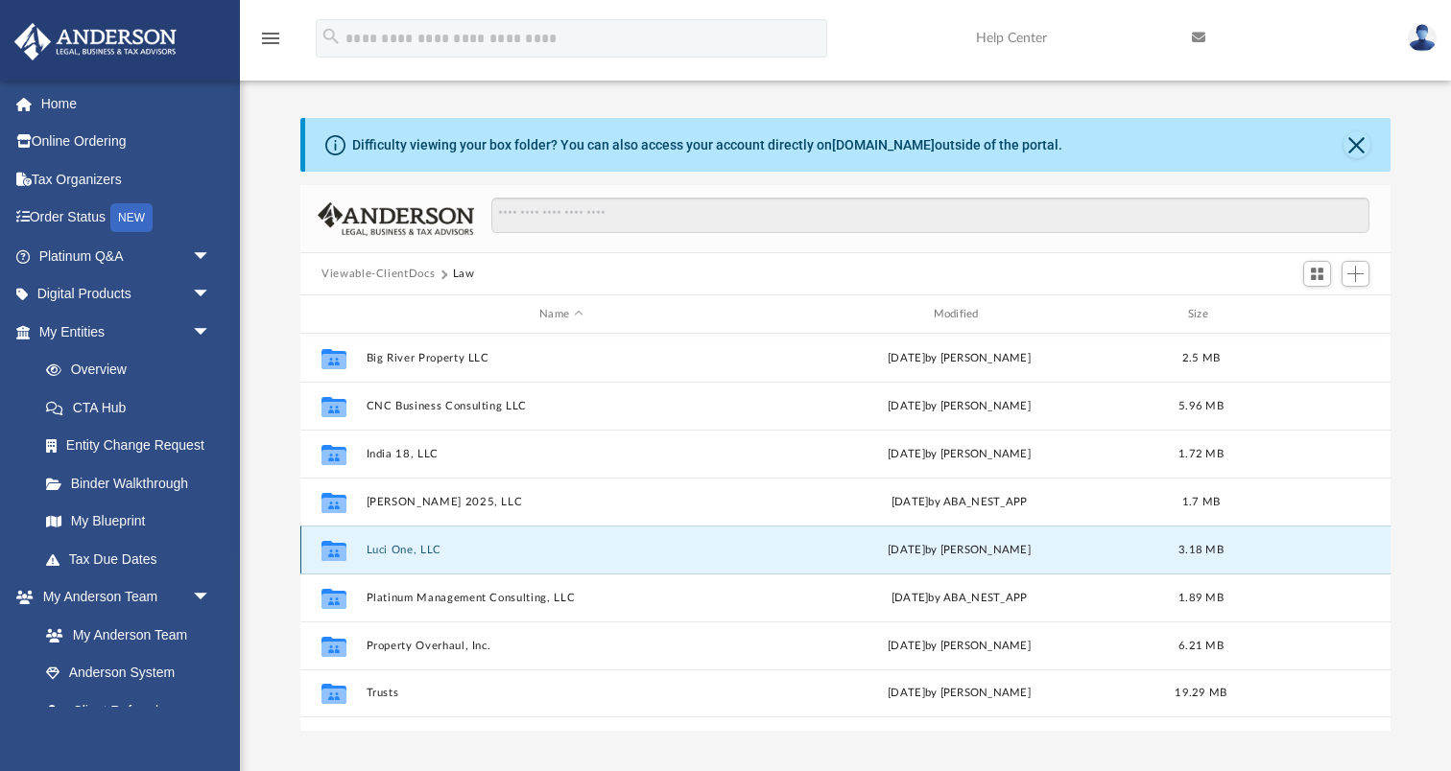
click at [405, 550] on button "Luci One, LLC" at bounding box center [560, 550] width 389 height 12
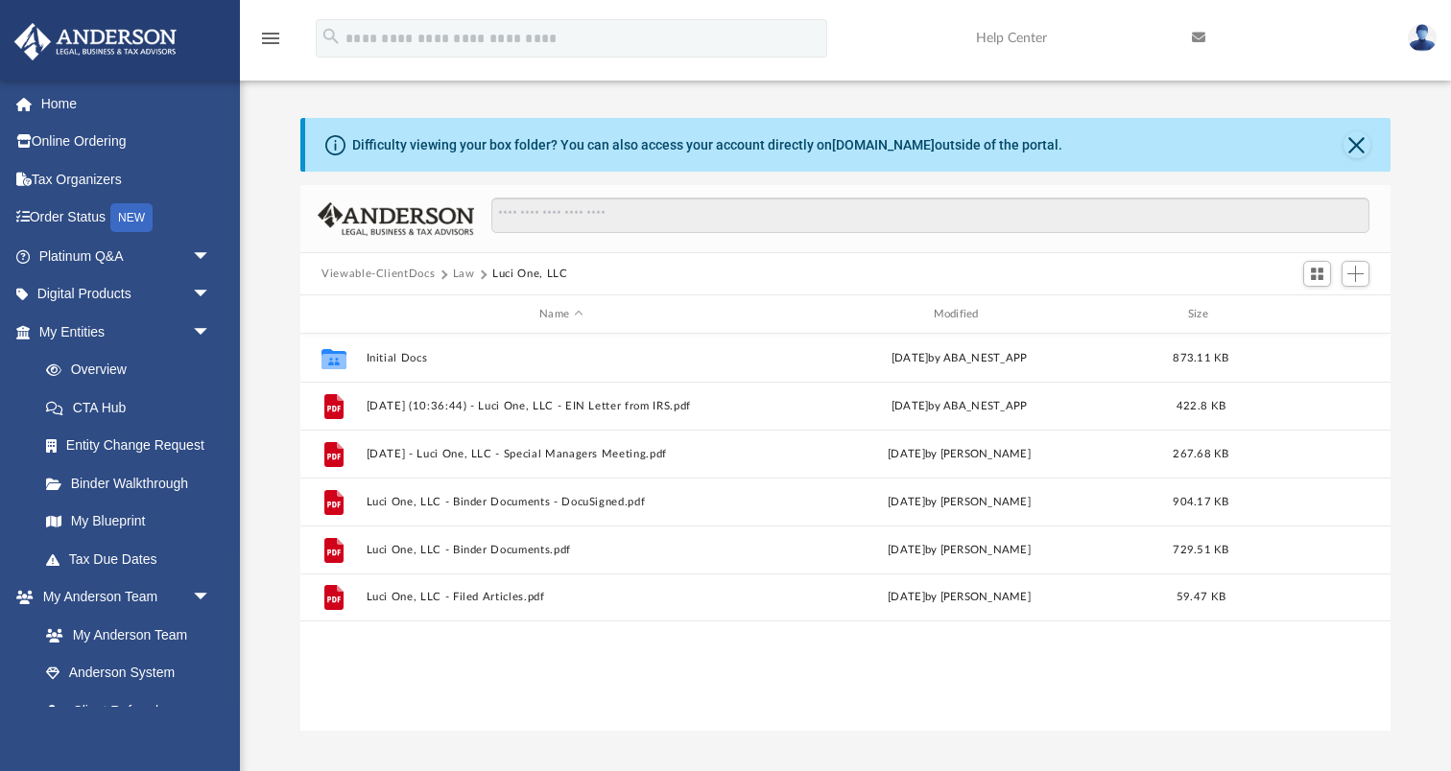
click at [459, 272] on button "Law" at bounding box center [464, 274] width 22 height 17
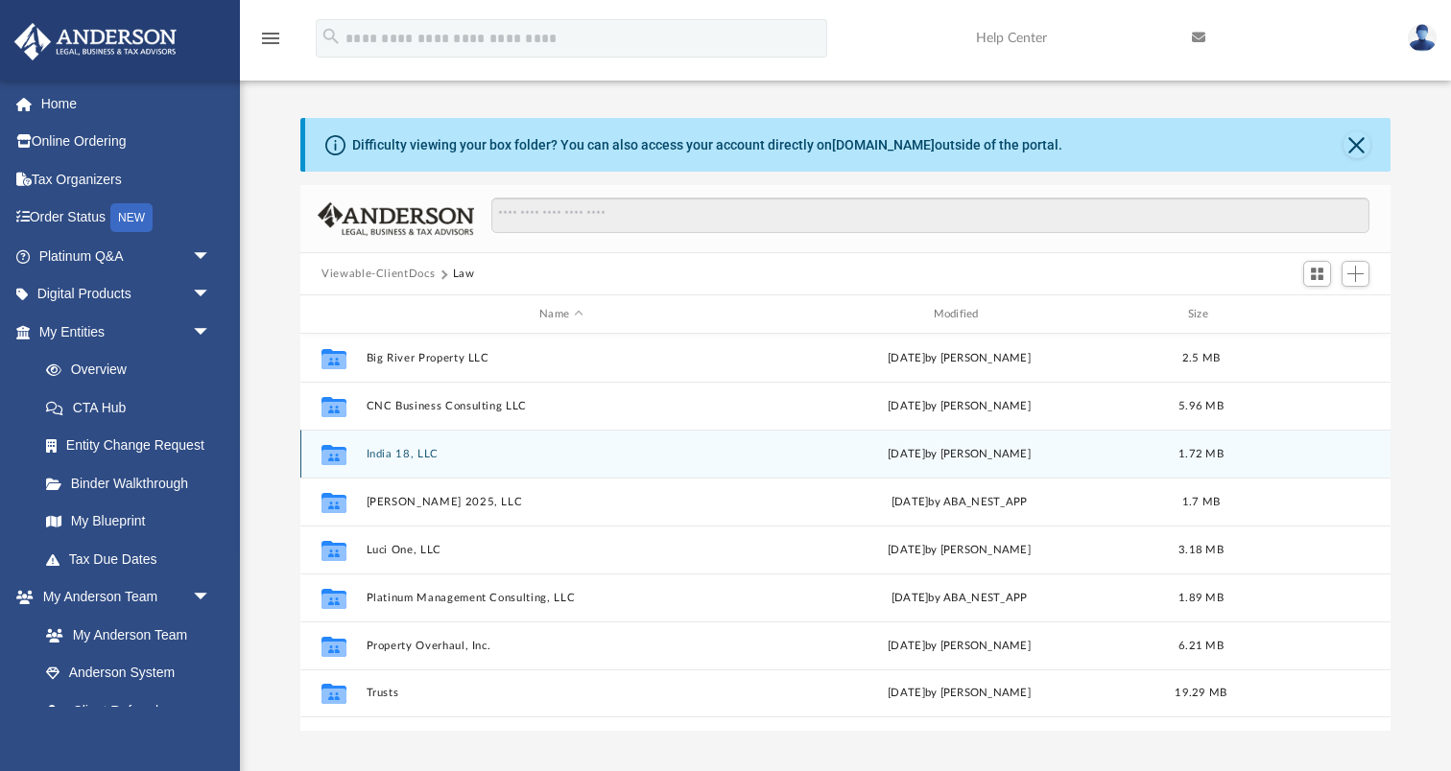
click at [381, 455] on button "India 18, LLC" at bounding box center [560, 454] width 389 height 12
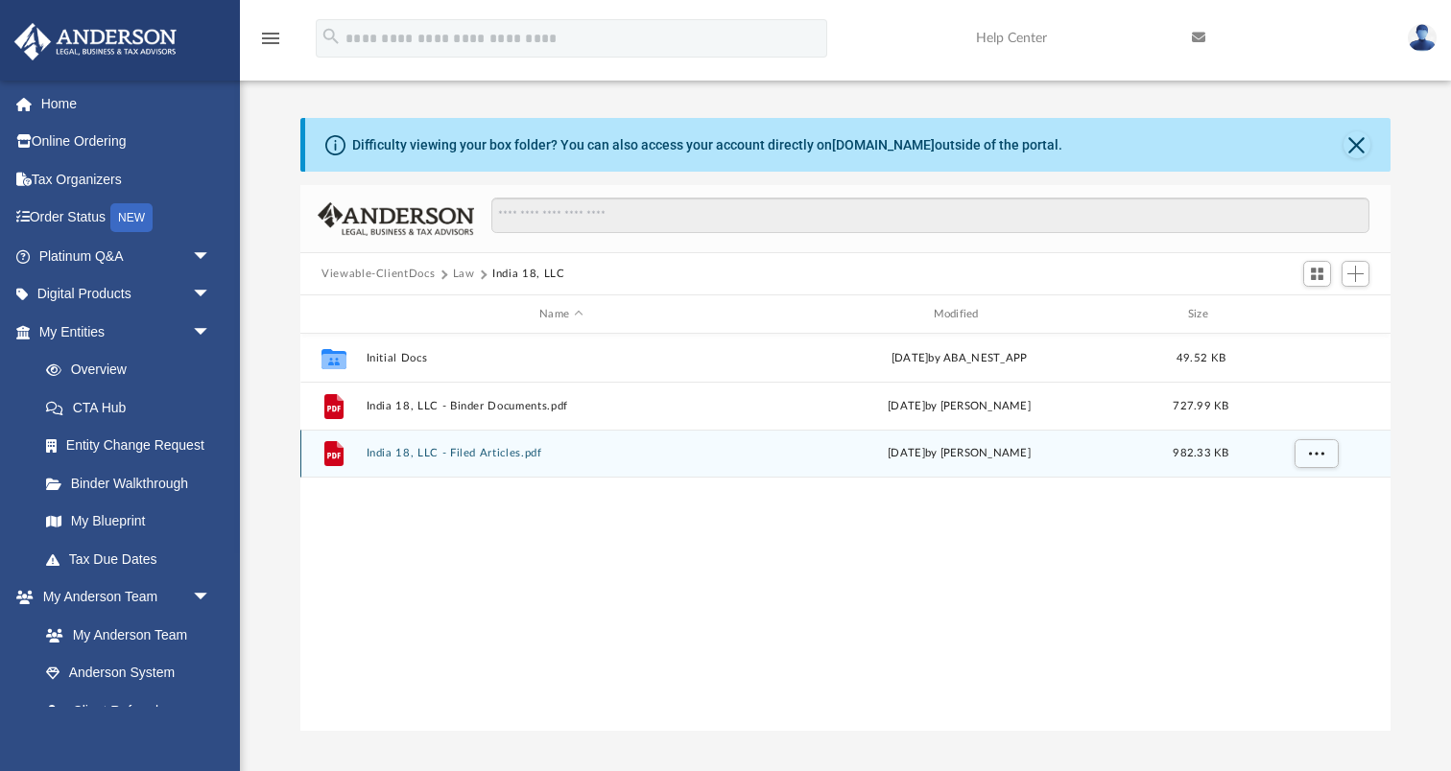
click at [478, 455] on button "India 18, LLC - Filed Articles.pdf" at bounding box center [560, 453] width 389 height 12
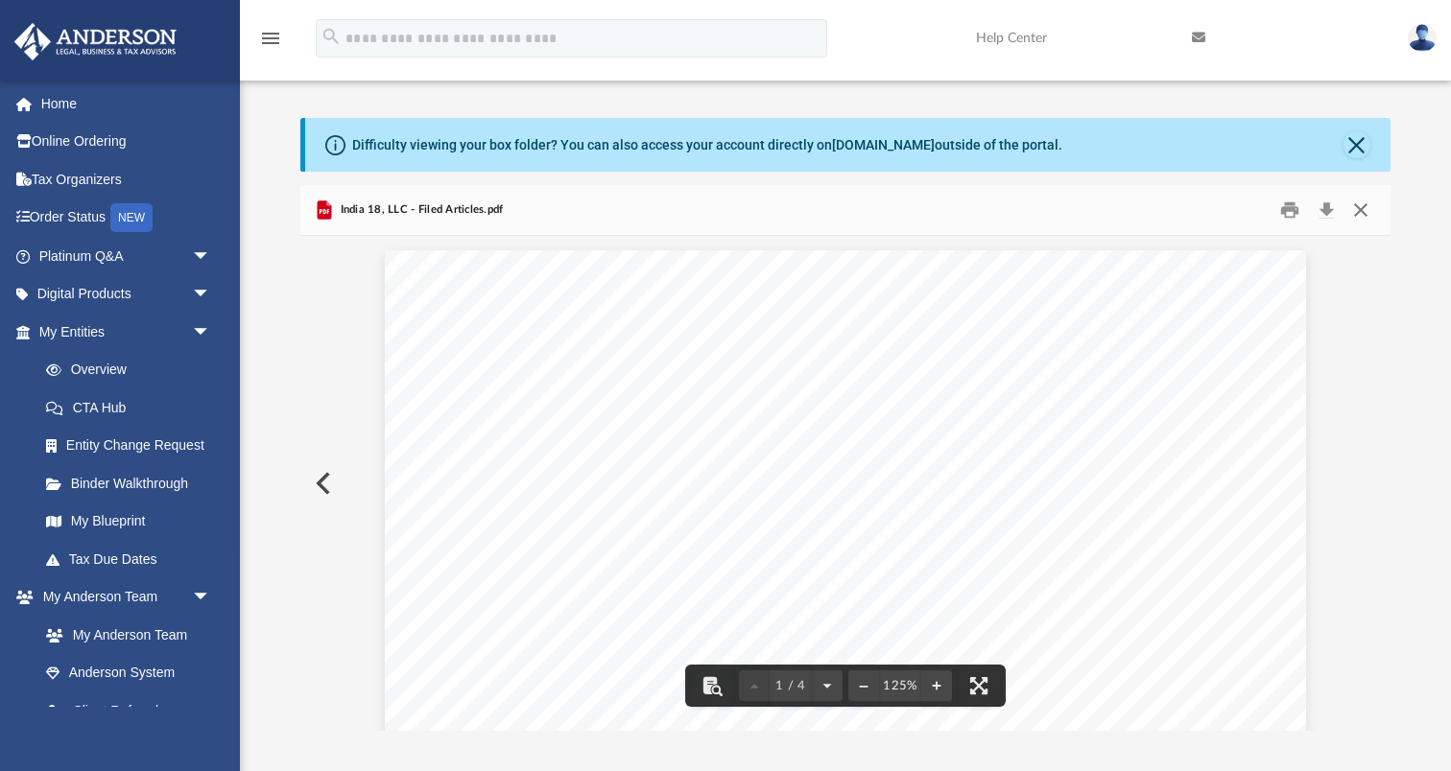
click at [1367, 214] on button "Close" at bounding box center [1360, 211] width 35 height 30
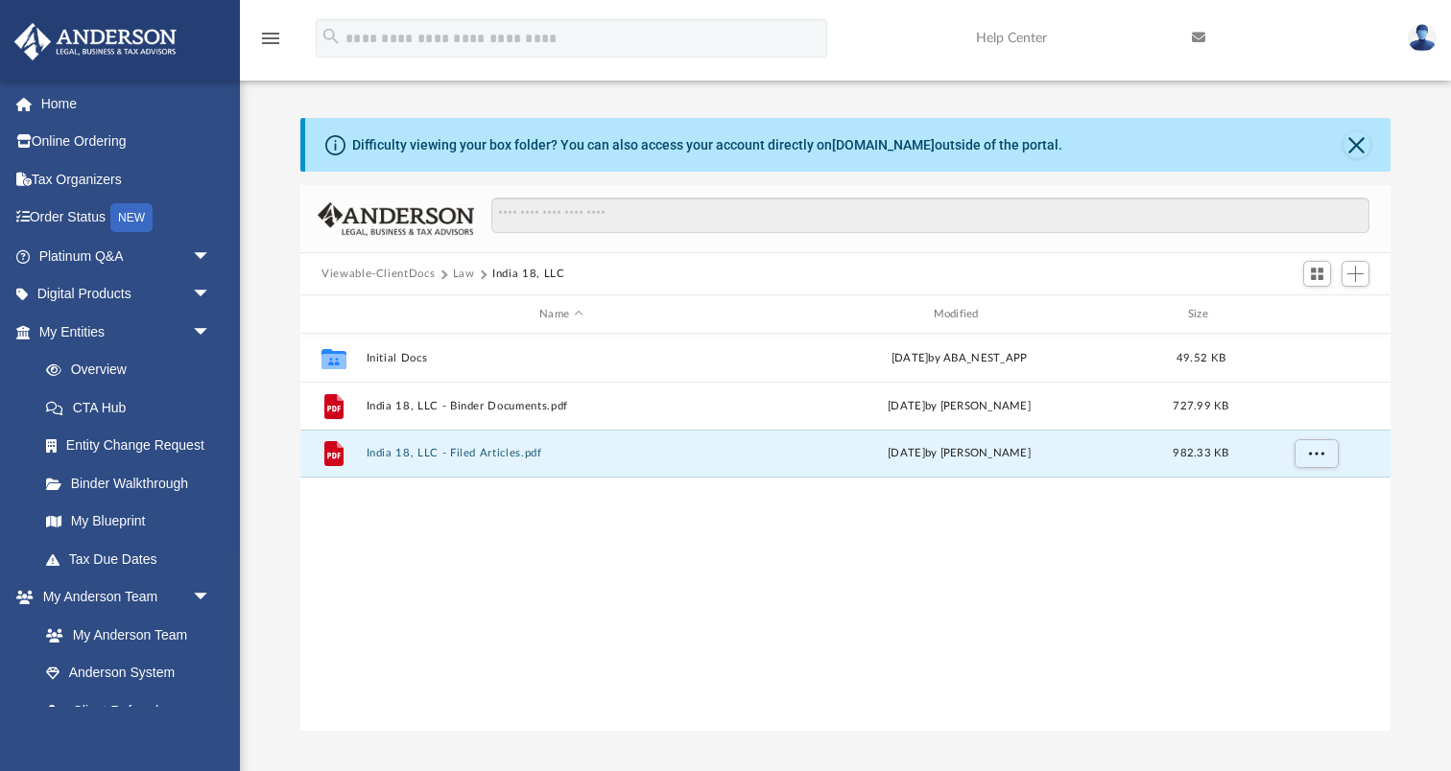
click at [464, 272] on button "Law" at bounding box center [464, 274] width 22 height 17
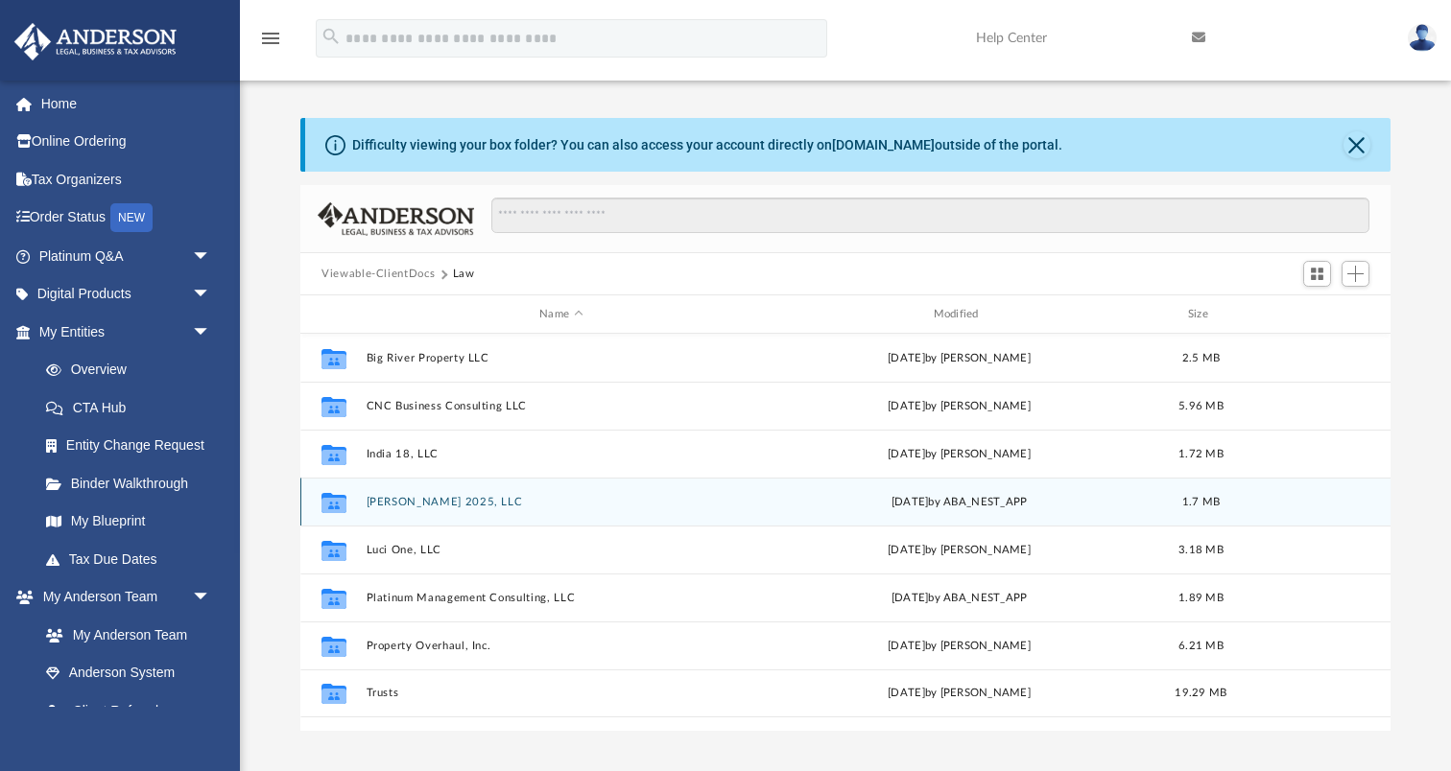
click at [378, 504] on button "Joshua 2025, LLC" at bounding box center [560, 502] width 389 height 12
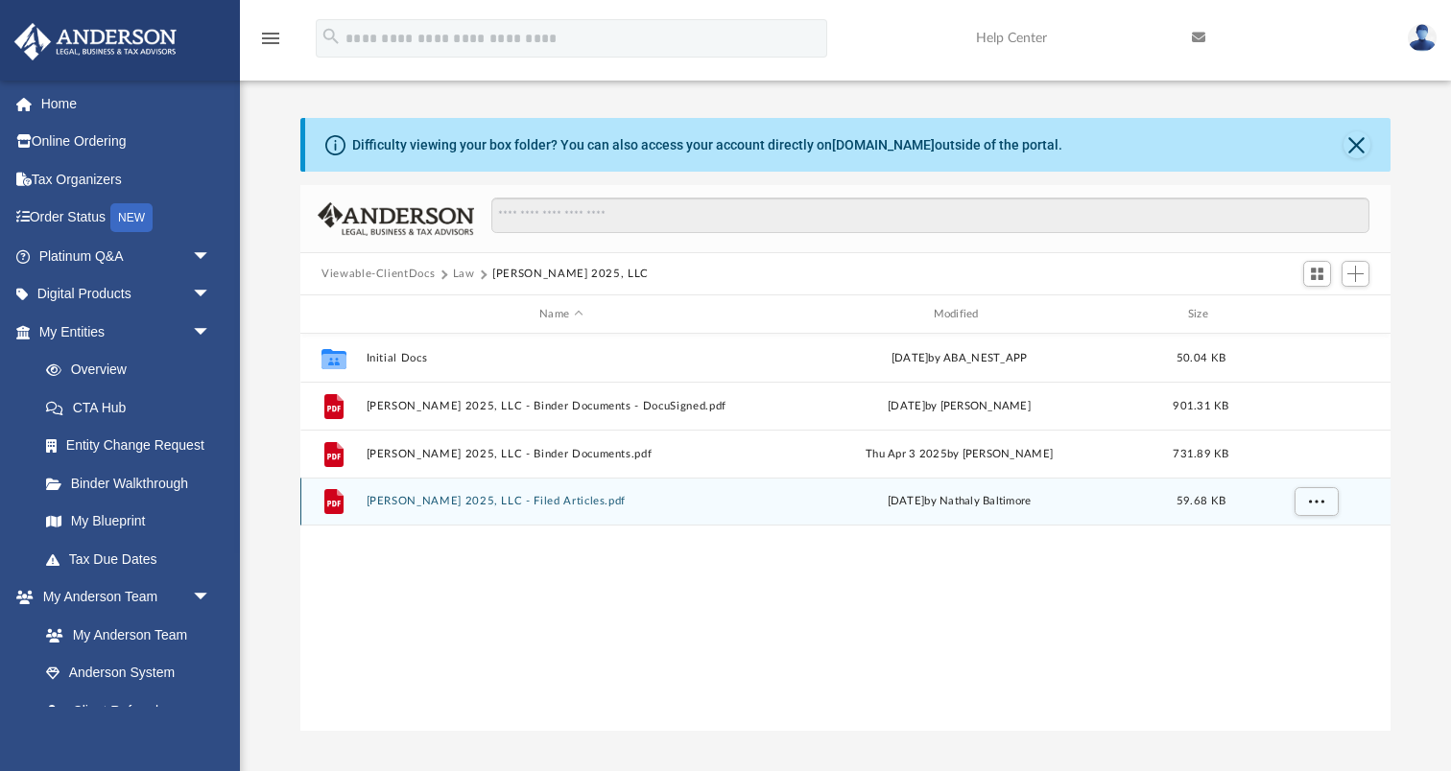
click at [456, 496] on button "[PERSON_NAME] 2025, LLC - Filed Articles.pdf" at bounding box center [560, 501] width 389 height 12
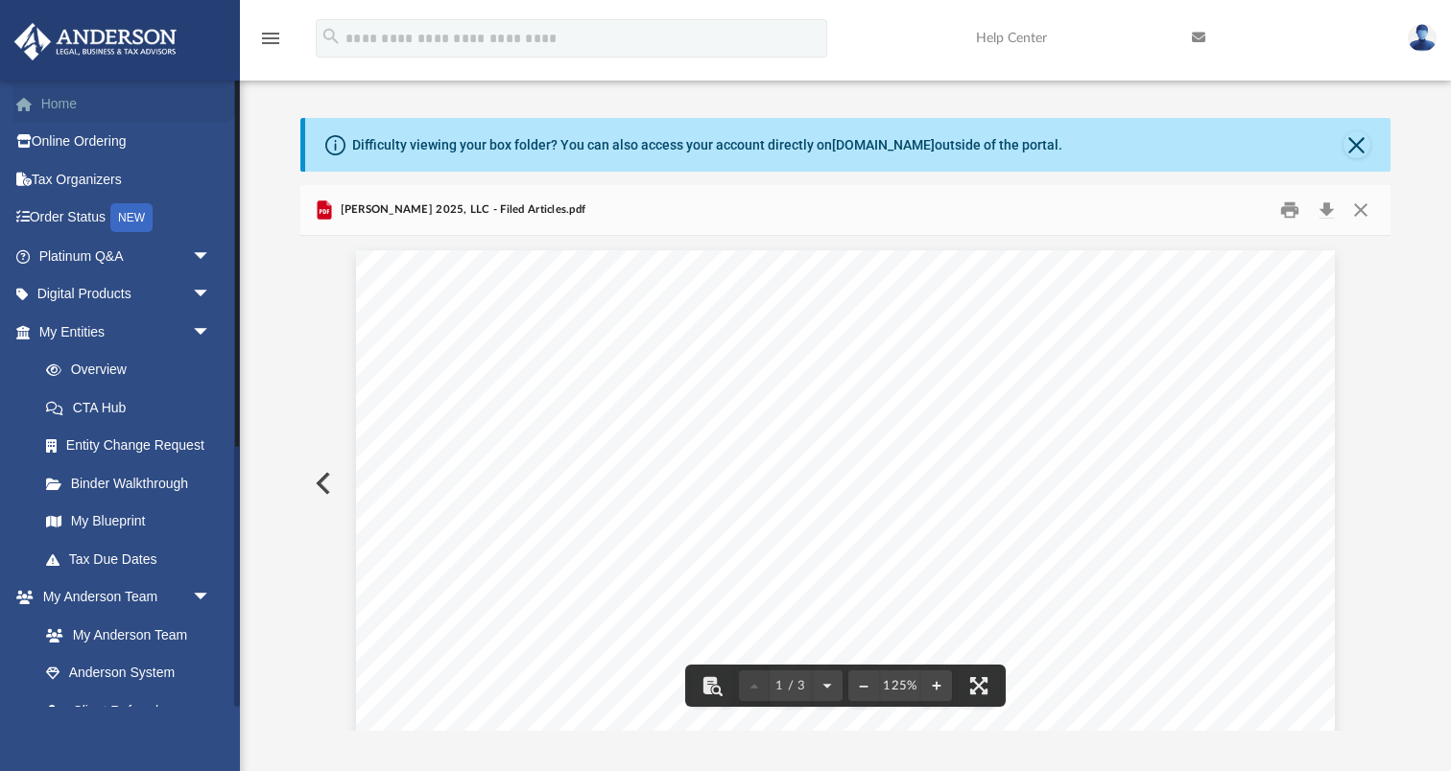
click at [63, 100] on link "Home" at bounding box center [126, 103] width 226 height 38
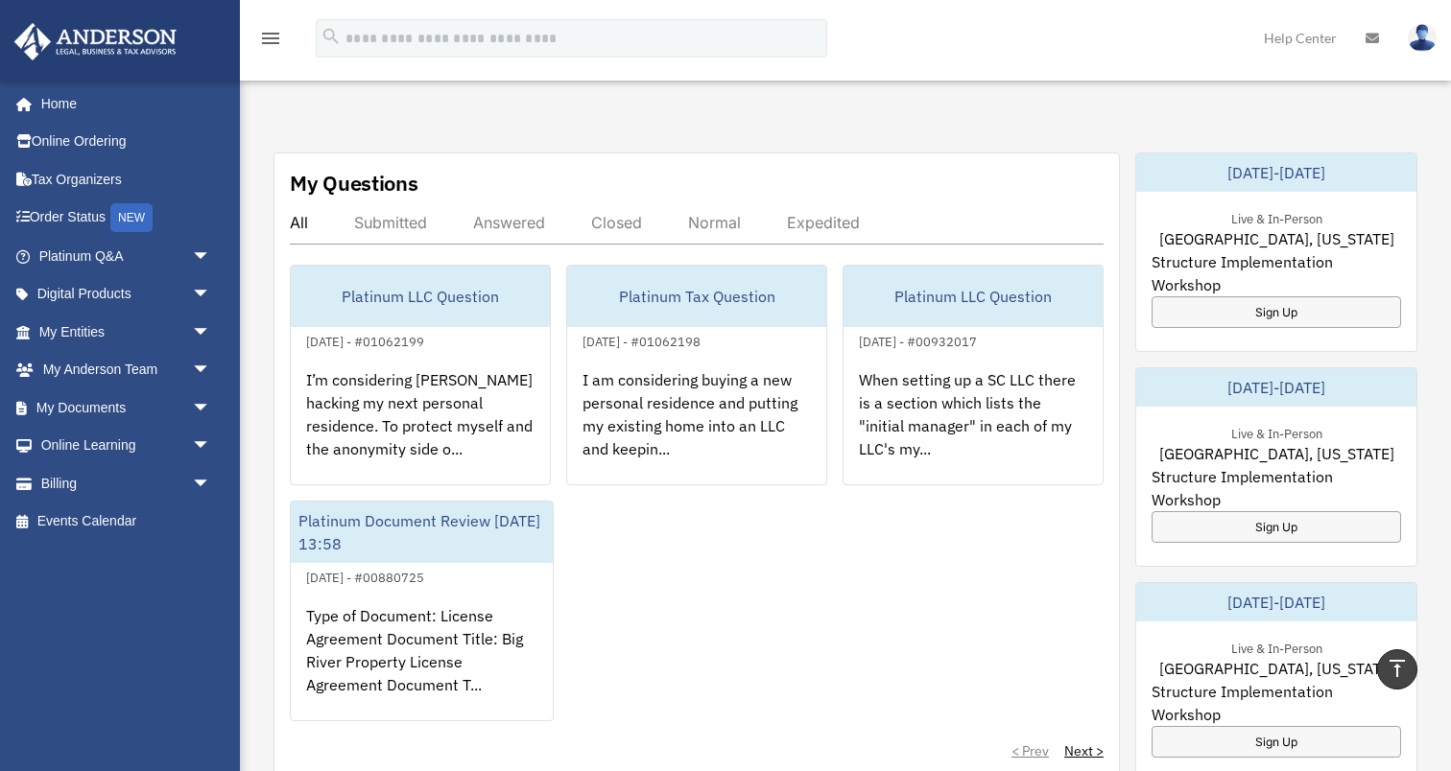
scroll to position [671, 0]
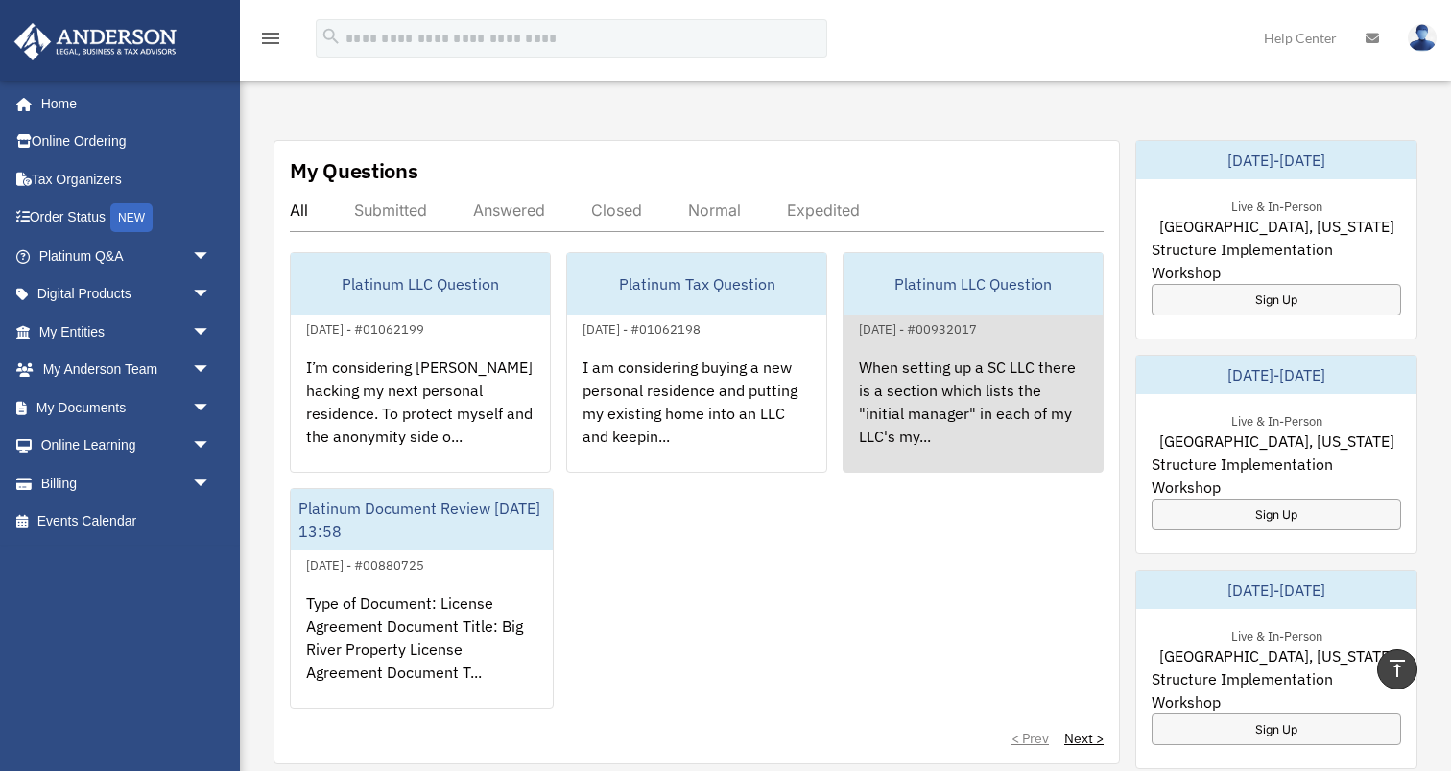
click at [944, 362] on div "When setting up a SC LLC there is a section which lists the "initial manager" i…" at bounding box center [972, 416] width 259 height 150
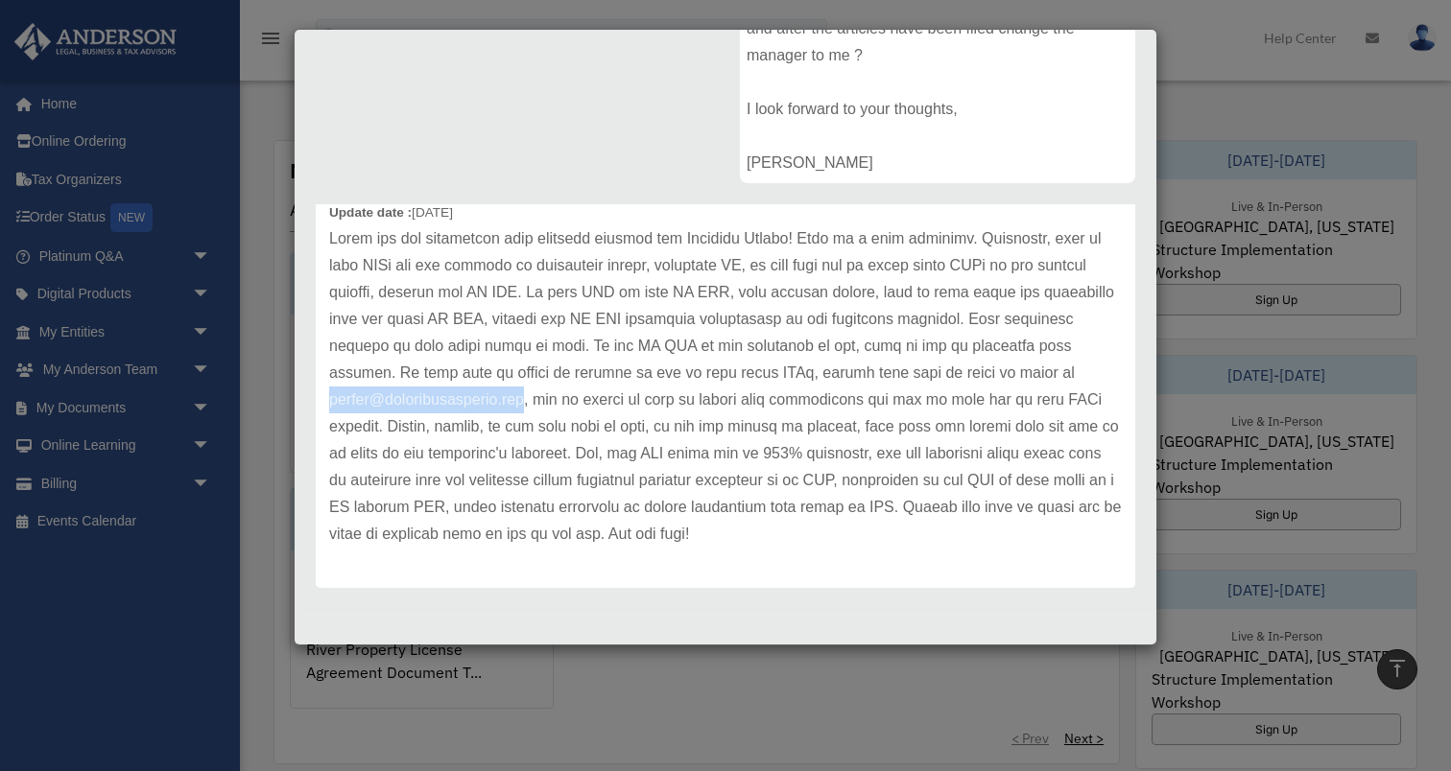
drag, startPoint x: 883, startPoint y: 370, endPoint x: 1105, endPoint y: 382, distance: 222.9
click at [1105, 382] on p at bounding box center [725, 386] width 792 height 322
copy p "myteam@andersonadvisors.com"
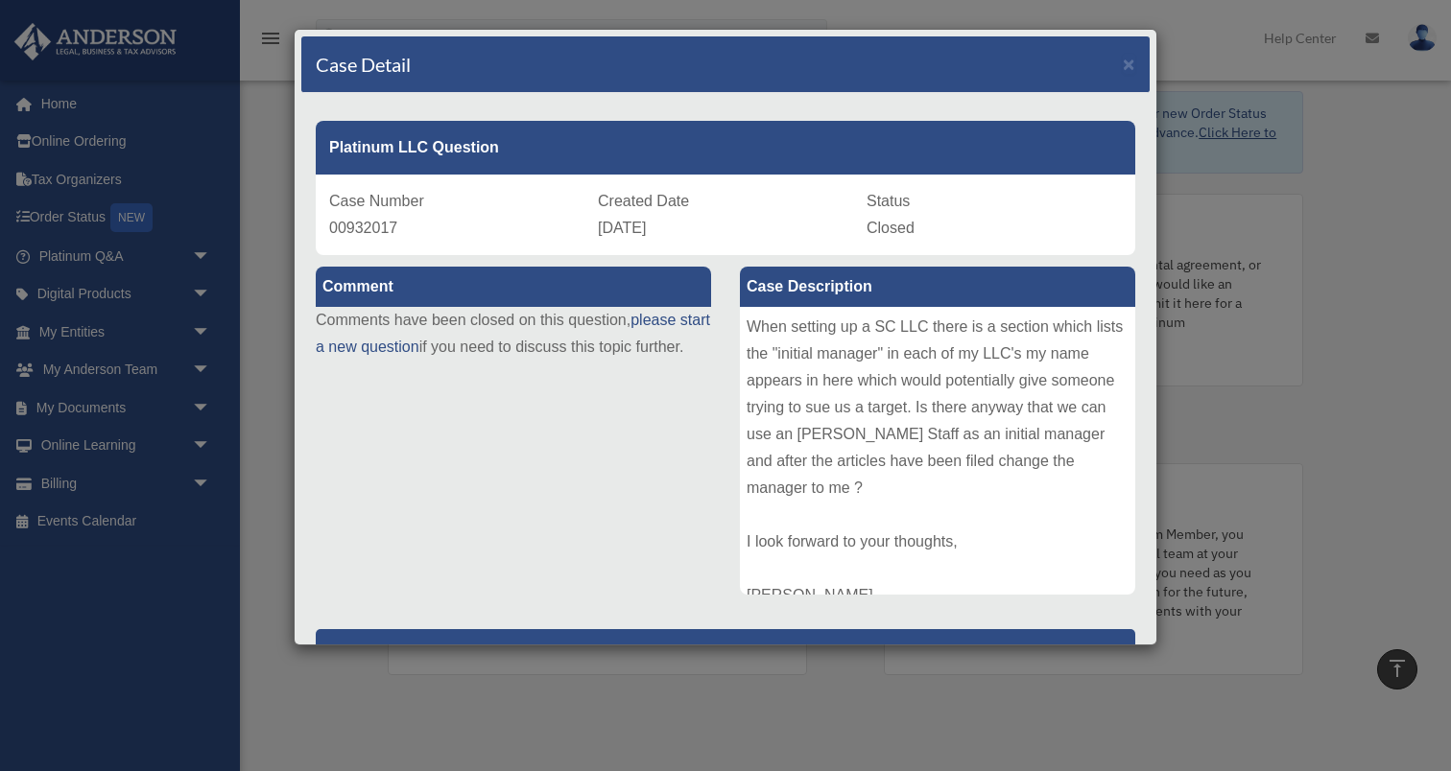
scroll to position [0, 0]
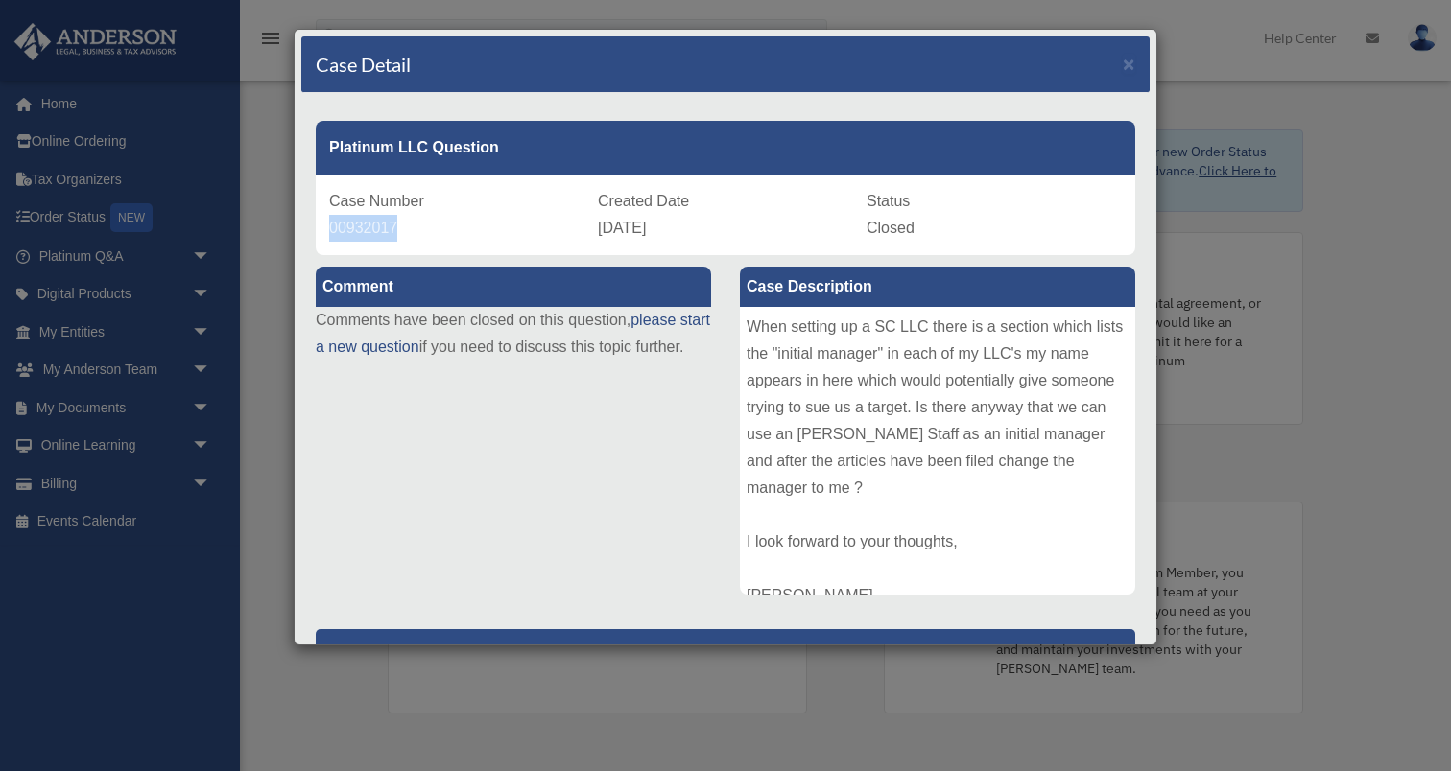
drag, startPoint x: 329, startPoint y: 226, endPoint x: 418, endPoint y: 229, distance: 89.3
click at [418, 229] on div "Case Number 00932017" at bounding box center [456, 215] width 255 height 54
copy span "00932017"
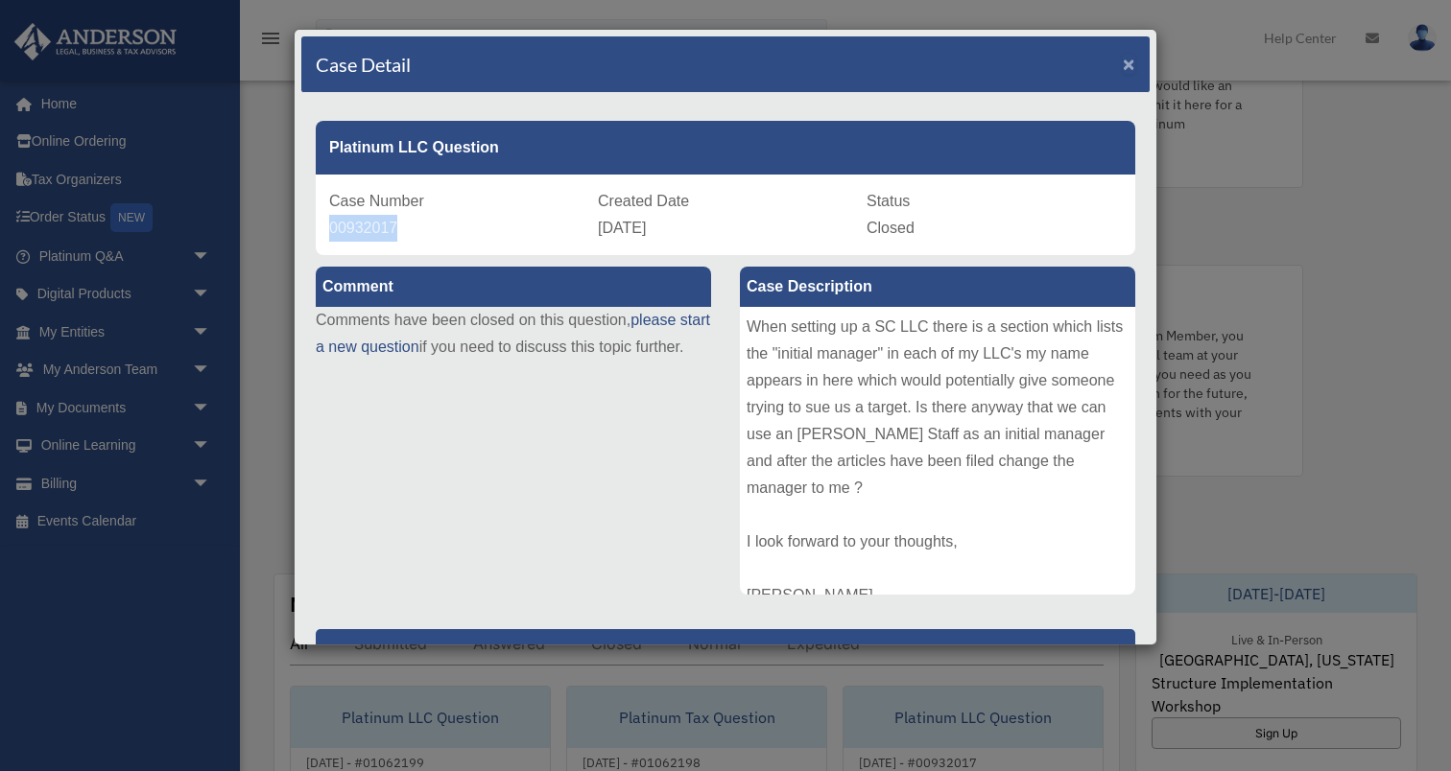
click at [1131, 63] on span "×" at bounding box center [1128, 64] width 12 height 22
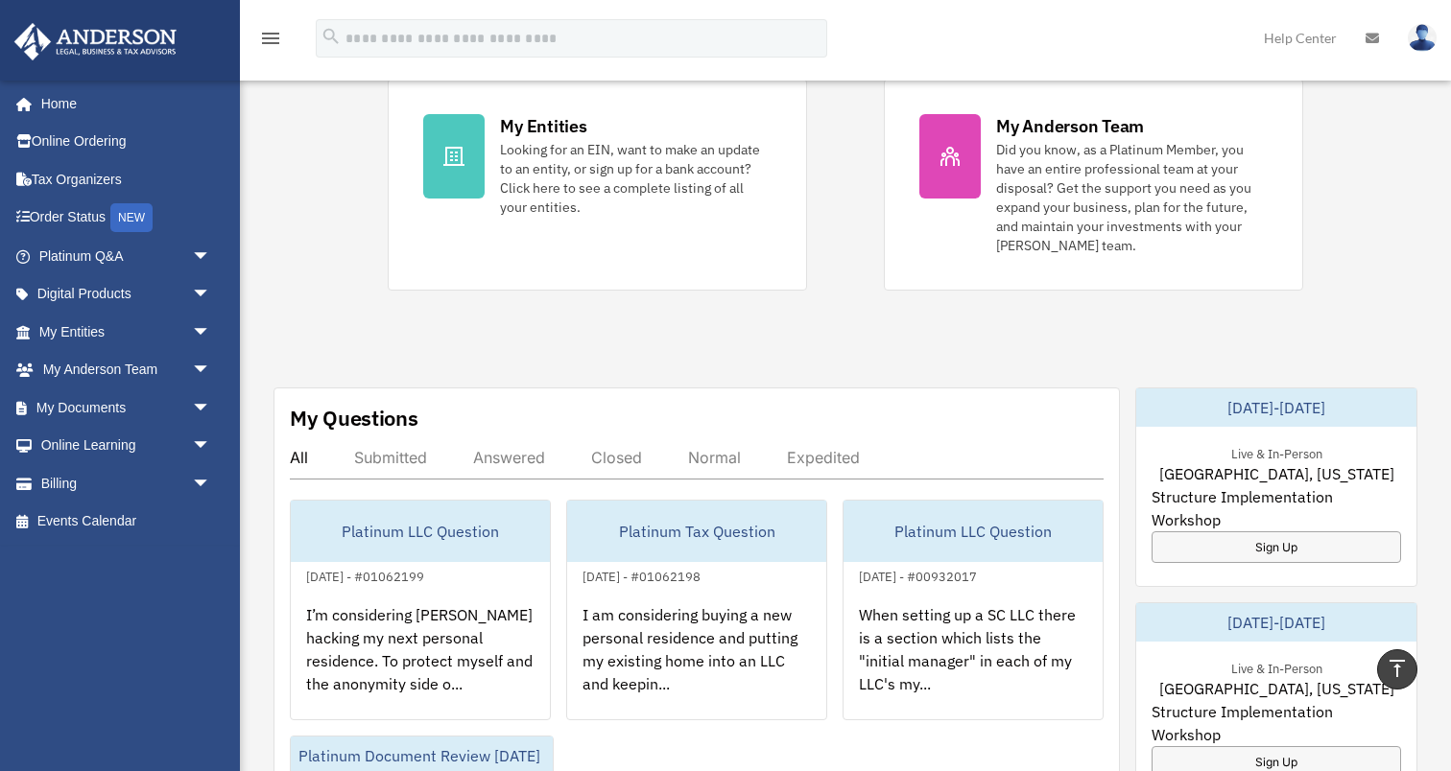
scroll to position [455, 0]
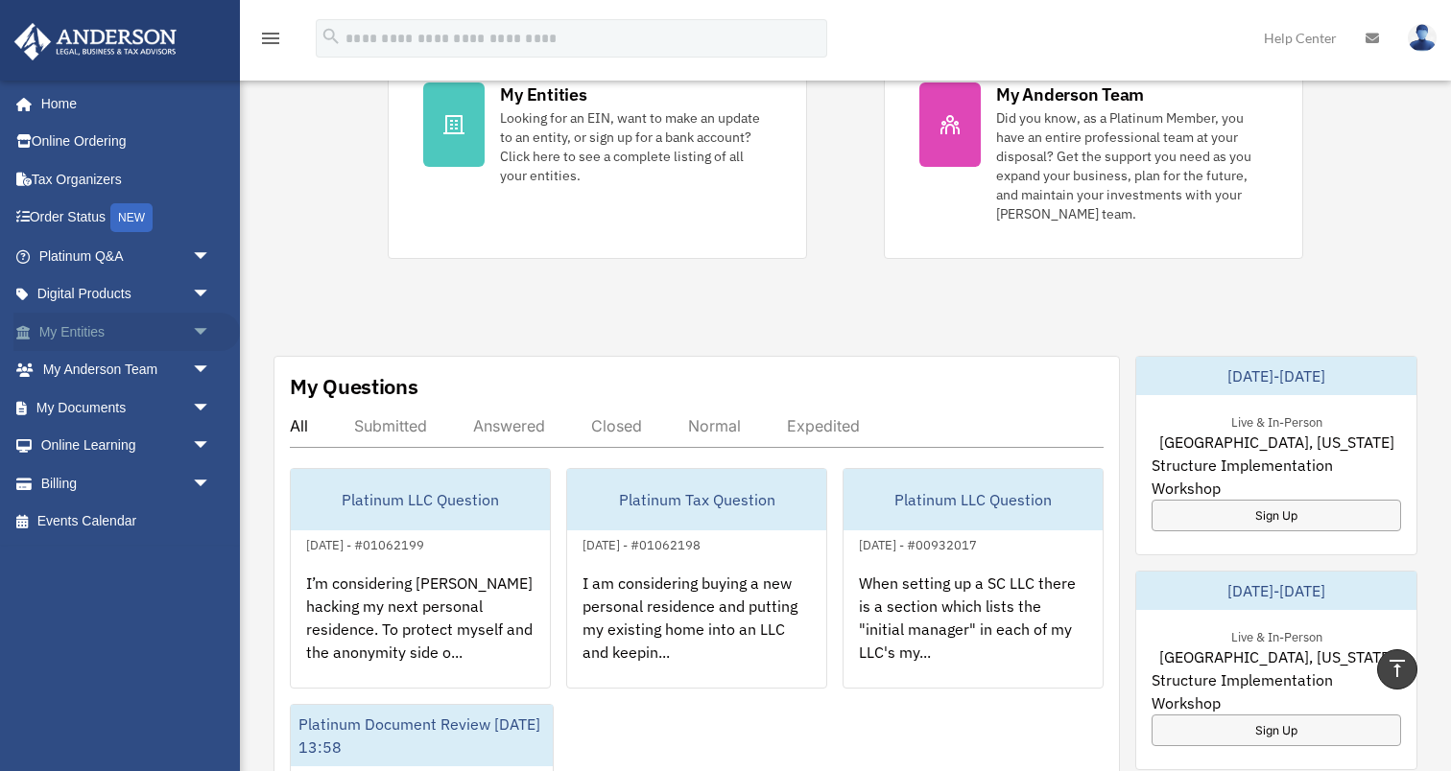
click at [195, 333] on span "arrow_drop_down" at bounding box center [211, 332] width 38 height 39
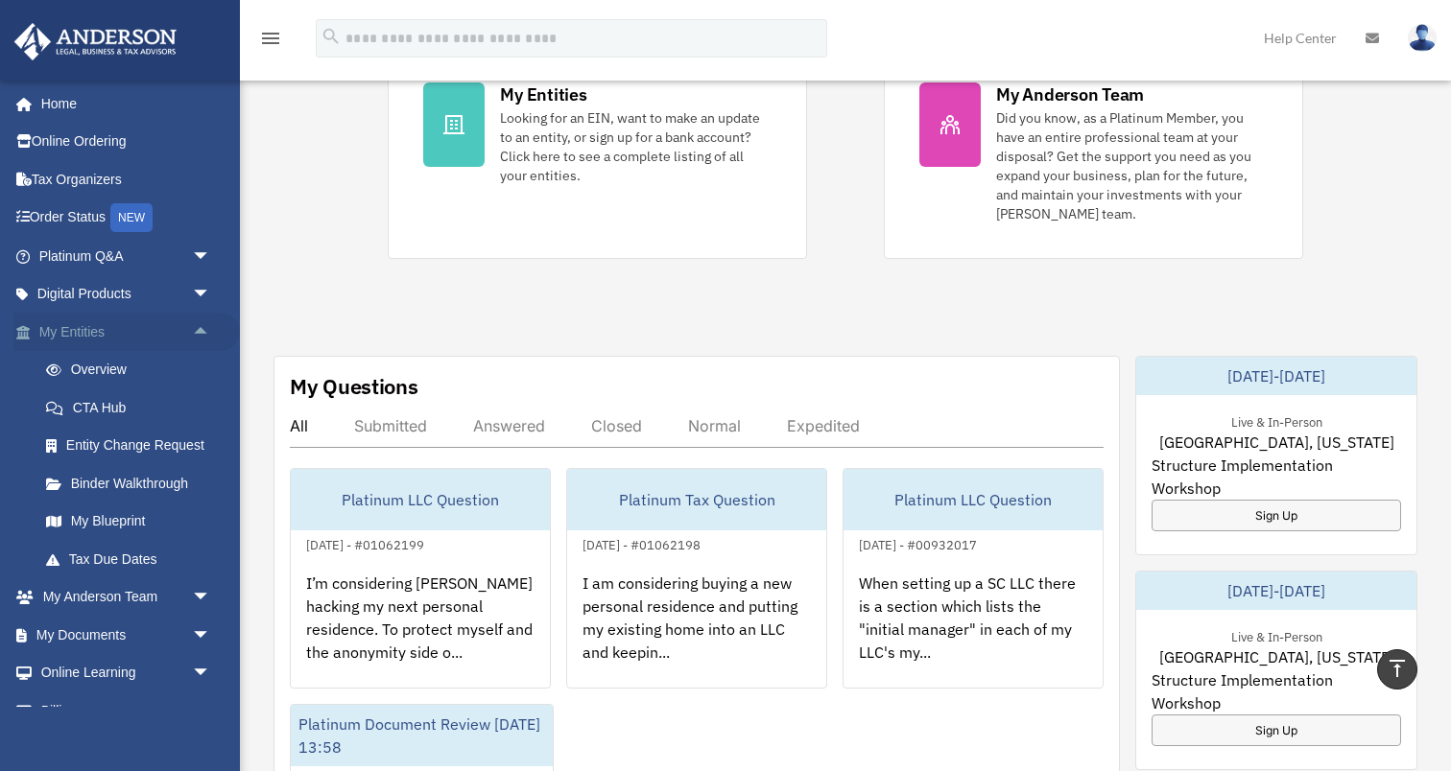
click at [197, 331] on span "arrow_drop_up" at bounding box center [211, 332] width 38 height 39
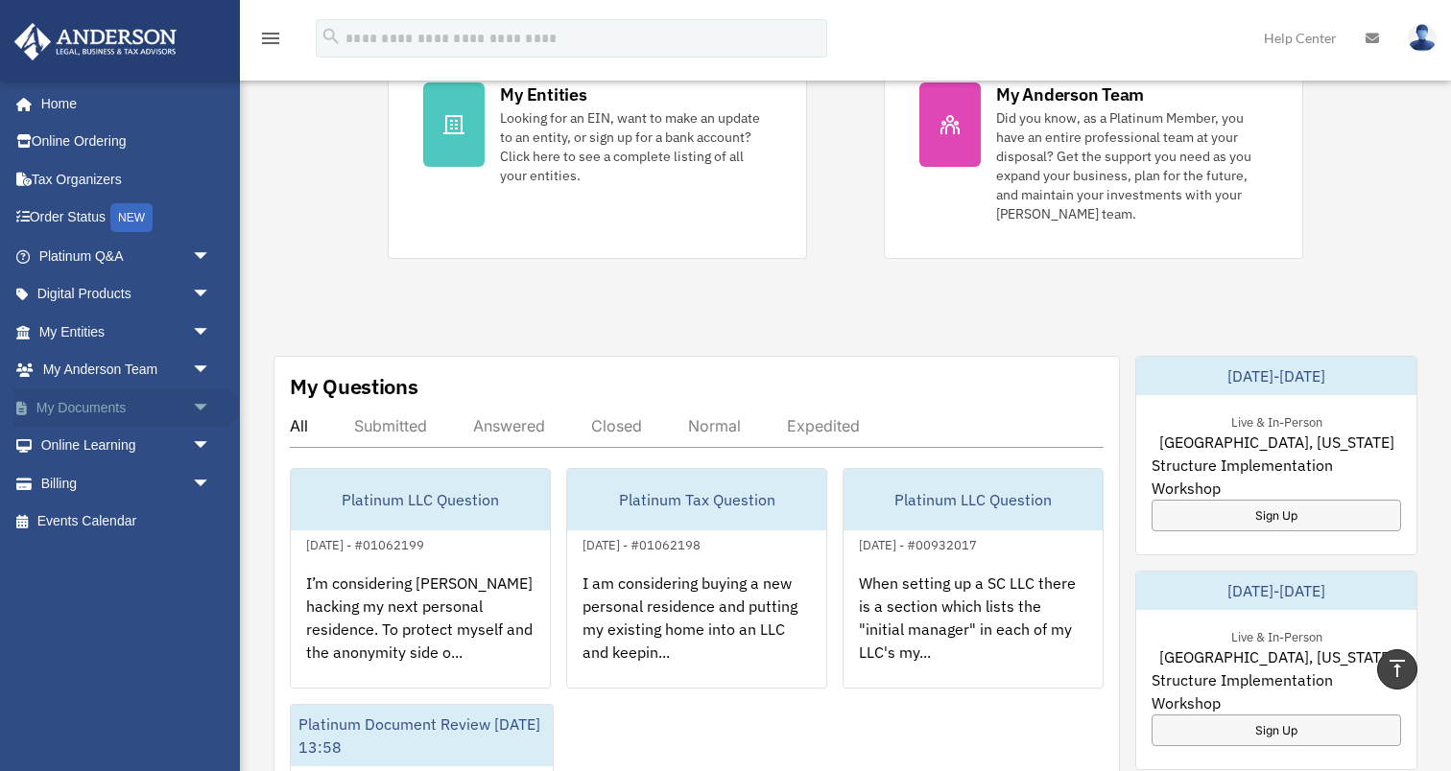
click at [206, 402] on span "arrow_drop_down" at bounding box center [211, 408] width 38 height 39
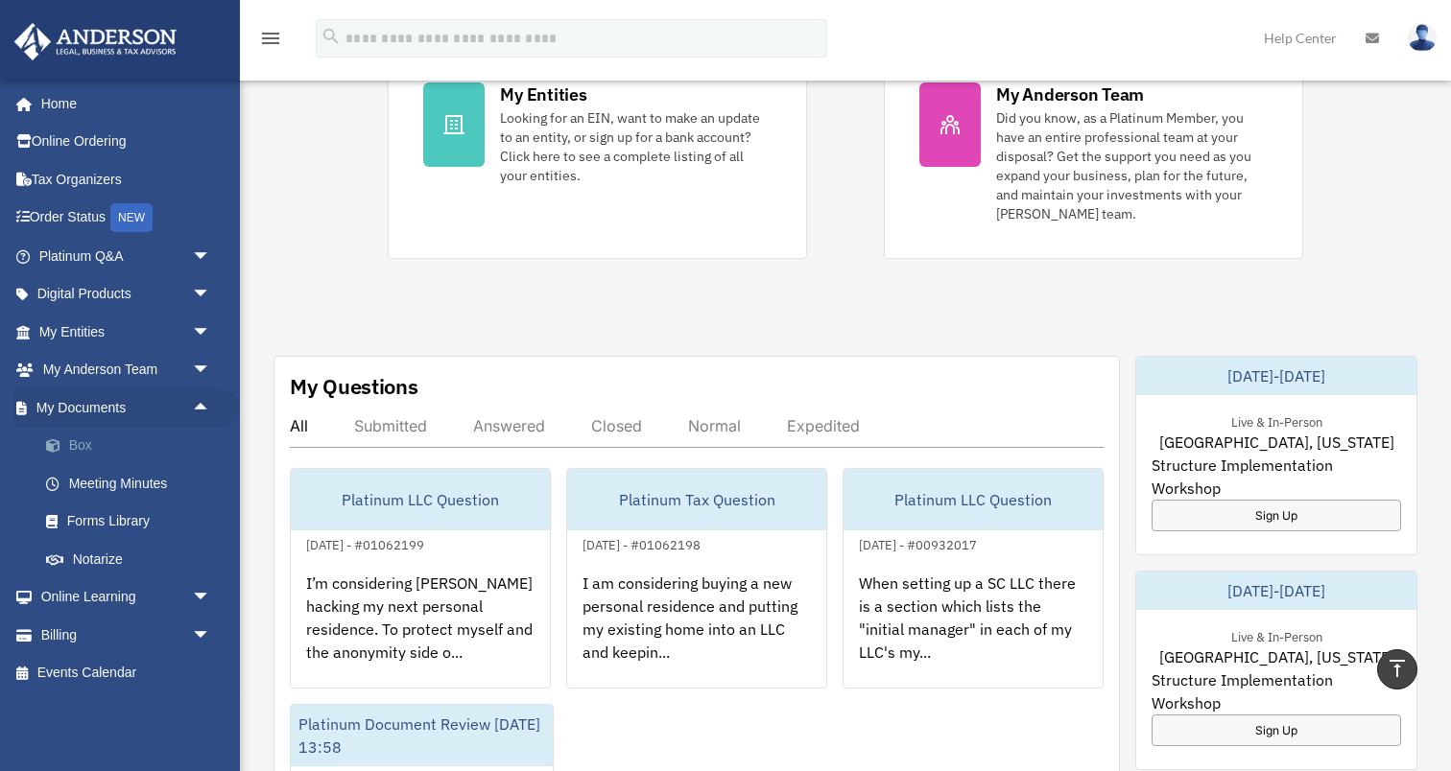
click at [87, 442] on link "Box" at bounding box center [133, 446] width 213 height 38
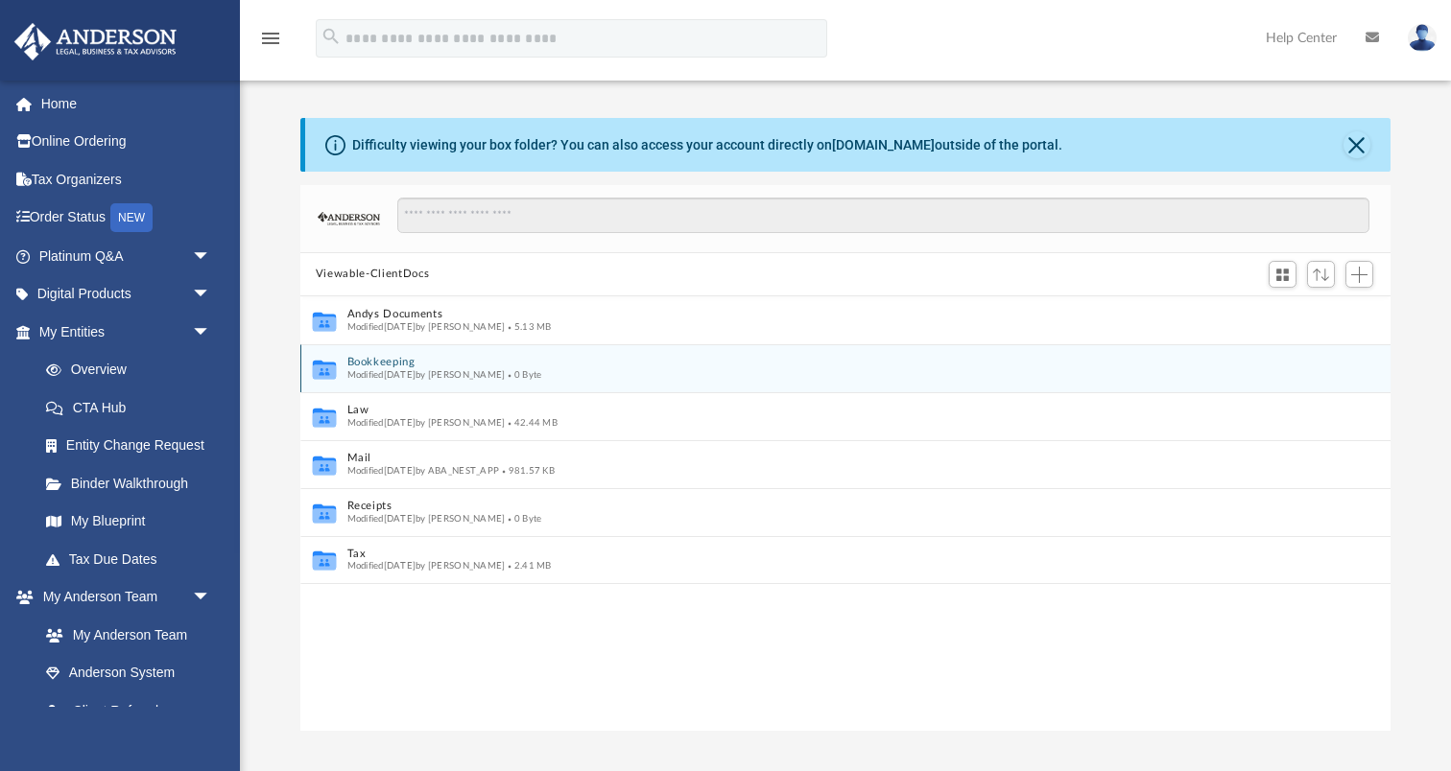
scroll to position [1, 1]
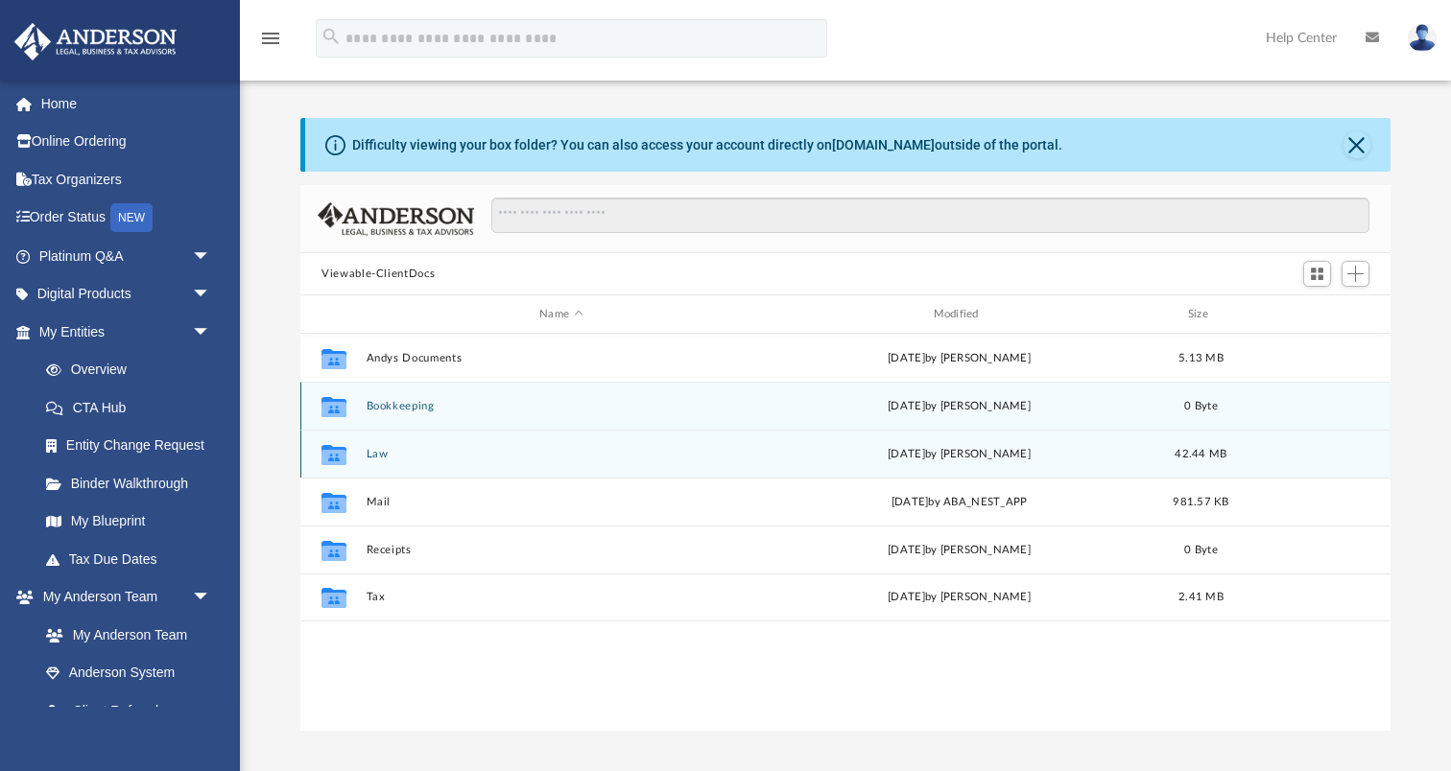
click at [377, 455] on button "Law" at bounding box center [560, 454] width 389 height 12
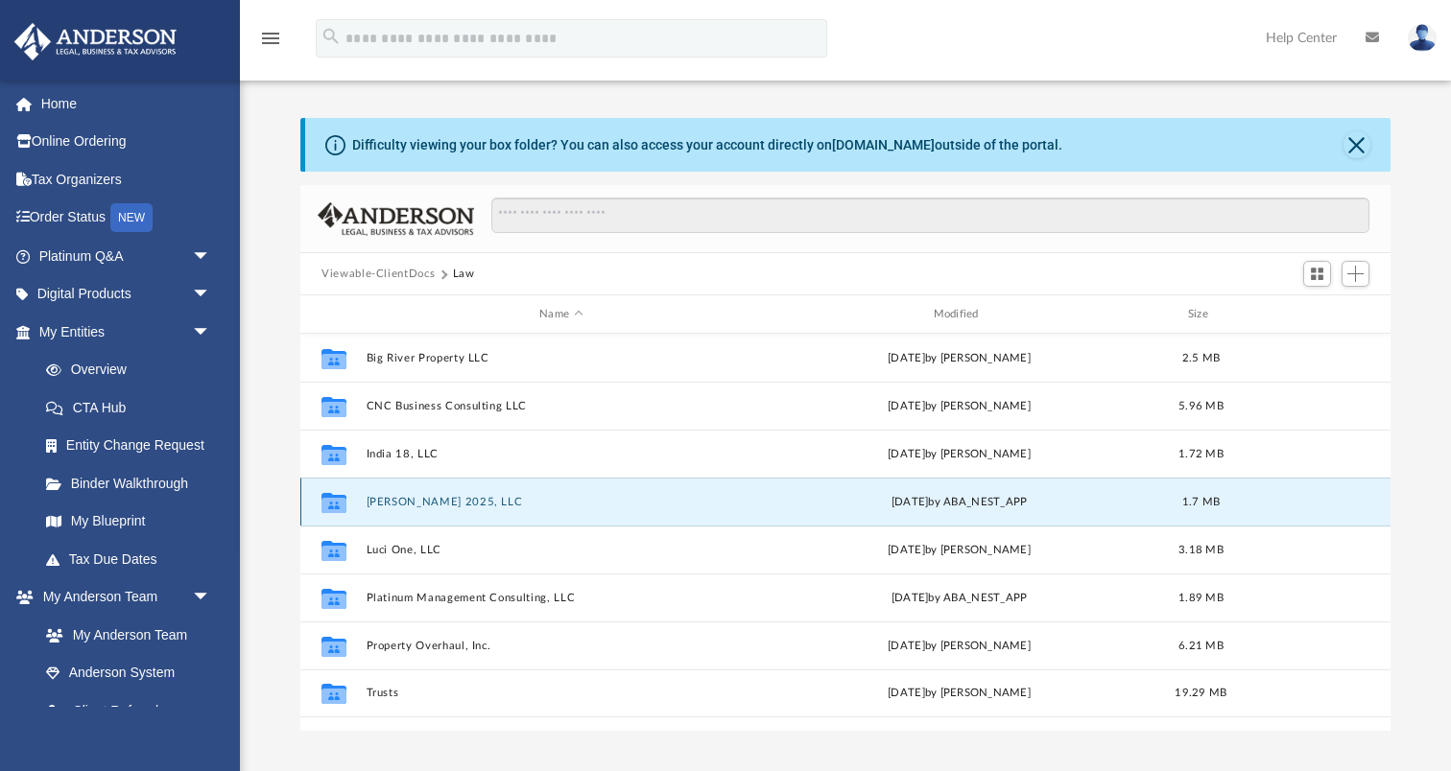
click at [407, 499] on button "[PERSON_NAME] 2025, LLC" at bounding box center [560, 502] width 389 height 12
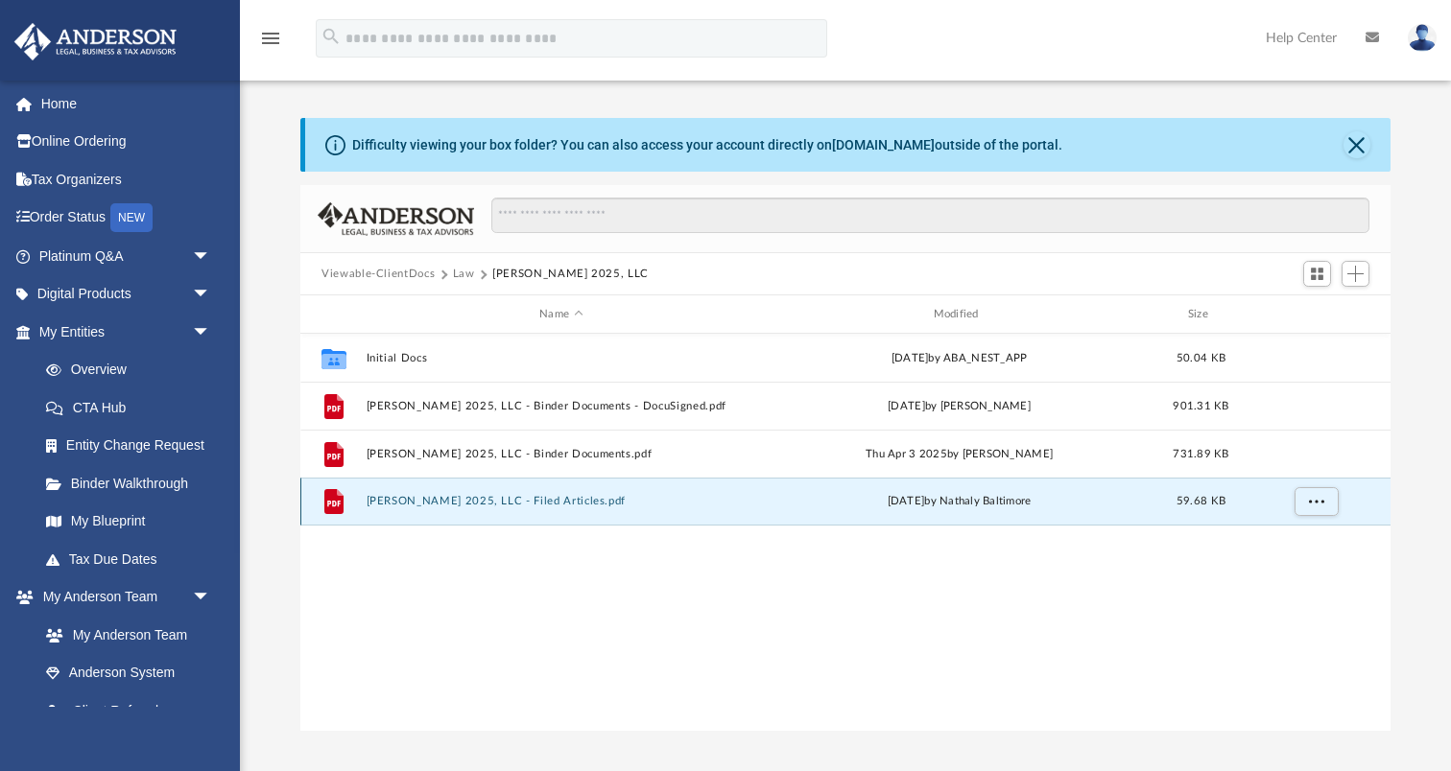
click at [529, 501] on button "[PERSON_NAME] 2025, LLC - Filed Articles.pdf" at bounding box center [560, 501] width 389 height 12
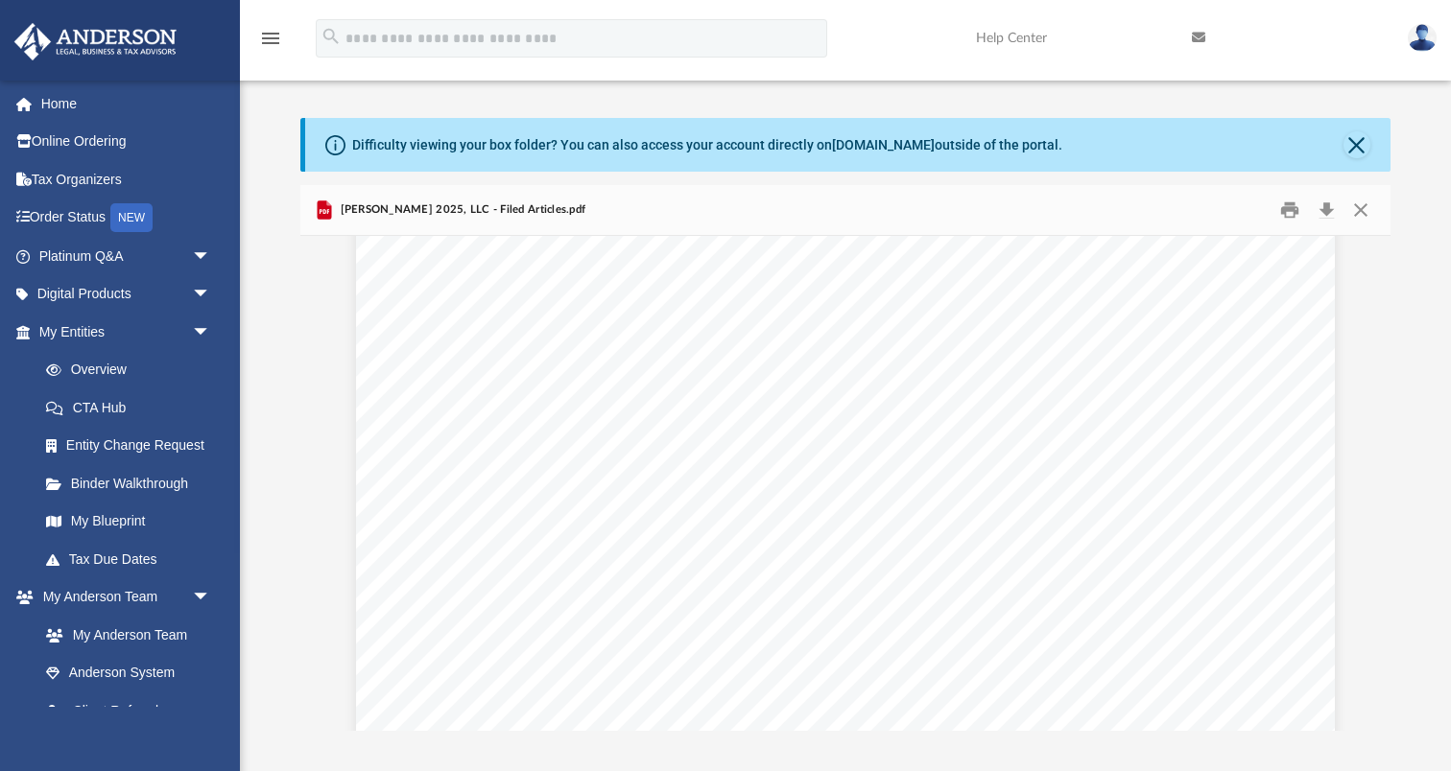
scroll to position [1650, 0]
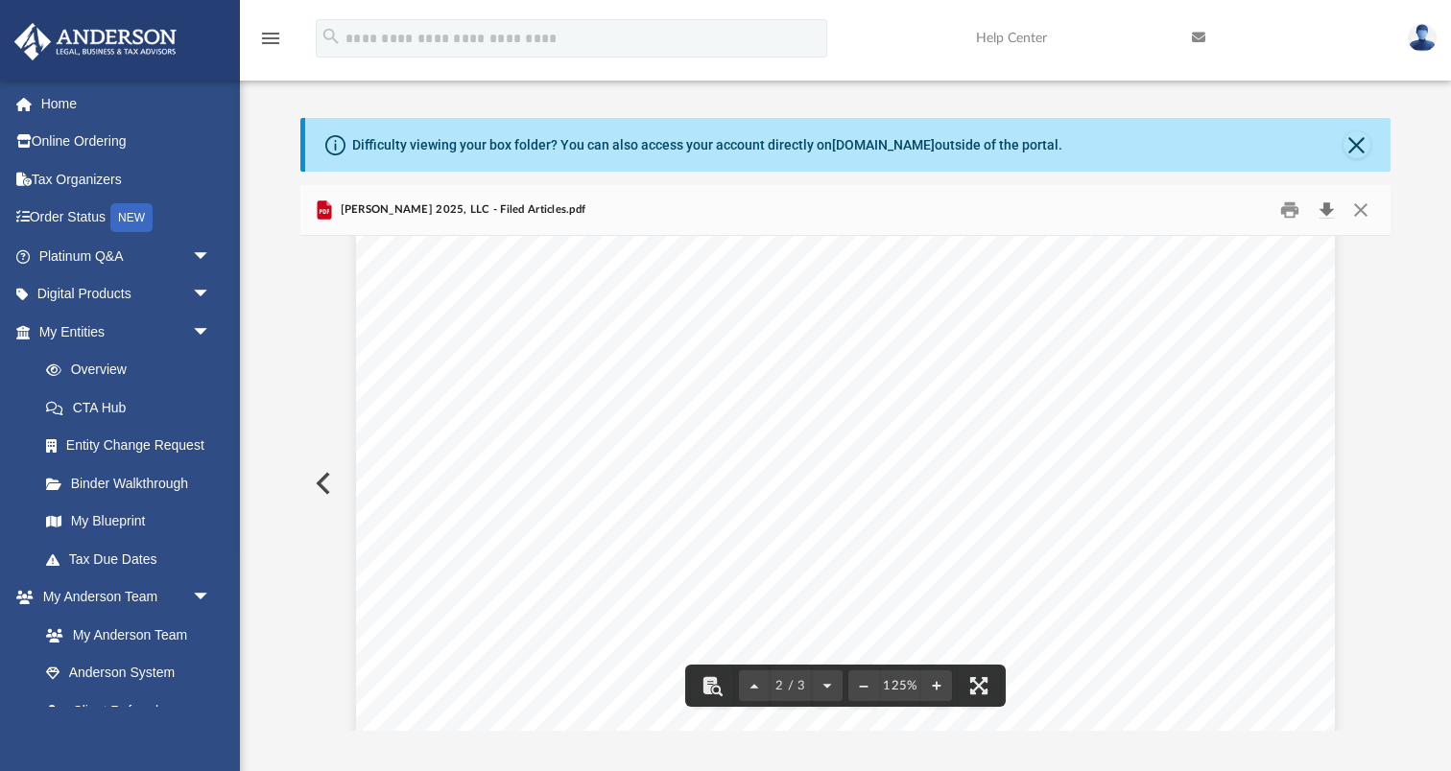
click at [1325, 212] on button "Download" at bounding box center [1326, 211] width 35 height 30
